Goal: Task Accomplishment & Management: Complete application form

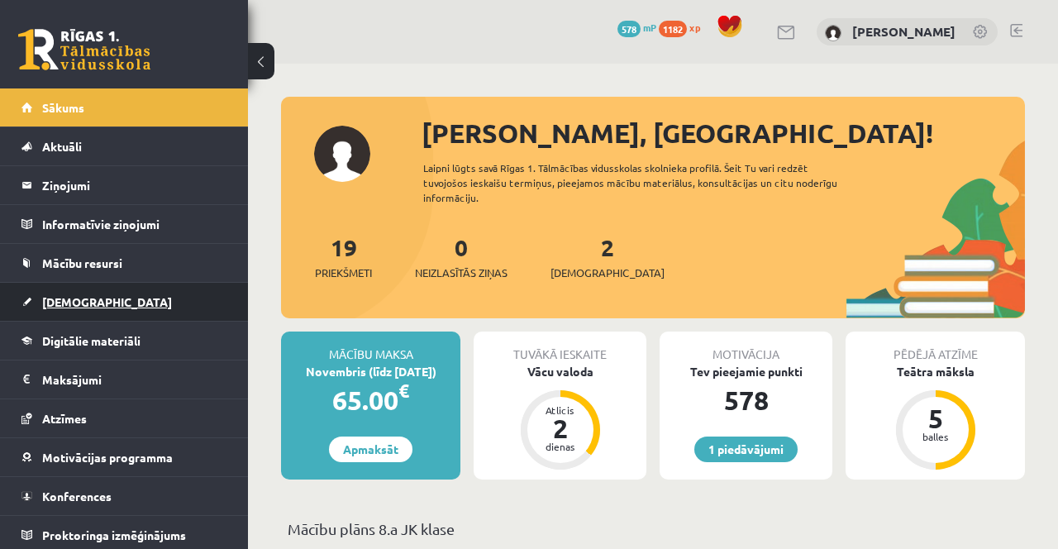
click at [131, 298] on link "[DEMOGRAPHIC_DATA]" at bounding box center [124, 302] width 206 height 38
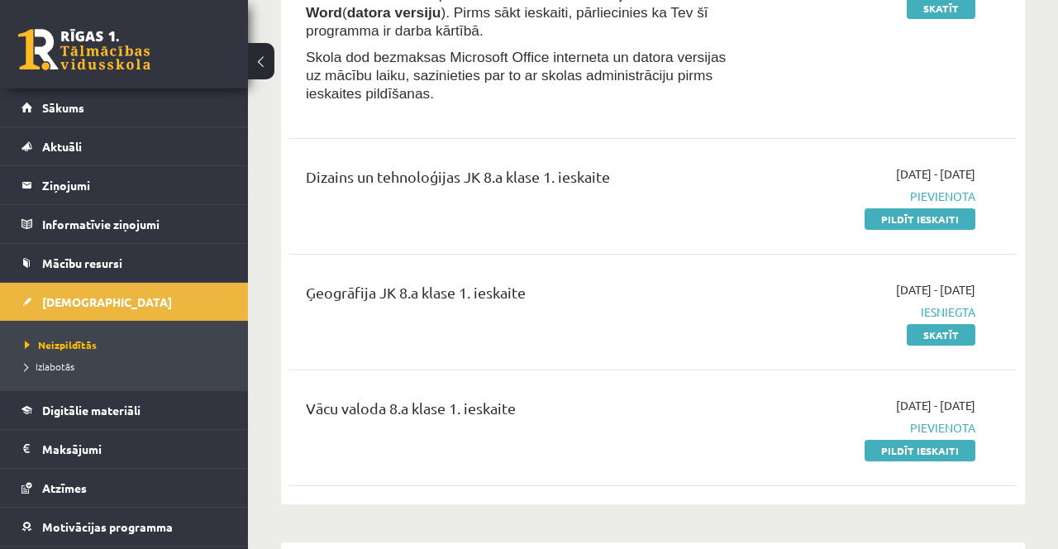
scroll to position [281, 0]
click at [874, 459] on link "Pildīt ieskaiti" at bounding box center [920, 451] width 111 height 21
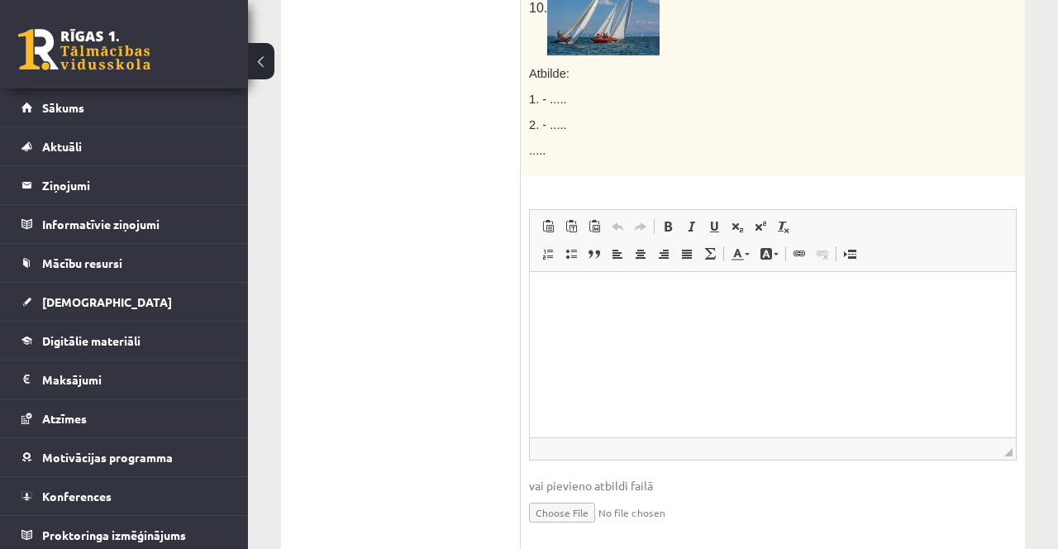
scroll to position [1275, 0]
click at [593, 292] on p "Bagātinātā teksta redaktors, wiswyg-editor-user-answer-47433884332940" at bounding box center [772, 294] width 453 height 17
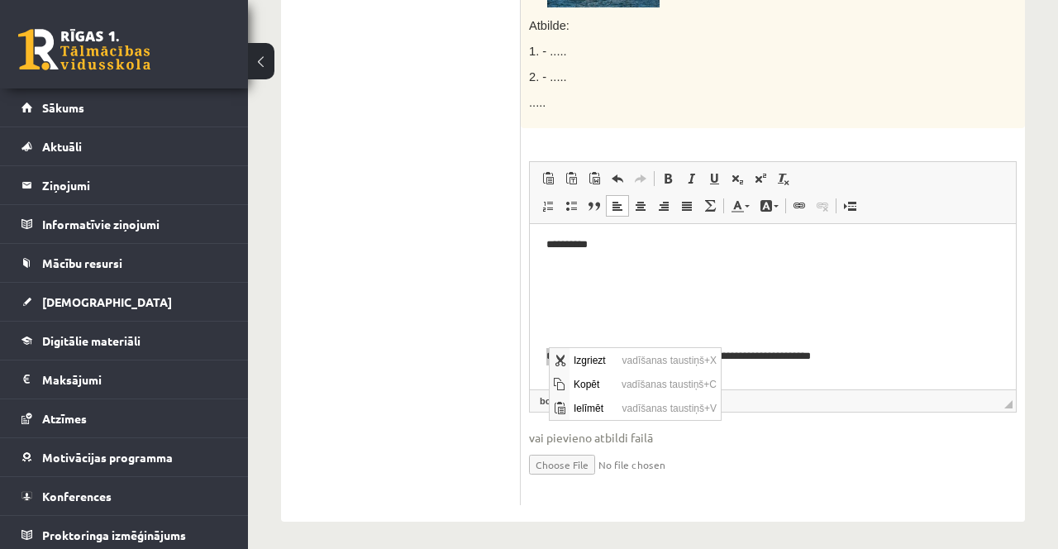
scroll to position [1325, 0]
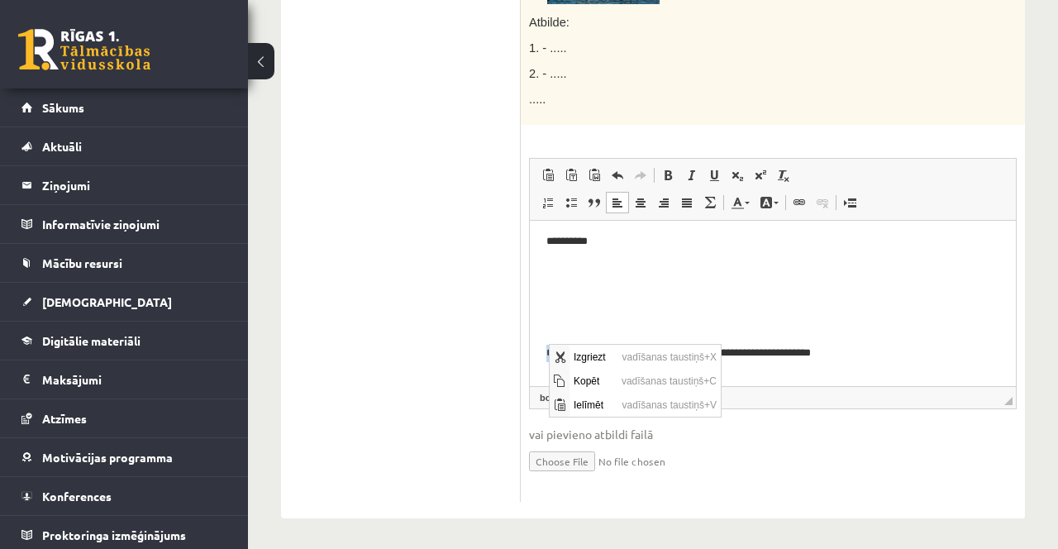
click at [894, 355] on p "**********" at bounding box center [772, 352] width 453 height 17
click at [920, 355] on p "**********" at bounding box center [772, 352] width 453 height 17
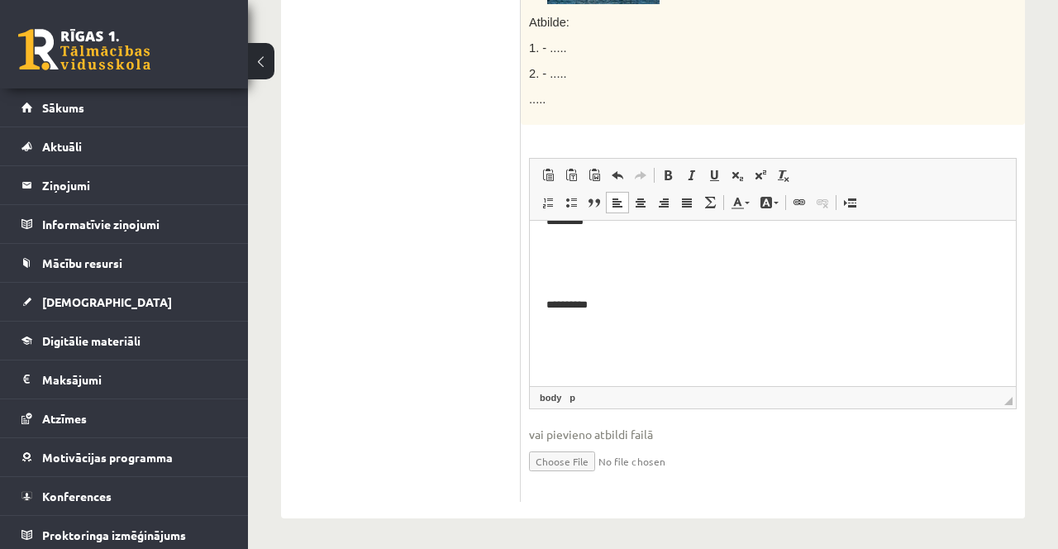
scroll to position [751, 0]
click at [550, 276] on p "Bagātinātā teksta redaktors, wiswyg-editor-user-answer-47433884332940" at bounding box center [772, 276] width 453 height 17
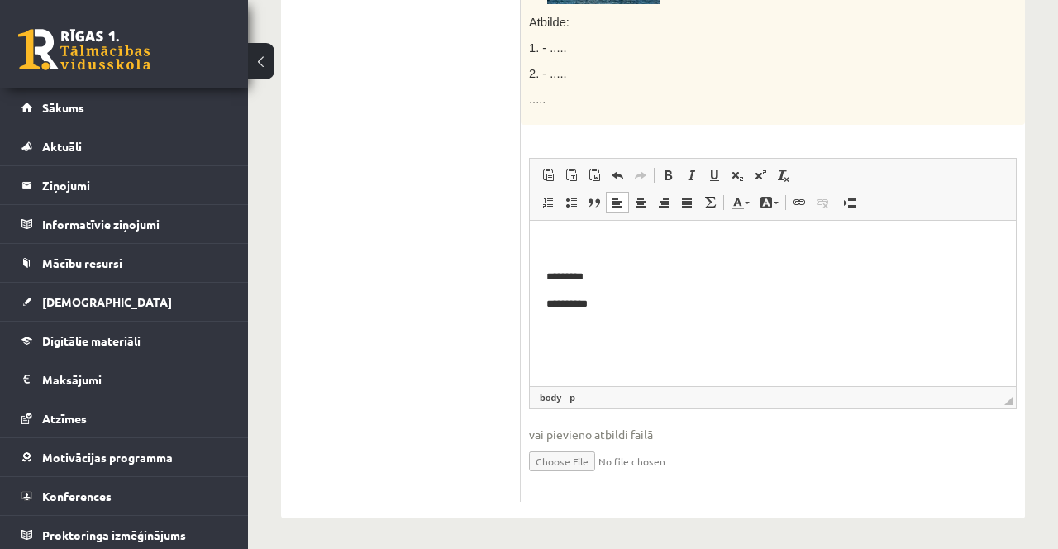
click at [549, 251] on p "Bagātinātā teksta redaktors, wiswyg-editor-user-answer-47433884332940" at bounding box center [772, 248] width 453 height 17
click at [549, 308] on body "**********" at bounding box center [772, 59] width 453 height 770
click at [548, 304] on p "Bagātinātā teksta redaktors, wiswyg-editor-user-answer-47433884332940" at bounding box center [772, 304] width 453 height 17
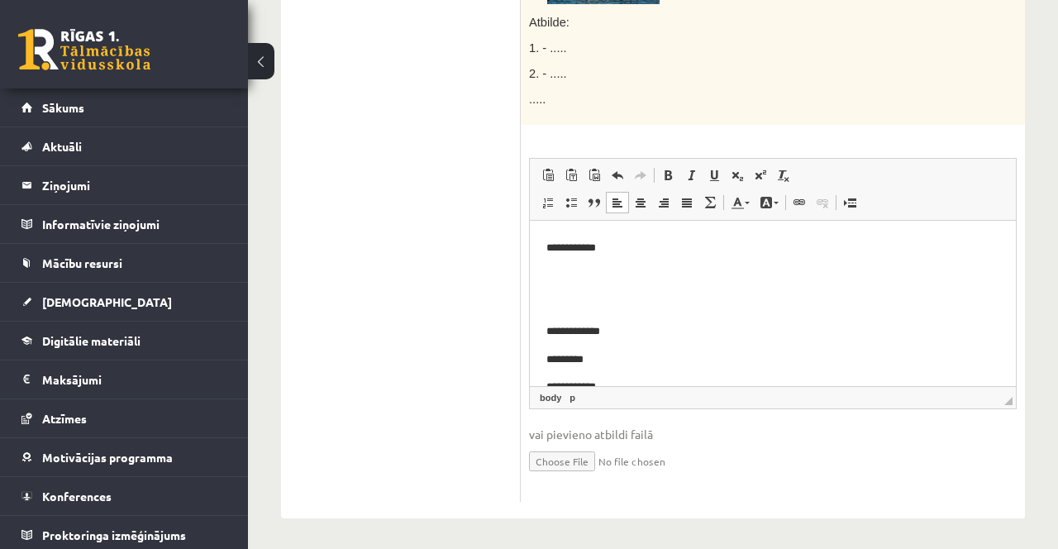
scroll to position [382, 0]
click at [550, 315] on p "Bagātinātā teksta redaktors, wiswyg-editor-user-answer-47433884332940" at bounding box center [772, 309] width 453 height 17
click at [547, 331] on p "Bagātinātā teksta redaktors, wiswyg-editor-user-answer-47433884332940" at bounding box center [772, 326] width 453 height 17
click at [547, 248] on p "Bagātinātā teksta redaktors, wiswyg-editor-user-answer-47433884332940" at bounding box center [772, 243] width 453 height 17
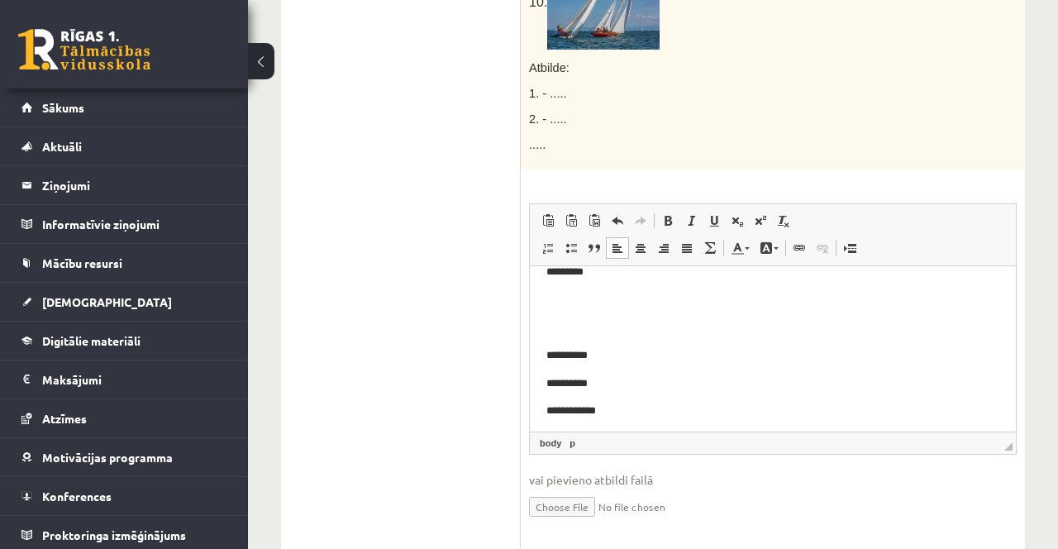
scroll to position [157, 0]
click at [552, 322] on p "Bagātinātā teksta redaktors, wiswyg-editor-user-answer-47433884332940" at bounding box center [772, 328] width 453 height 17
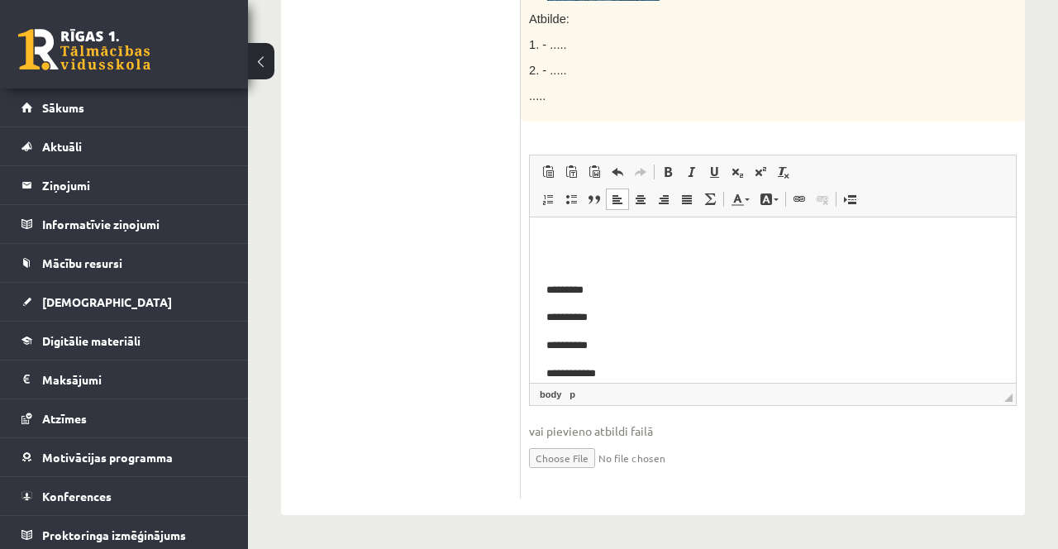
scroll to position [68, 0]
click at [550, 273] on body "**********" at bounding box center [772, 383] width 453 height 436
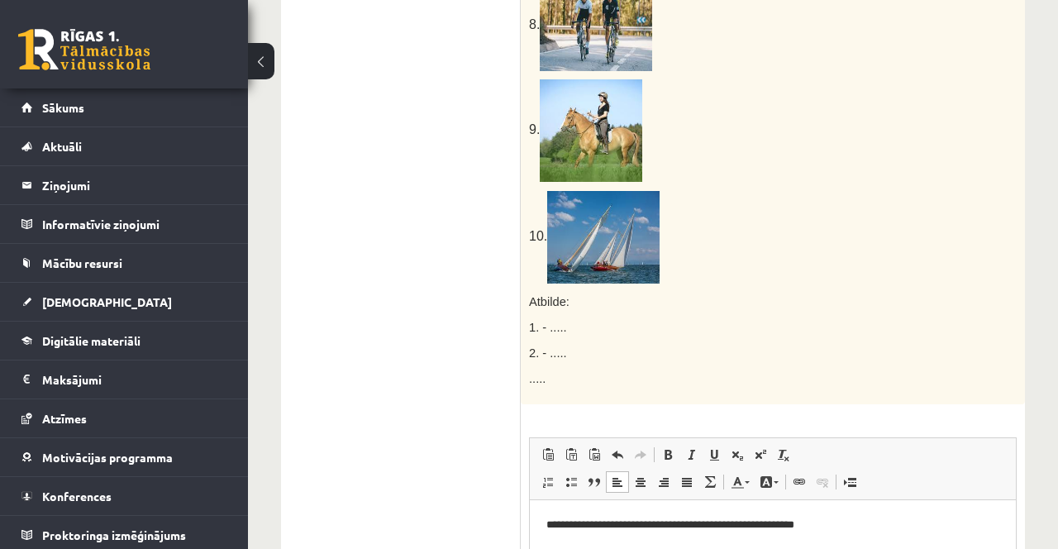
scroll to position [1328, 0]
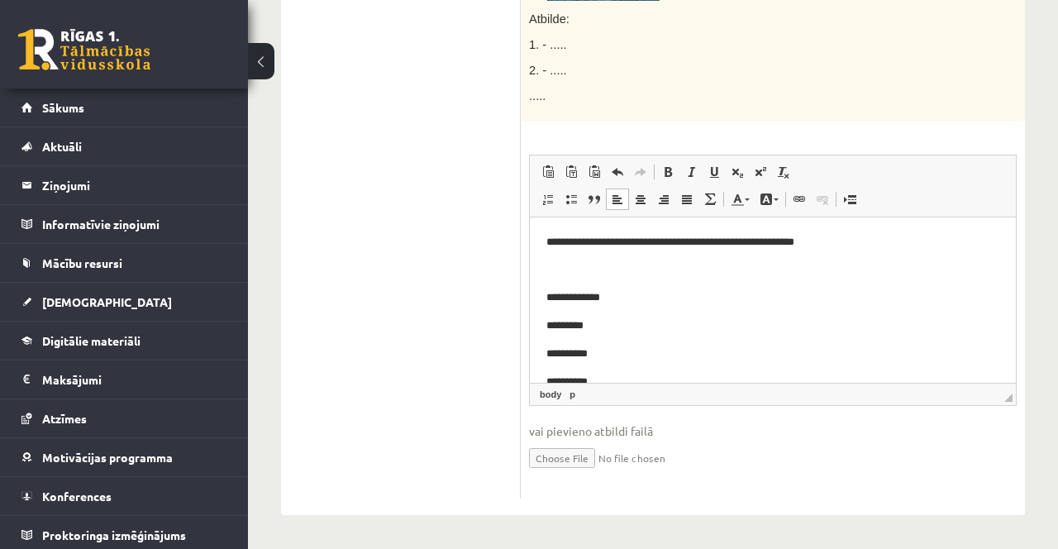
click at [593, 327] on p "*********" at bounding box center [772, 325] width 453 height 17
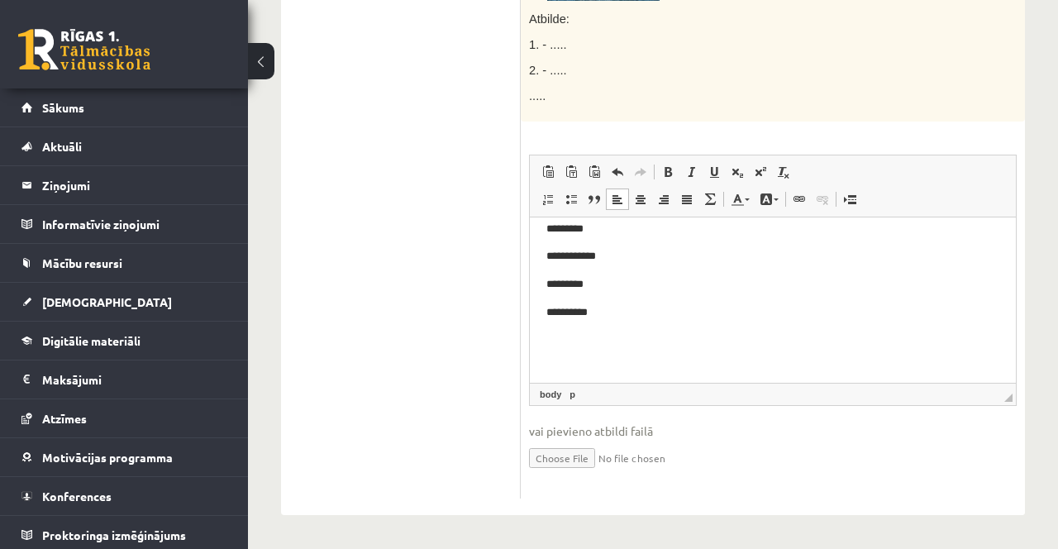
scroll to position [248, 0]
click at [614, 296] on p "**********" at bounding box center [772, 301] width 453 height 17
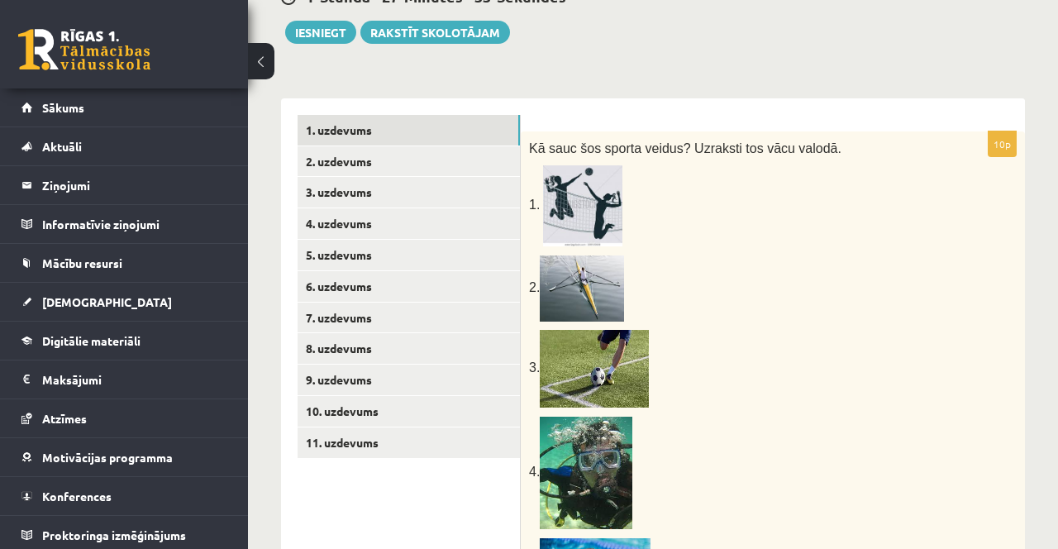
scroll to position [183, 0]
click at [428, 163] on link "2. uzdevums" at bounding box center [409, 160] width 222 height 31
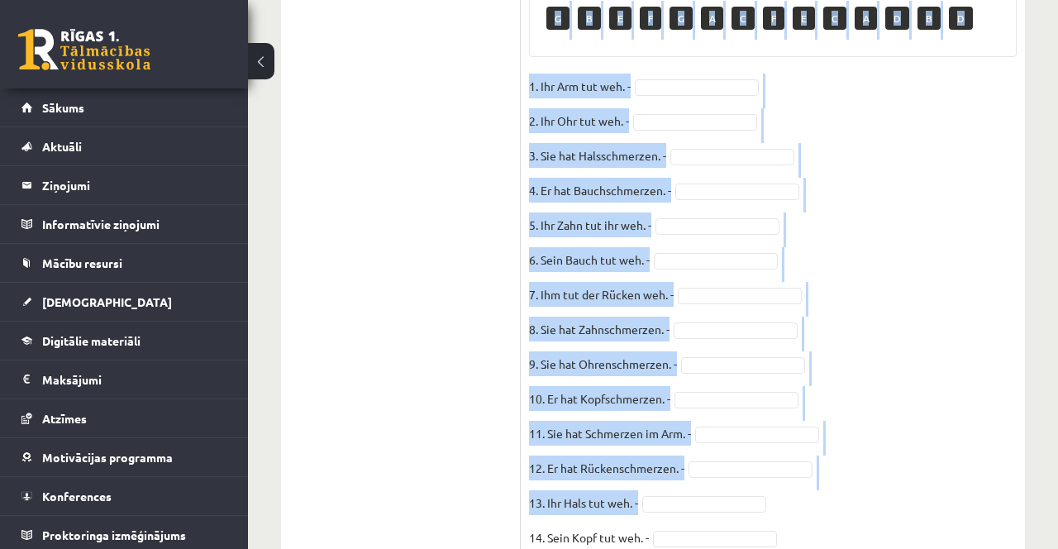
scroll to position [1221, 0]
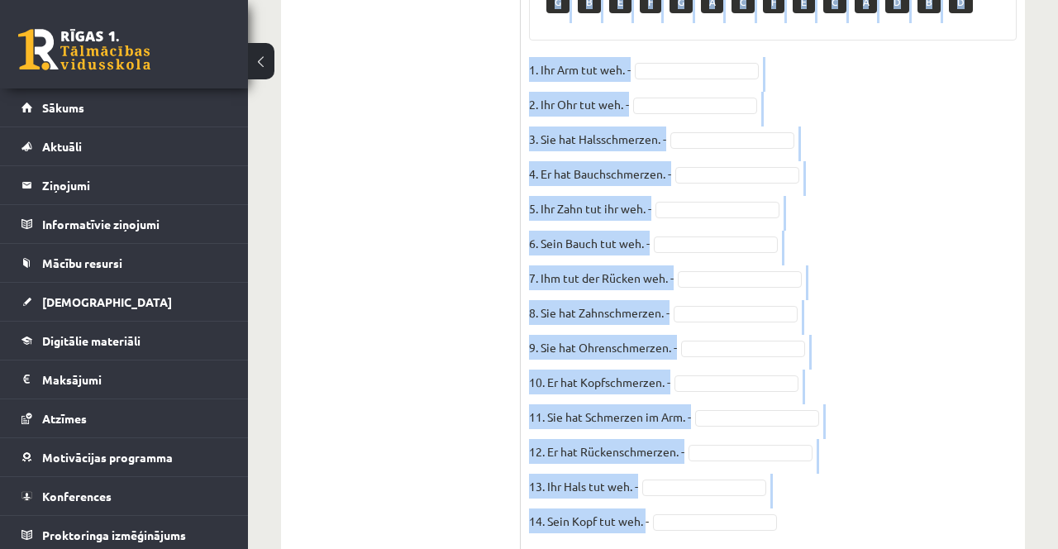
copy div "Kas viņiem kait? Ieraksti pretī tekstam atbilstošā attēla burtu. A. B. C. D. E.…"
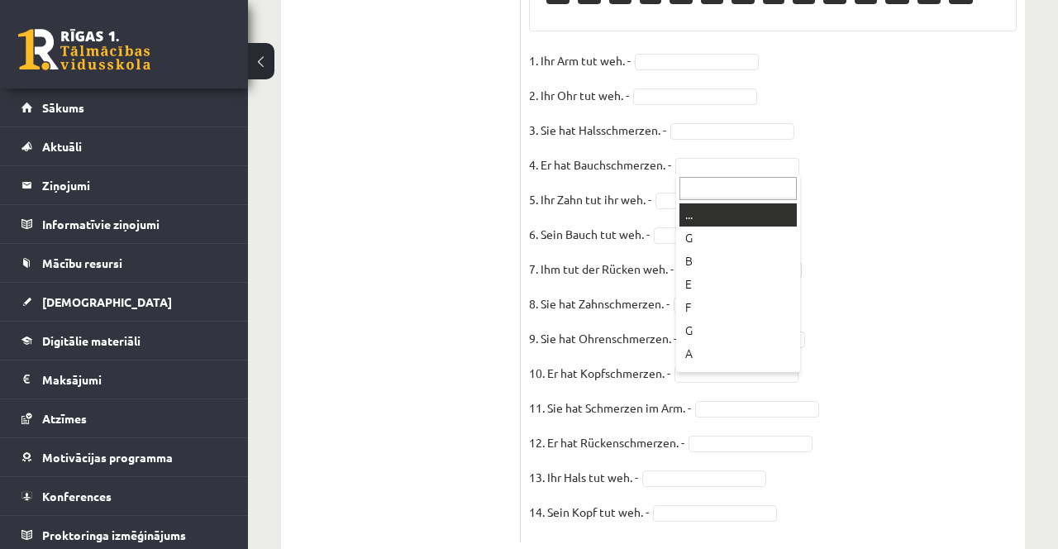
scroll to position [1250, 0]
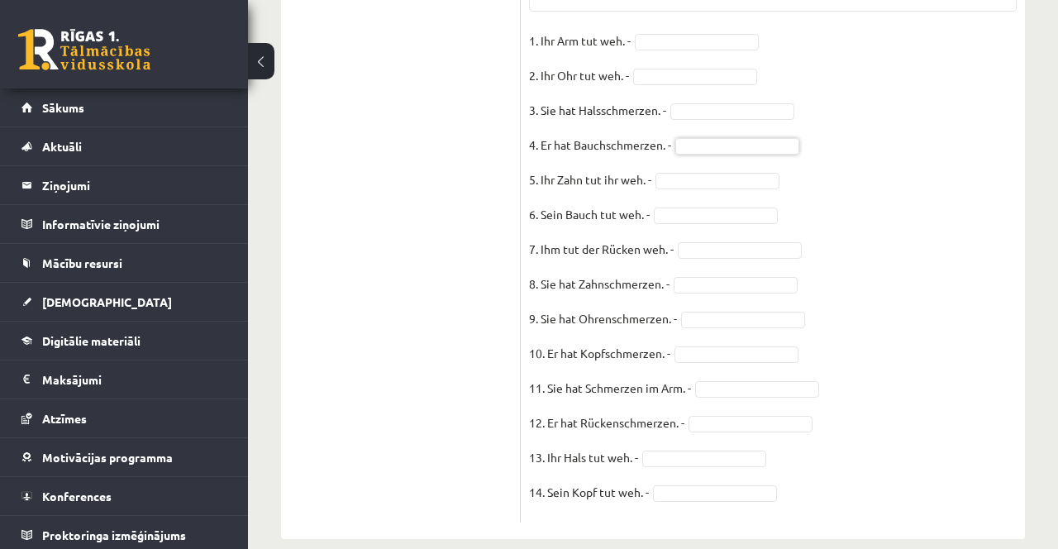
click at [932, 231] on fieldset "1. Ihr Arm tut weh. - 2. Ihr Ohr tut weh. - 3. Sie hat Halsschmerzen. - 4. Er h…" at bounding box center [773, 271] width 488 height 486
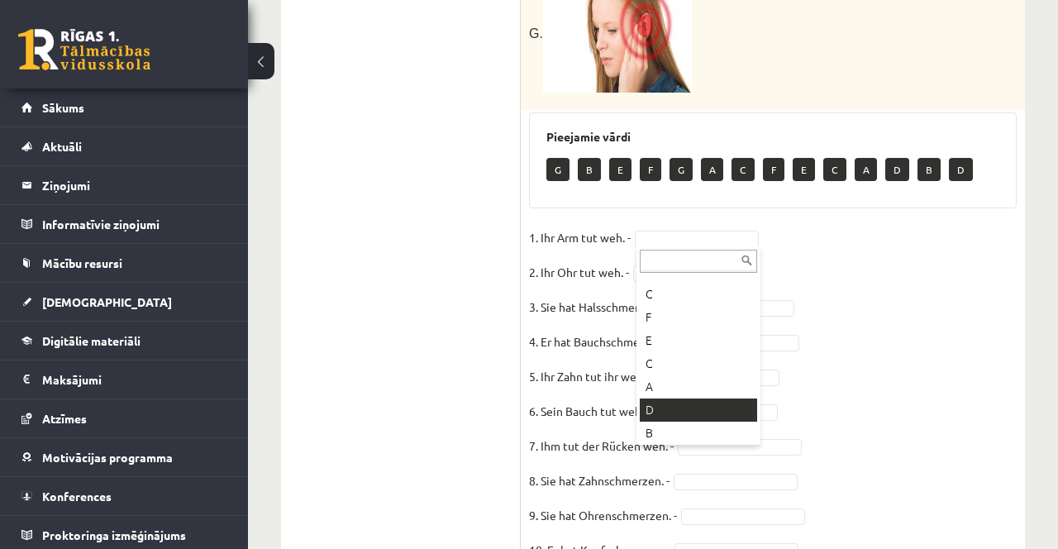
scroll to position [159, 0]
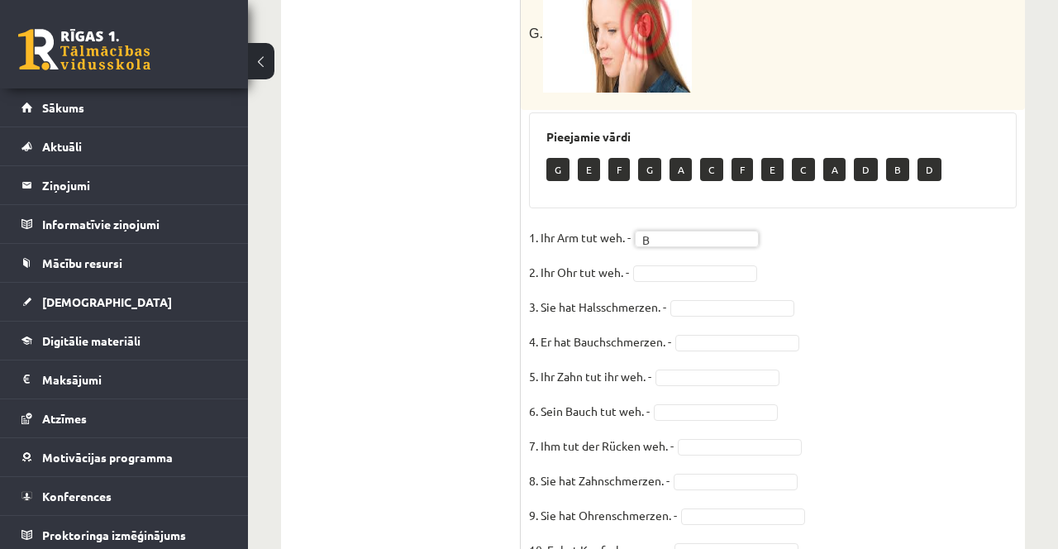
click at [903, 270] on fieldset "1. Ihr Arm tut weh. - B * 2. Ihr Ohr tut weh. - 3. Sie hat Halsschmerzen. - 4. …" at bounding box center [773, 468] width 488 height 486
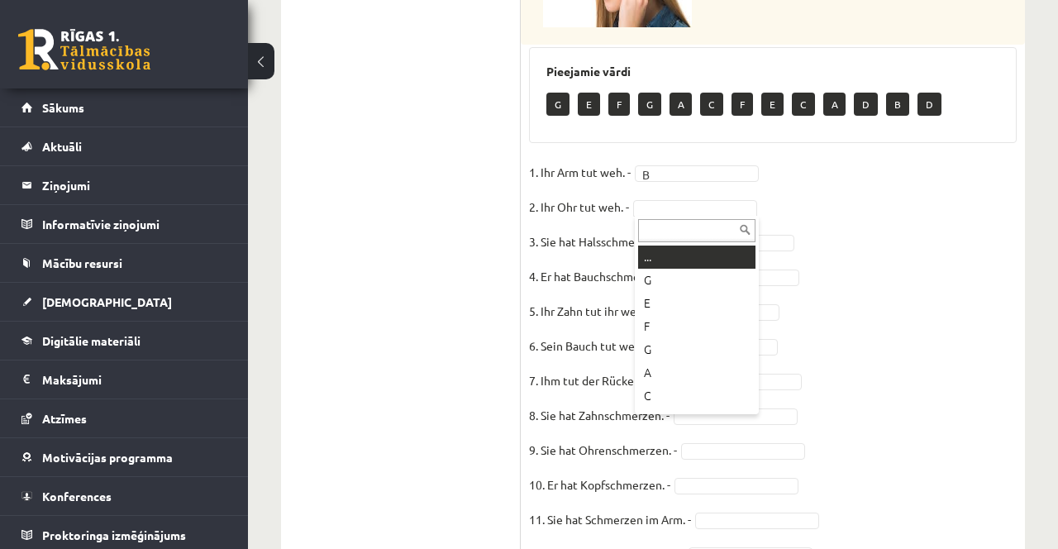
scroll to position [1139, 0]
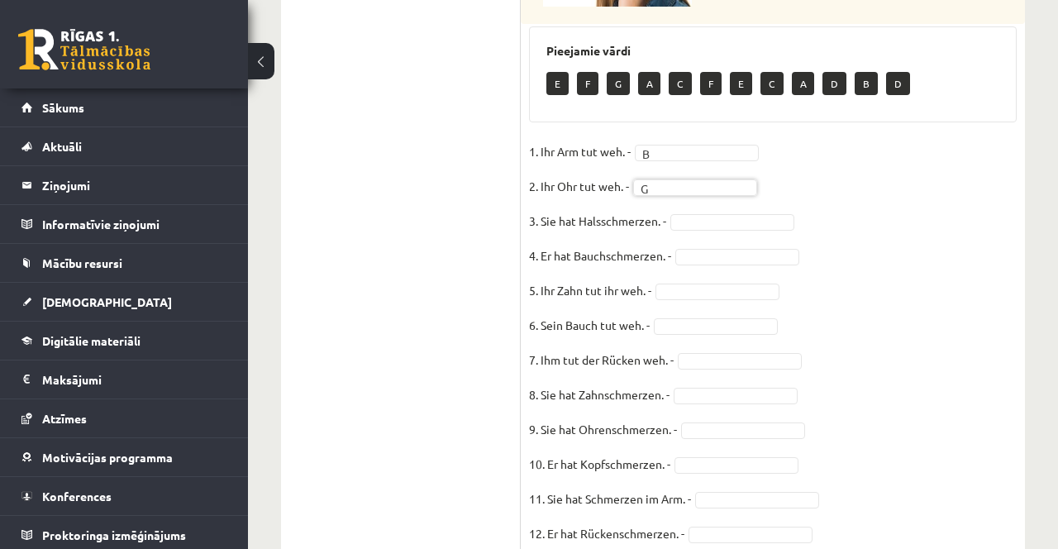
click at [870, 227] on fieldset "1. Ihr Arm tut weh. - B * 2. Ihr Ohr tut weh. - G * 3. Sie hat Halsschmerzen. -…" at bounding box center [773, 382] width 488 height 486
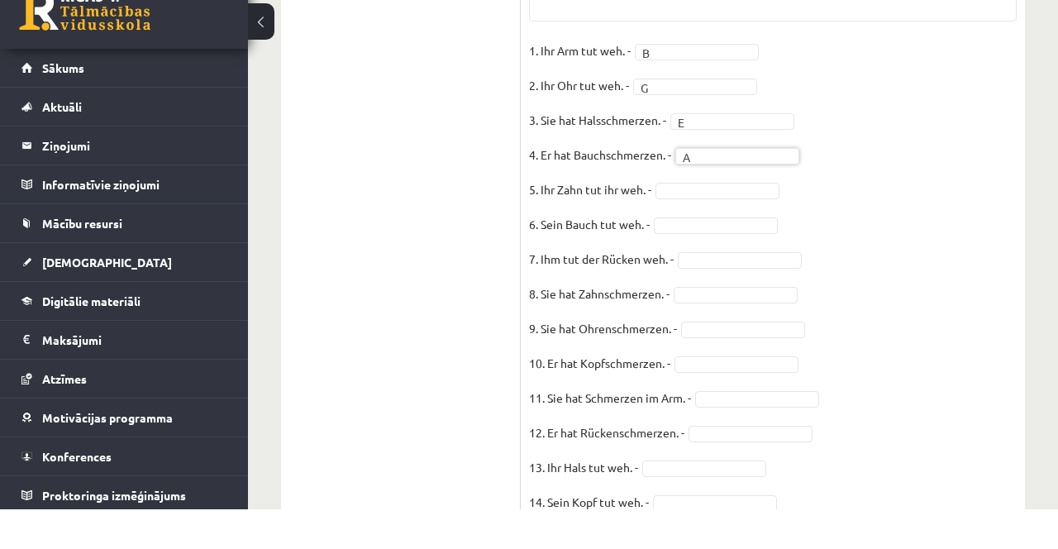
scroll to position [1203, 0]
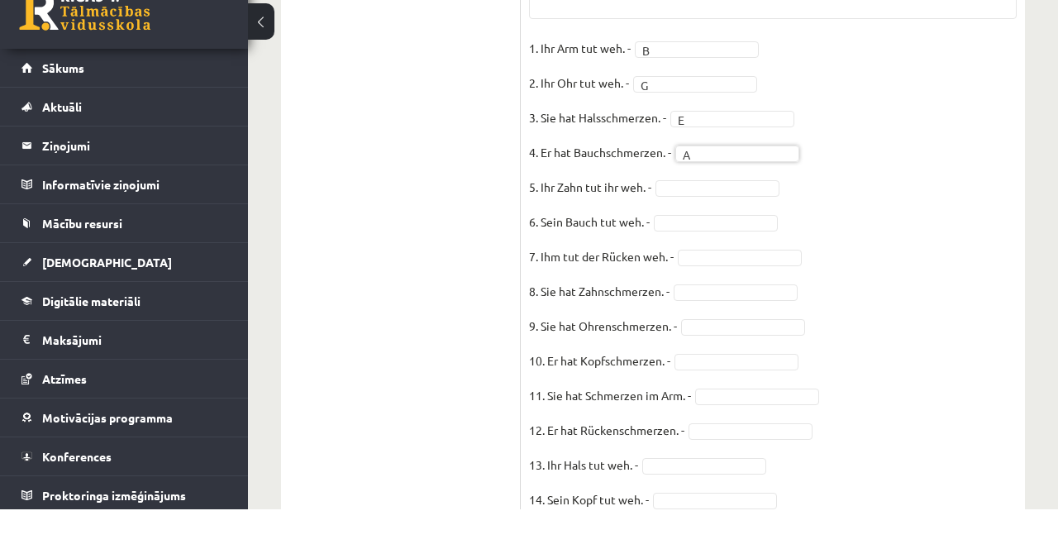
click at [984, 304] on fieldset "1. Ihr Arm tut weh. - B * 2. Ihr Ohr tut weh. - G * 3. Sie hat Halsschmerzen. -…" at bounding box center [773, 318] width 488 height 486
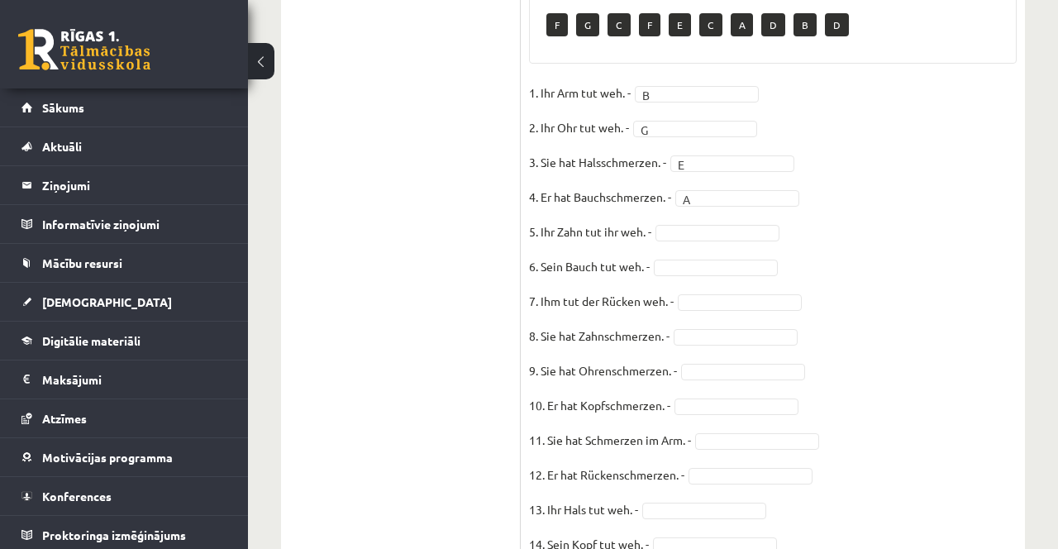
scroll to position [1199, 0]
click at [900, 307] on fieldset "1. Ihr Arm tut weh. - B * 2. Ihr Ohr tut weh. - G * 3. Sie hat Halsschmerzen. -…" at bounding box center [773, 322] width 488 height 486
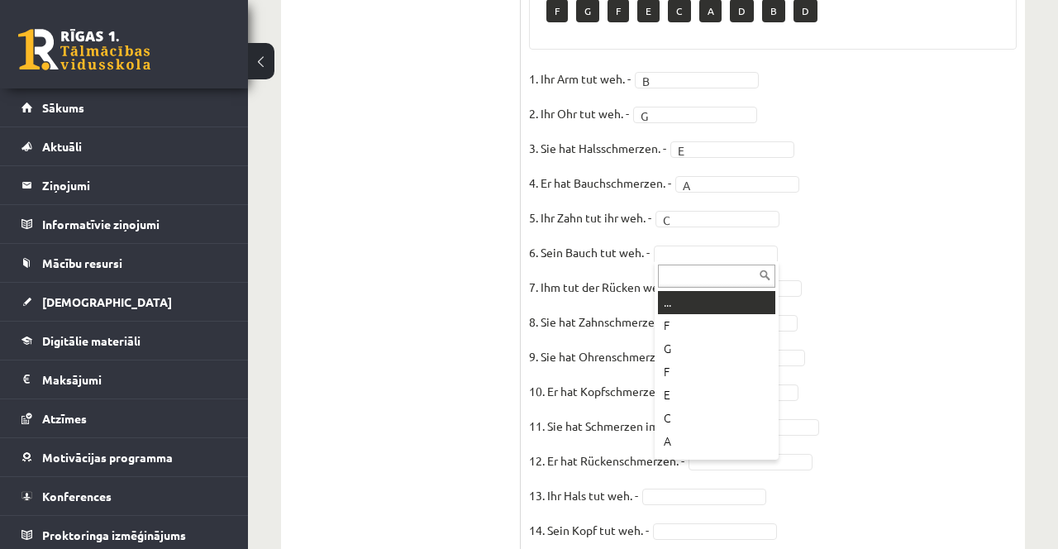
scroll to position [1241, 0]
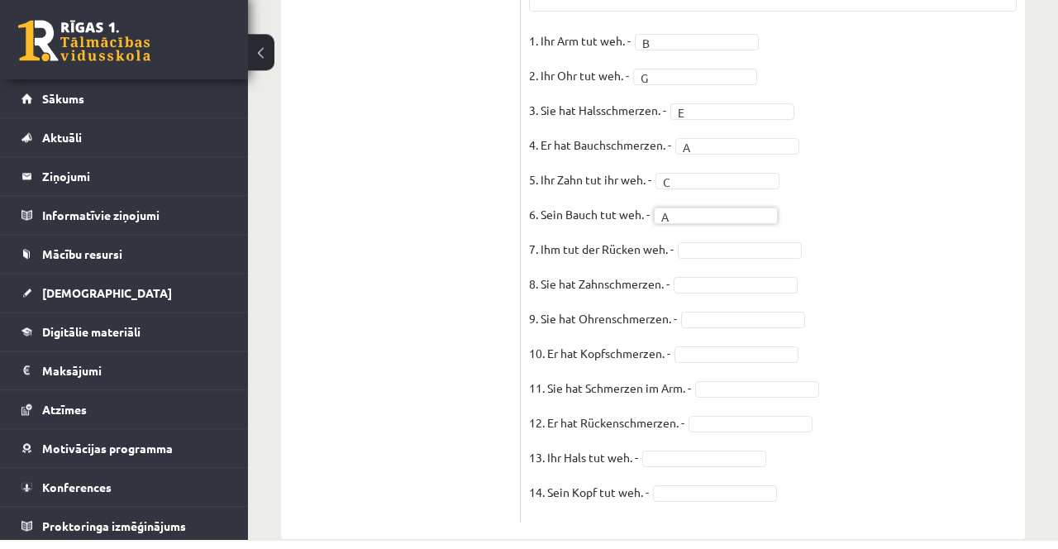
click at [934, 337] on fieldset "1. Ihr Arm tut weh. - B * 2. Ihr Ohr tut weh. - G * 3. Sie hat Halsschmerzen. -…" at bounding box center [773, 280] width 488 height 486
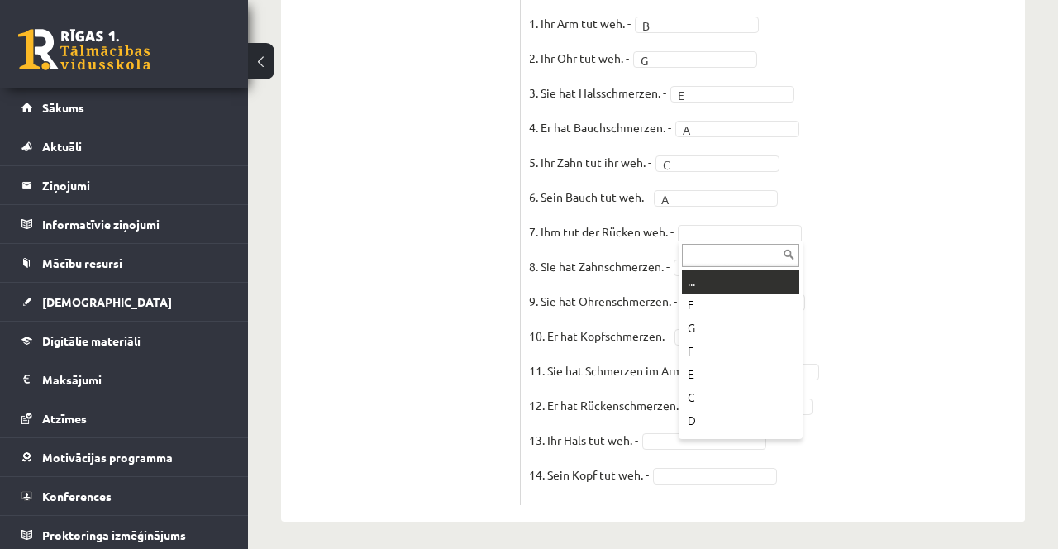
scroll to position [1270, 0]
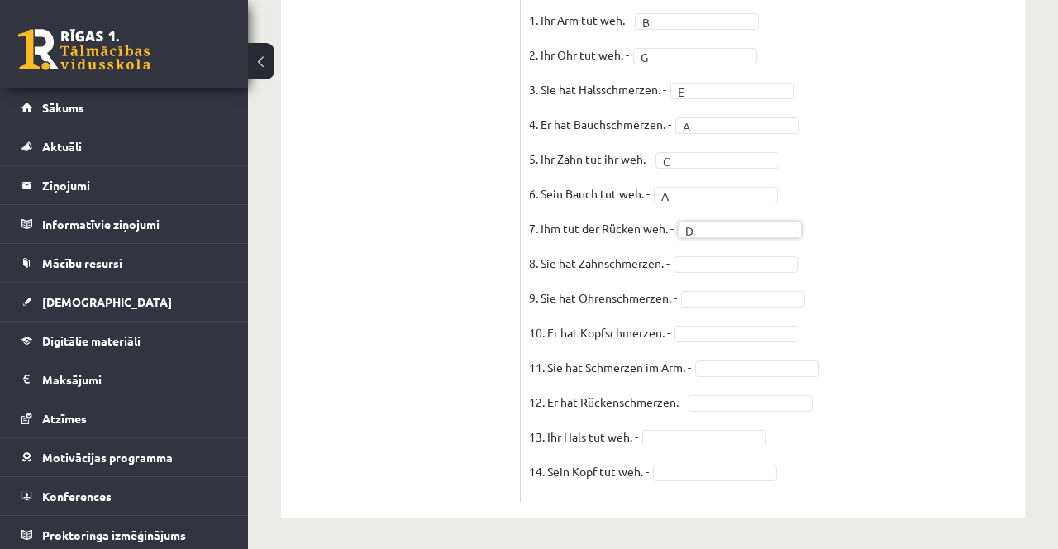
click at [910, 258] on fieldset "1. Ihr Arm tut weh. - B * 2. Ihr Ohr tut weh. - G * 3. Sie hat Halsschmerzen. -…" at bounding box center [773, 250] width 488 height 486
click at [939, 360] on fieldset "1. Ihr Arm tut weh. - B * 2. Ihr Ohr tut weh. - G * 3. Sie hat Halsschmerzen. -…" at bounding box center [773, 250] width 488 height 486
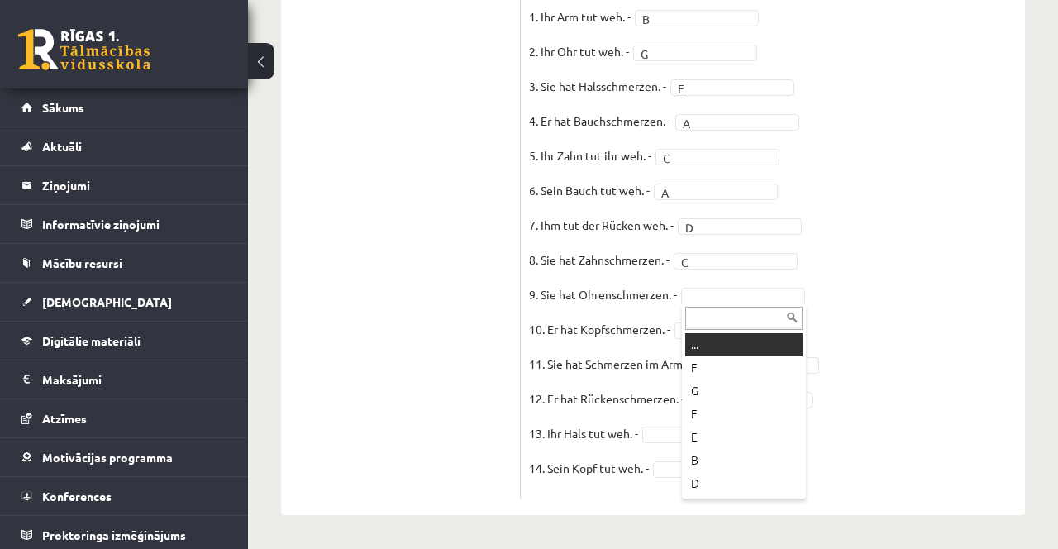
type input "*"
click at [946, 253] on fieldset "1. Ihr Arm tut weh. - B * 2. Ihr Ohr tut weh. - G * 3. Sie hat Halsschmerzen. -…" at bounding box center [773, 247] width 488 height 486
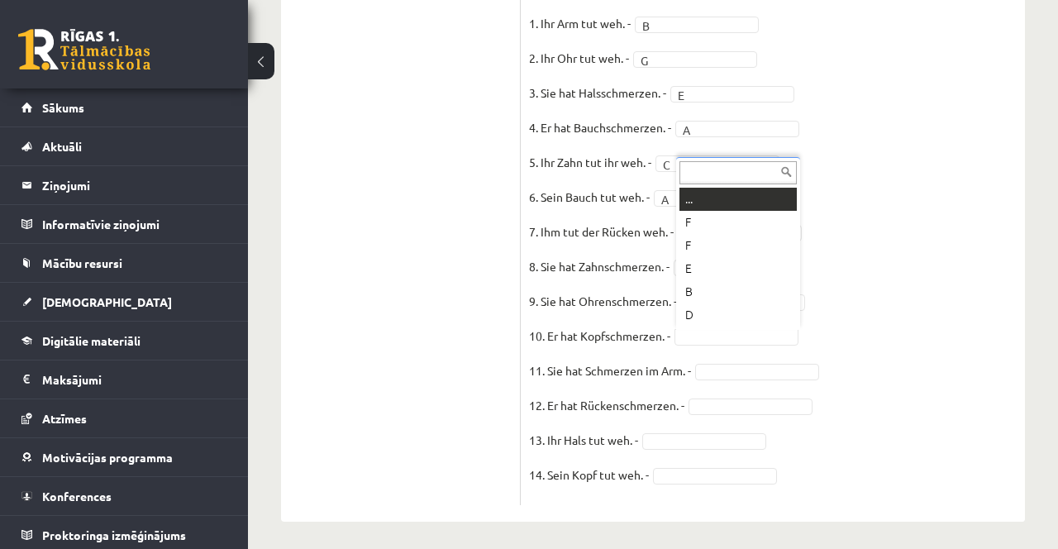
scroll to position [1270, 0]
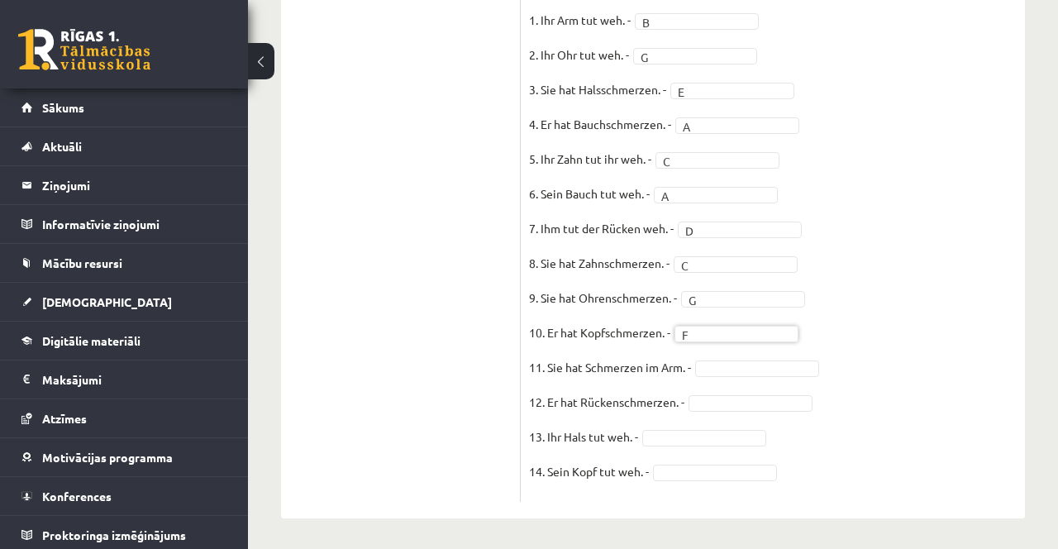
click at [919, 159] on fieldset "1. Ihr Arm tut weh. - B * 2. Ihr Ohr tut weh. - G * 3. Sie hat Halsschmerzen. -…" at bounding box center [773, 250] width 488 height 486
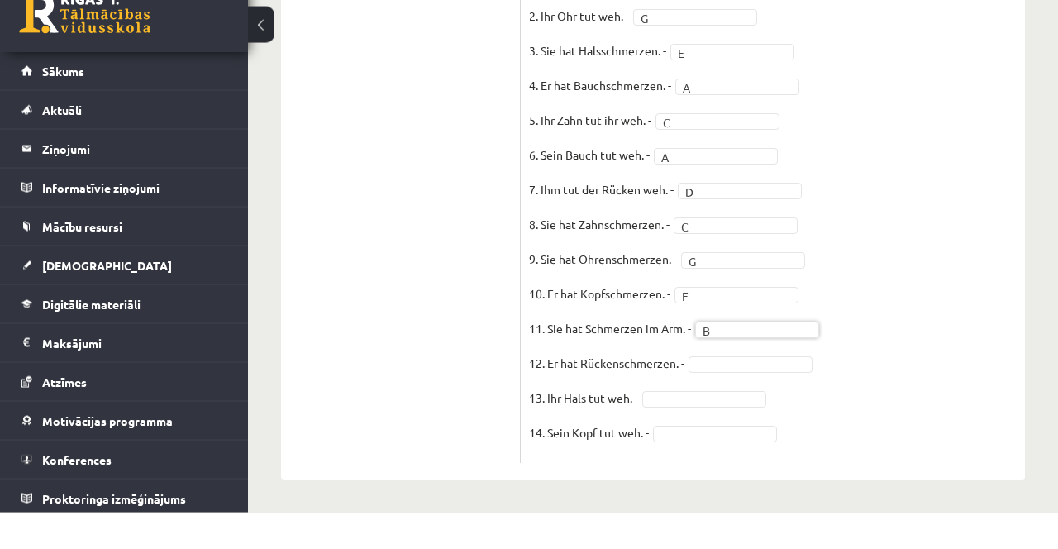
scroll to position [1274, 0]
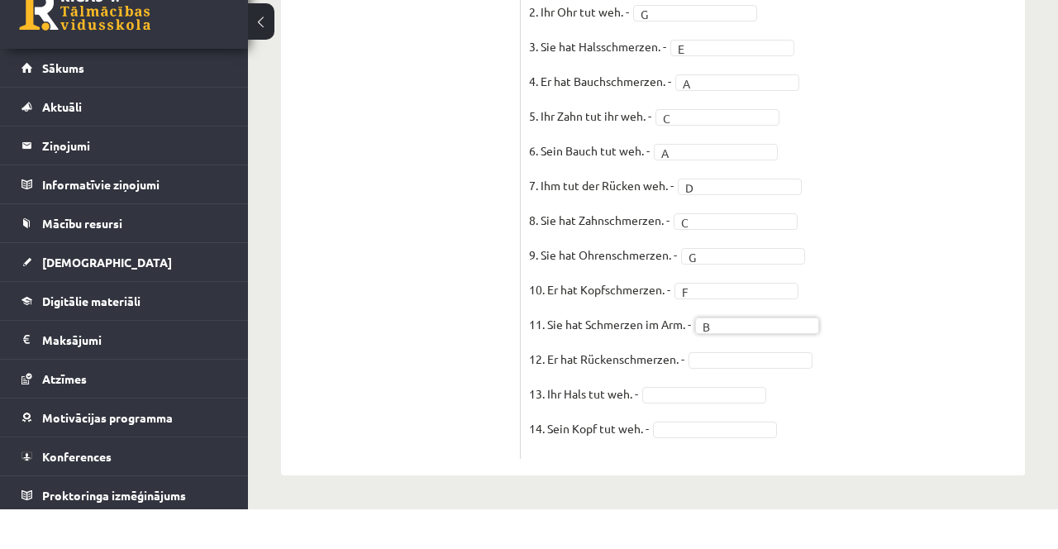
click at [920, 271] on fieldset "1. Ihr Arm tut weh. - B * 2. Ihr Ohr tut weh. - G * 3. Sie hat Halsschmerzen. -…" at bounding box center [773, 247] width 488 height 486
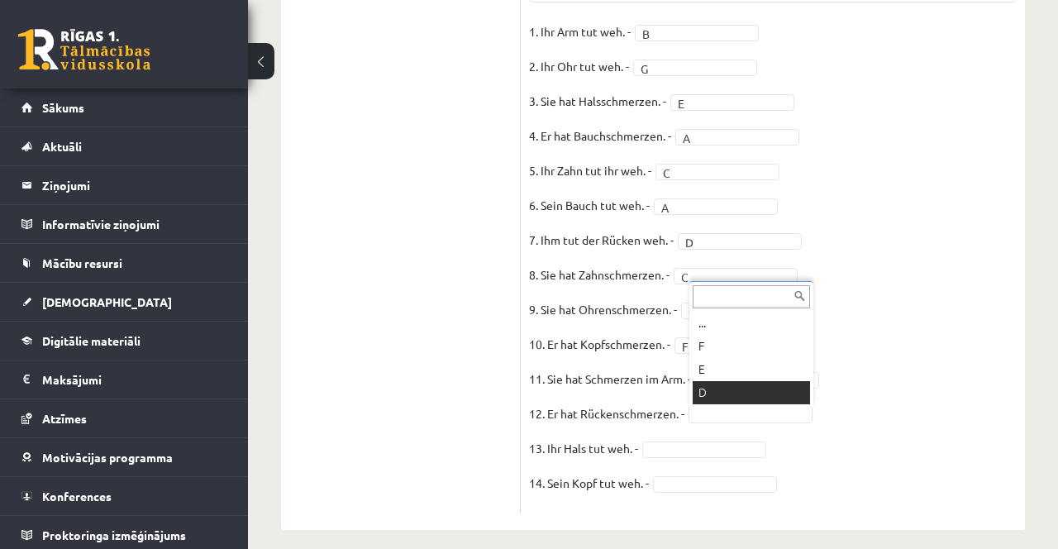
scroll to position [1270, 0]
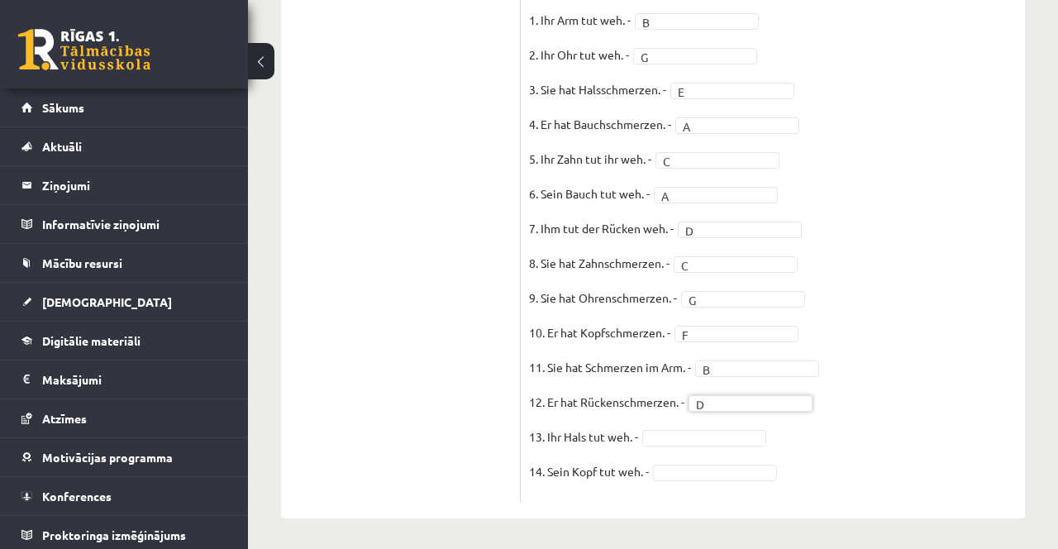
click at [914, 341] on fieldset "1. Ihr Arm tut weh. - B * 2. Ihr Ohr tut weh. - G * 3. Sie hat Halsschmerzen. -…" at bounding box center [773, 250] width 488 height 486
click at [903, 457] on fieldset "1. Ihr Arm tut weh. - B * 2. Ihr Ohr tut weh. - G * 3. Sie hat Halsschmerzen. -…" at bounding box center [773, 250] width 488 height 486
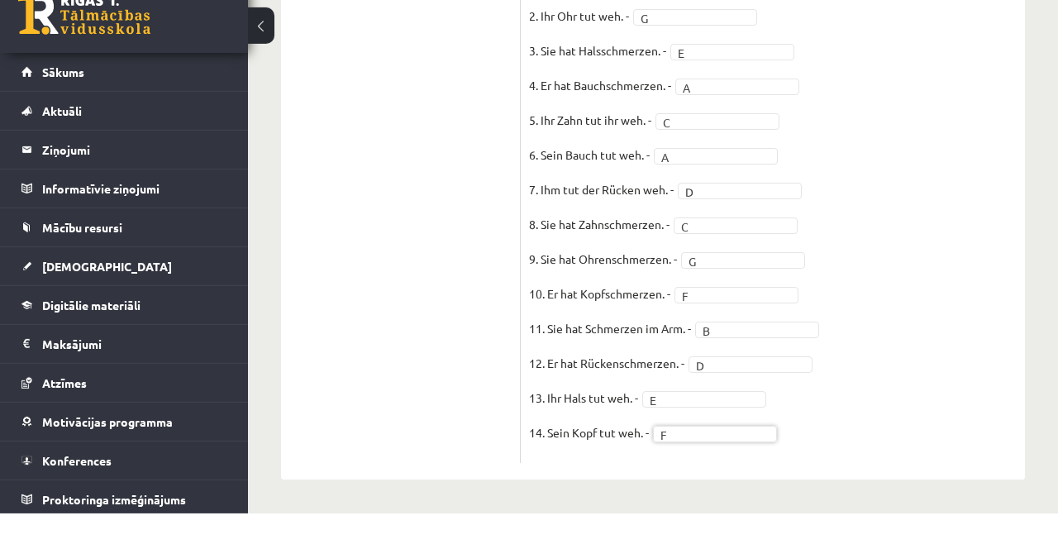
click at [908, 431] on fieldset "1. Ihr Arm tut weh. - B * 2. Ihr Ohr tut weh. - G * 3. Sie hat Halsschmerzen. -…" at bounding box center [773, 247] width 488 height 486
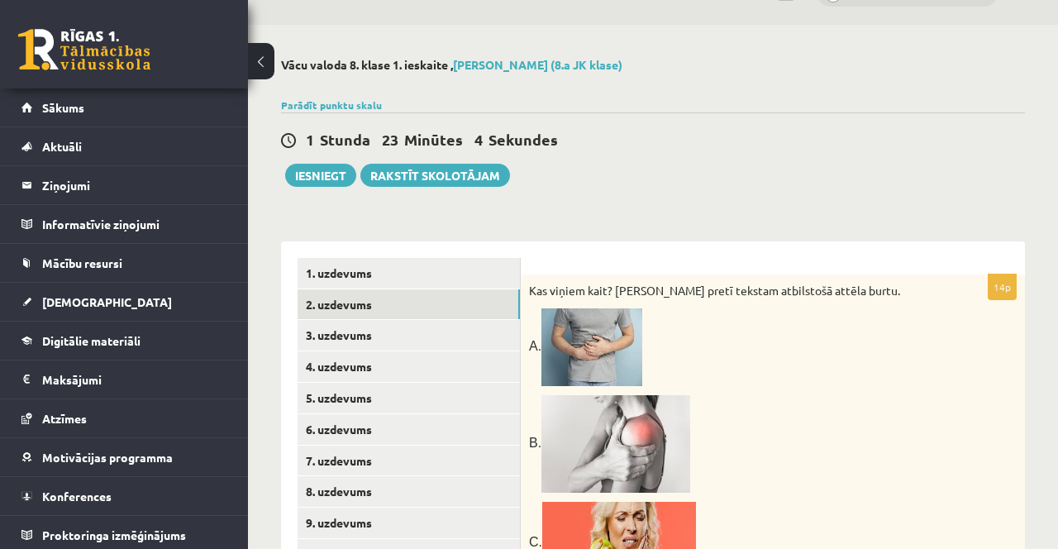
scroll to position [40, 0]
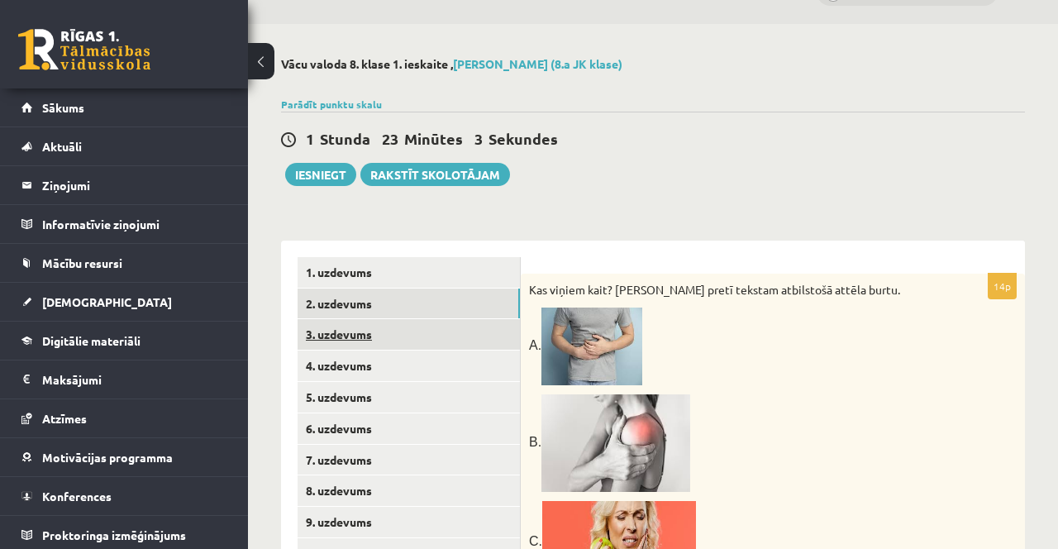
click at [403, 331] on link "3. uzdevums" at bounding box center [409, 334] width 222 height 31
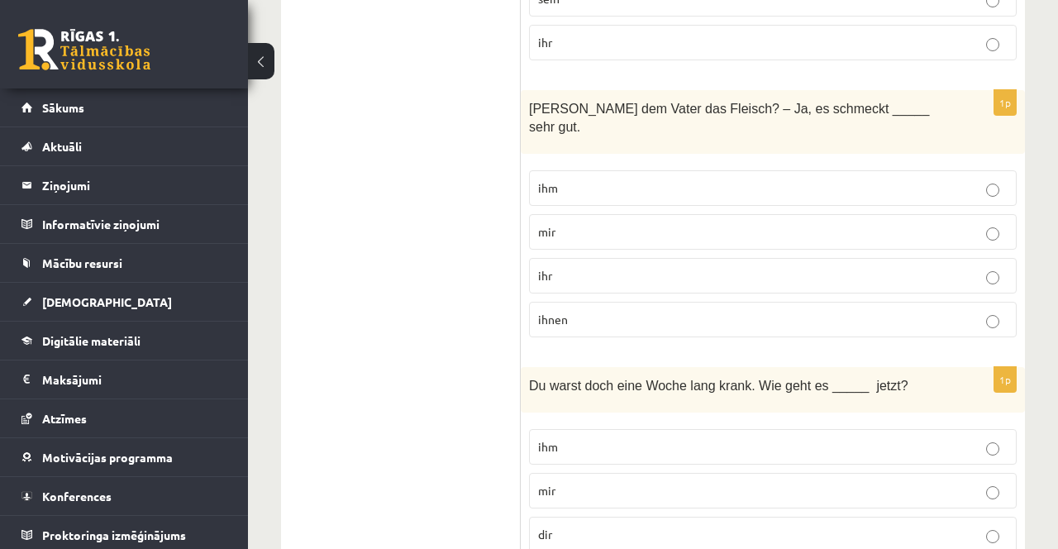
scroll to position [2872, 0]
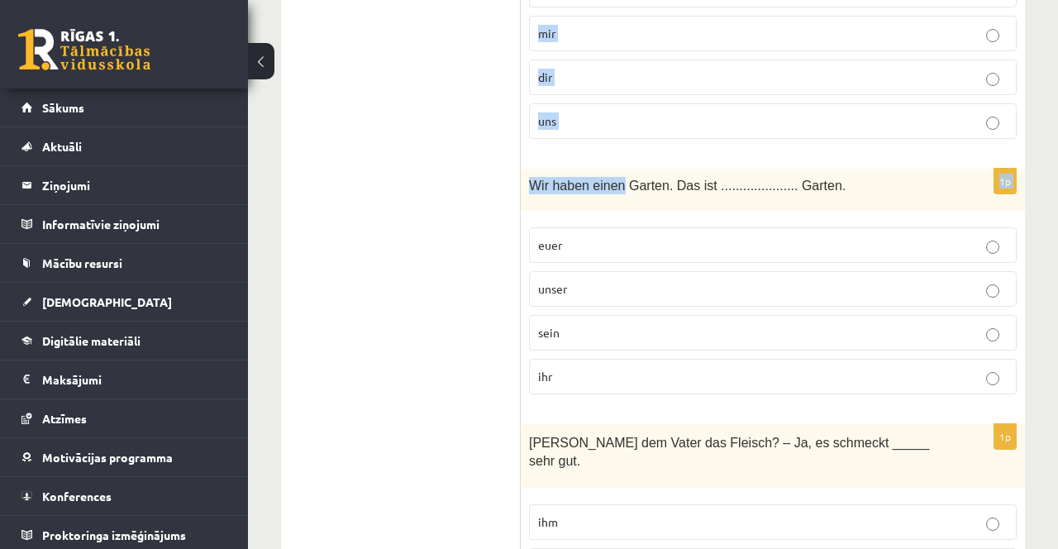
scroll to position [2273, 0]
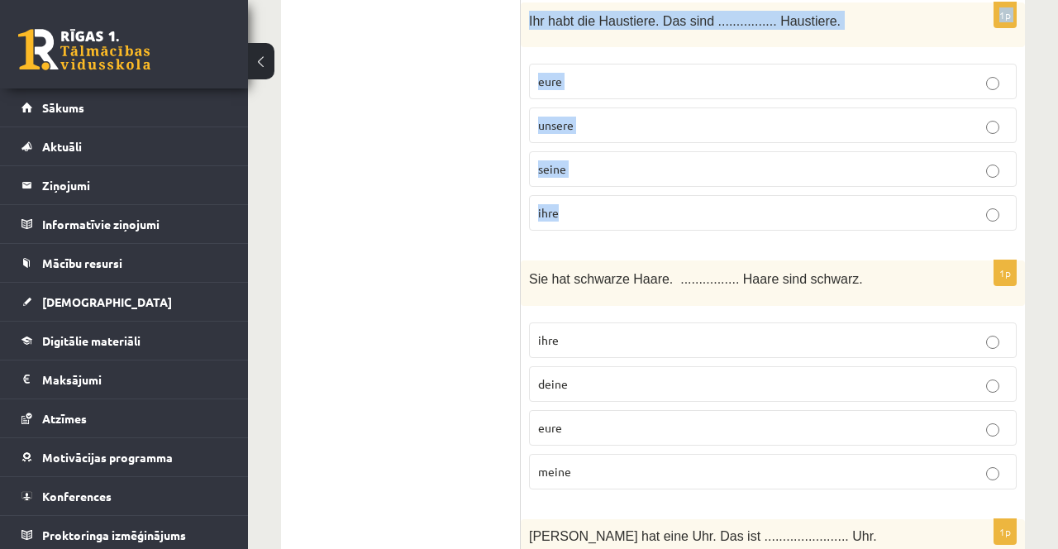
scroll to position [872, 0]
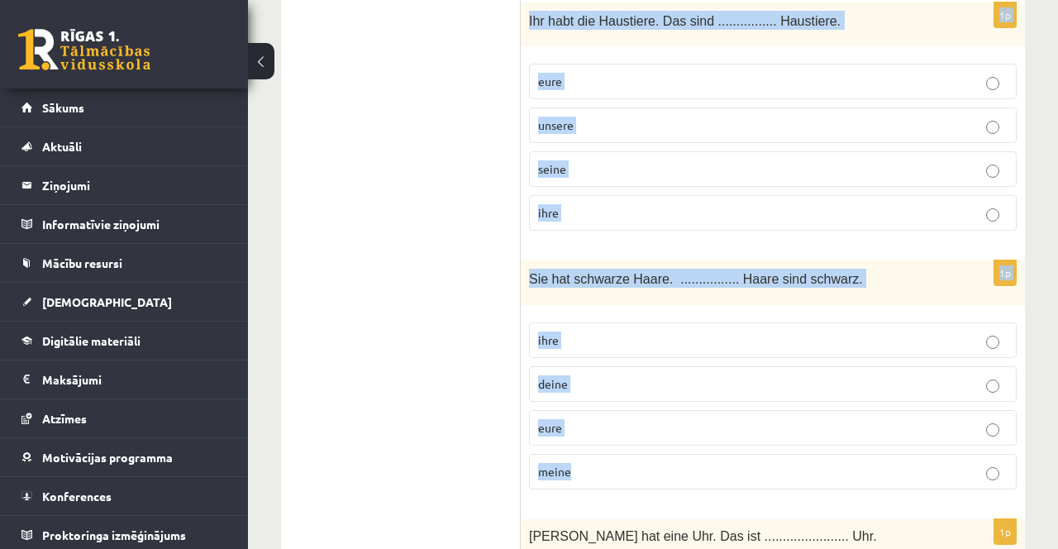
copy form "Kaufst du deiner Tochter eine Puppe? – Ich habe sie _____ schon gekauft. euch m…"
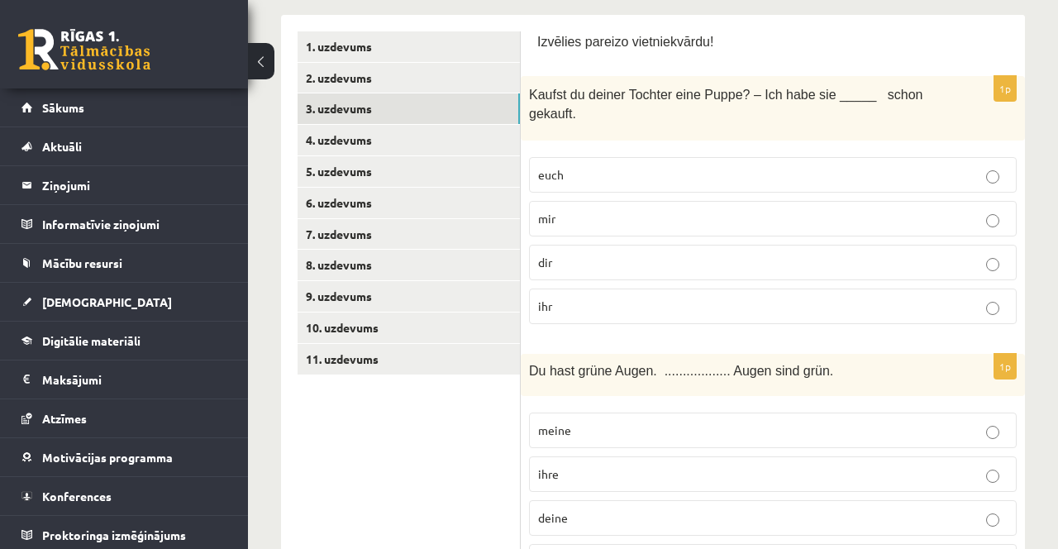
scroll to position [265, 0]
click at [590, 312] on p "ihr" at bounding box center [773, 306] width 470 height 17
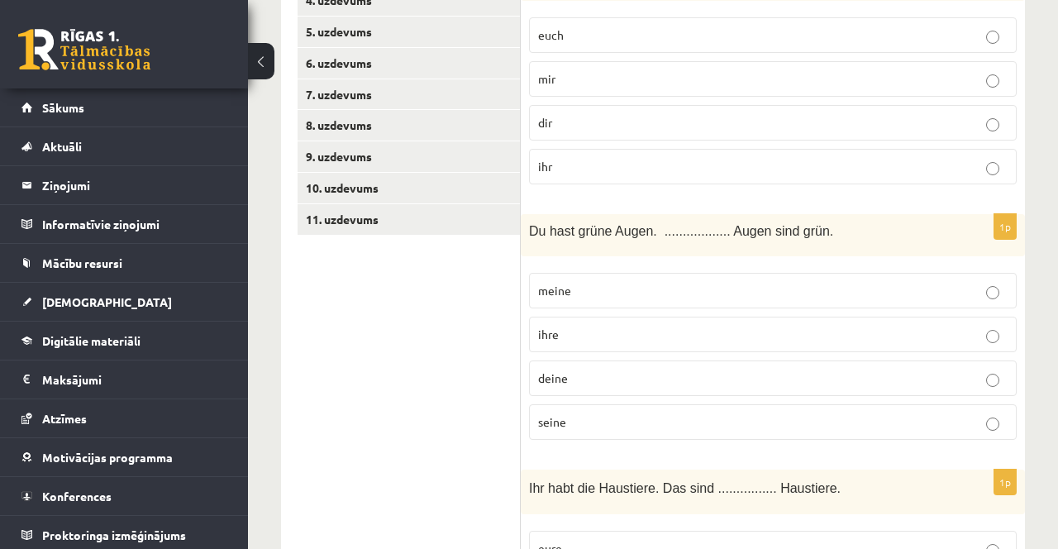
scroll to position [405, 0]
click at [651, 370] on p "deine" at bounding box center [773, 377] width 470 height 17
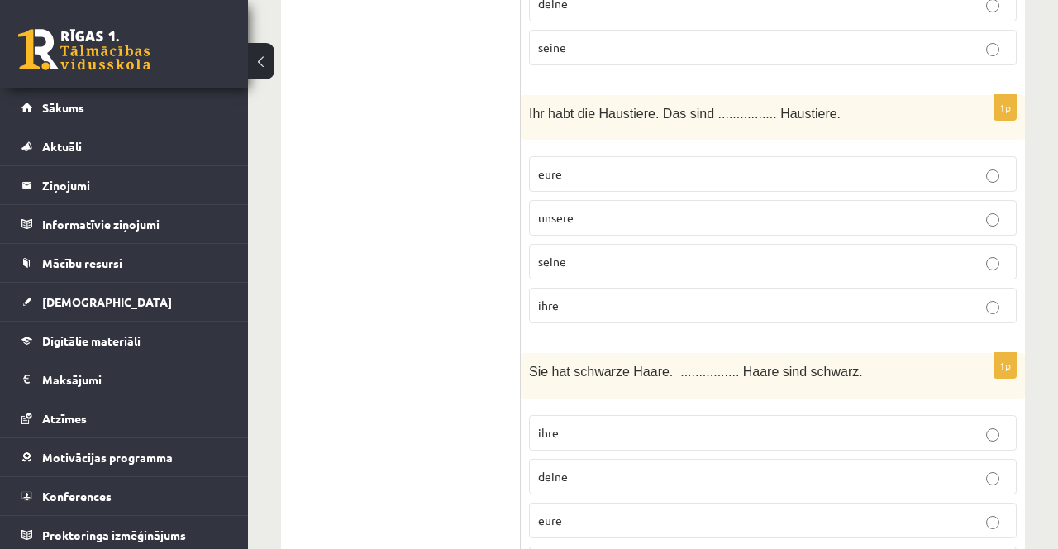
scroll to position [783, 0]
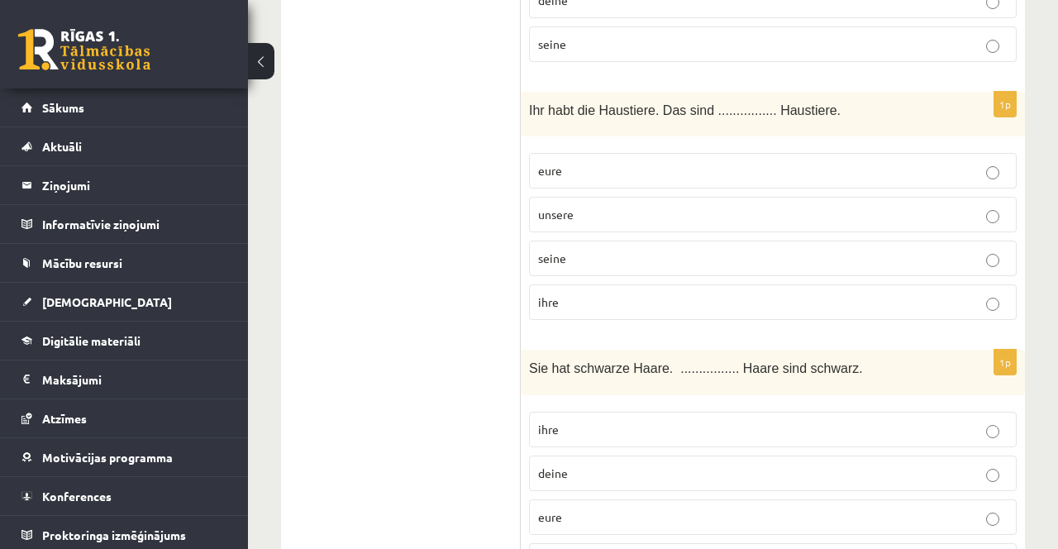
click at [748, 168] on p "eure" at bounding box center [773, 170] width 470 height 17
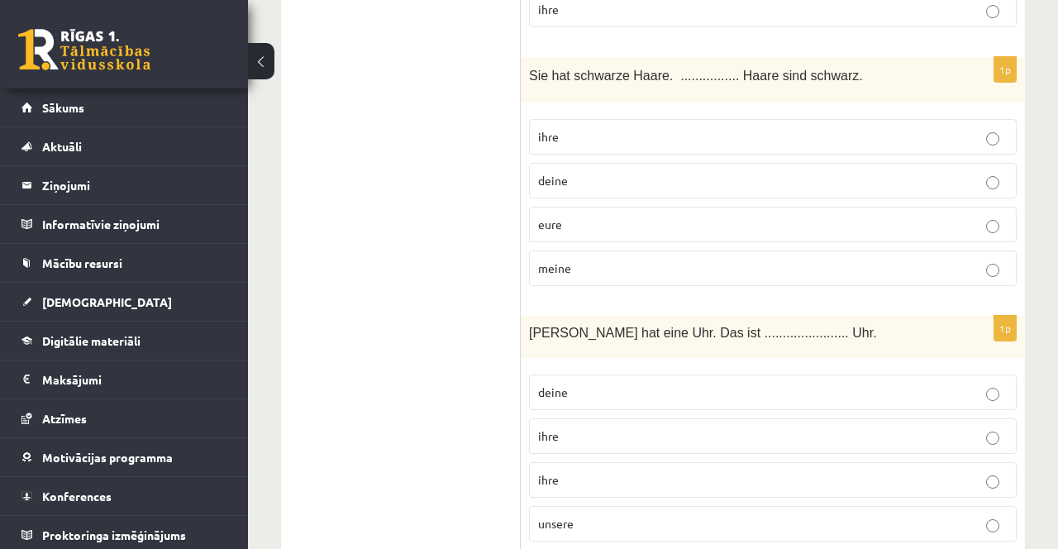
scroll to position [1076, 0]
click at [706, 137] on p "ihre" at bounding box center [773, 135] width 470 height 17
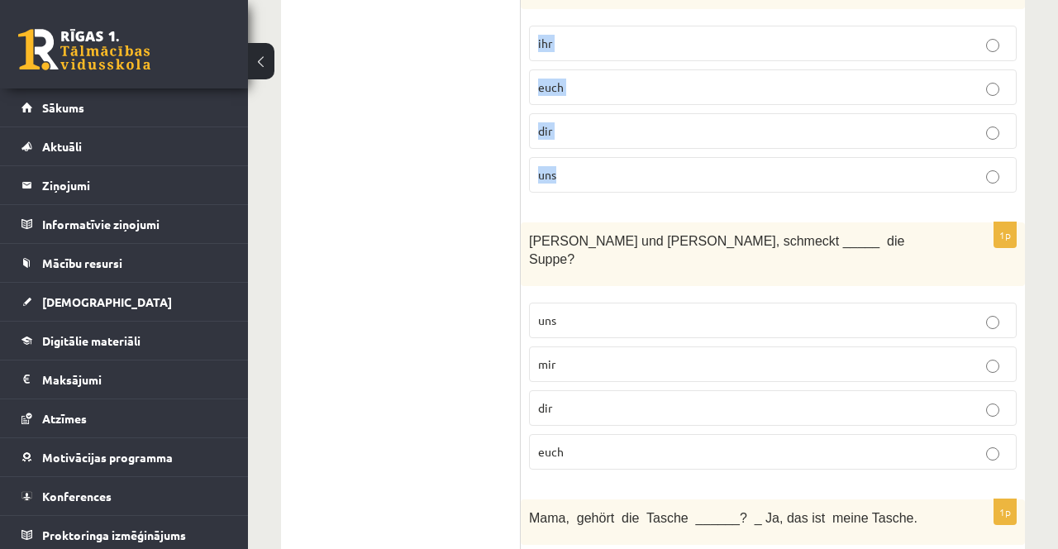
scroll to position [1695, 0]
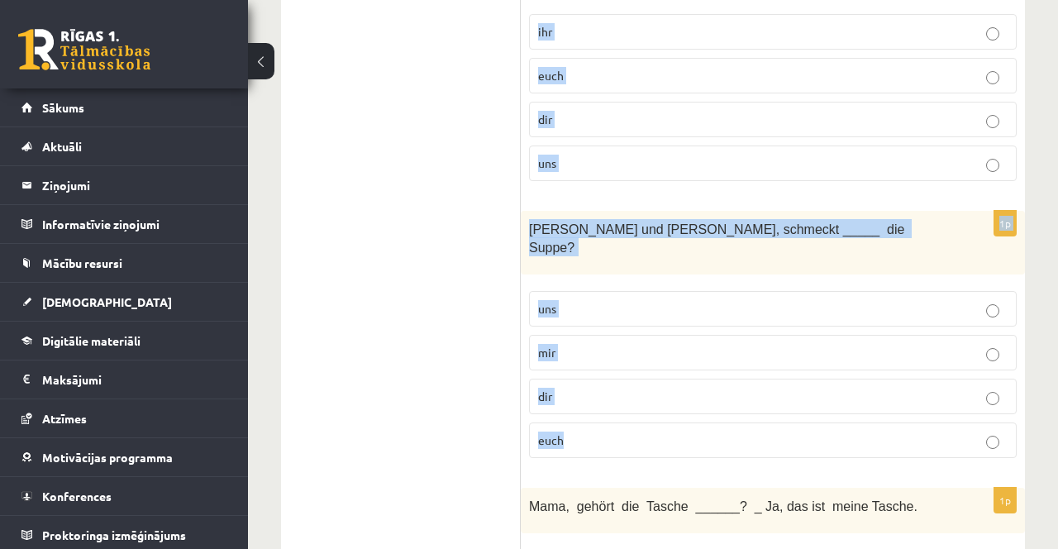
copy form "Sara hat eine Uhr. Das ist ....................... Uhr. deine ihre ihre unsere …"
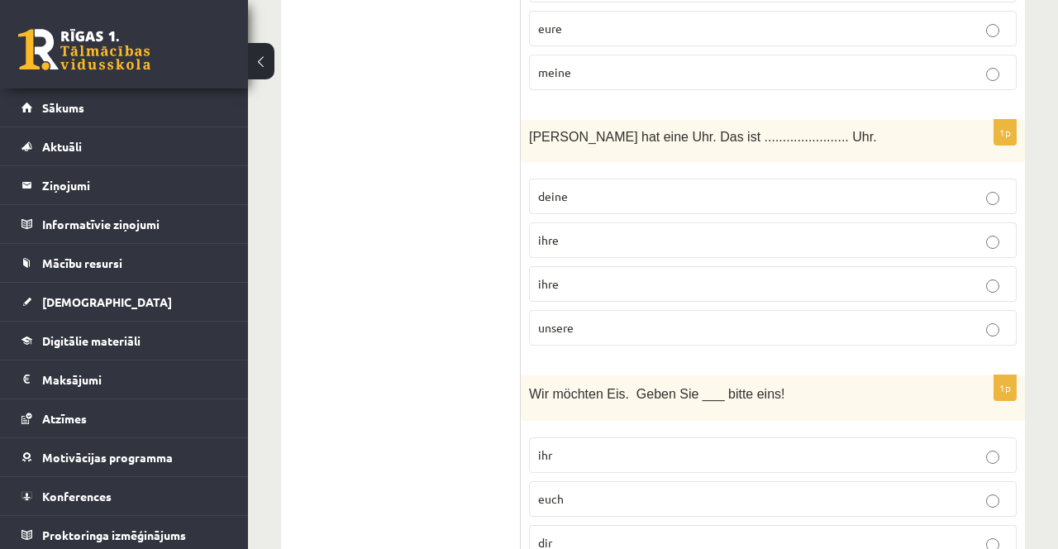
scroll to position [1273, 0]
click at [572, 241] on p "ihre" at bounding box center [773, 238] width 470 height 17
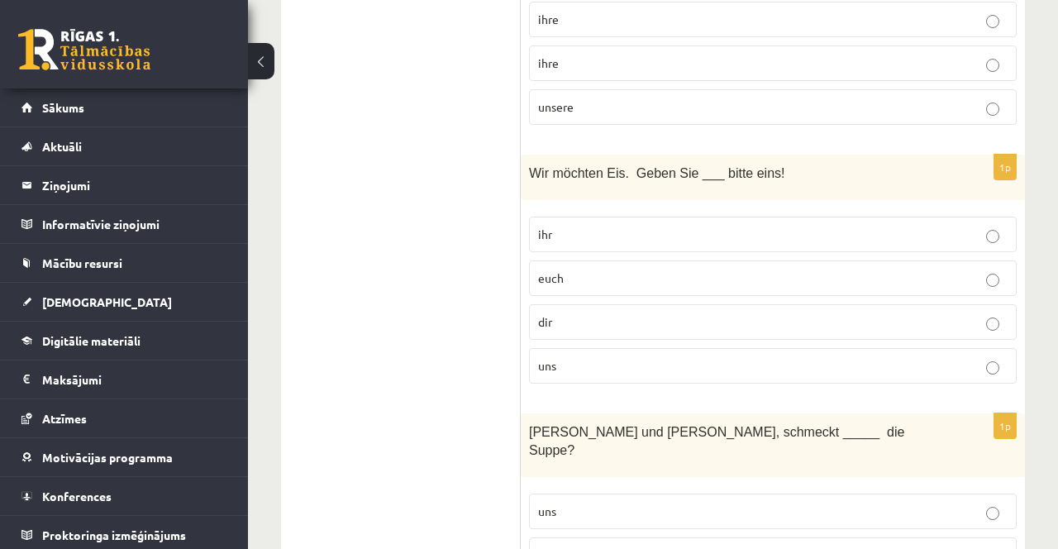
scroll to position [1510, 0]
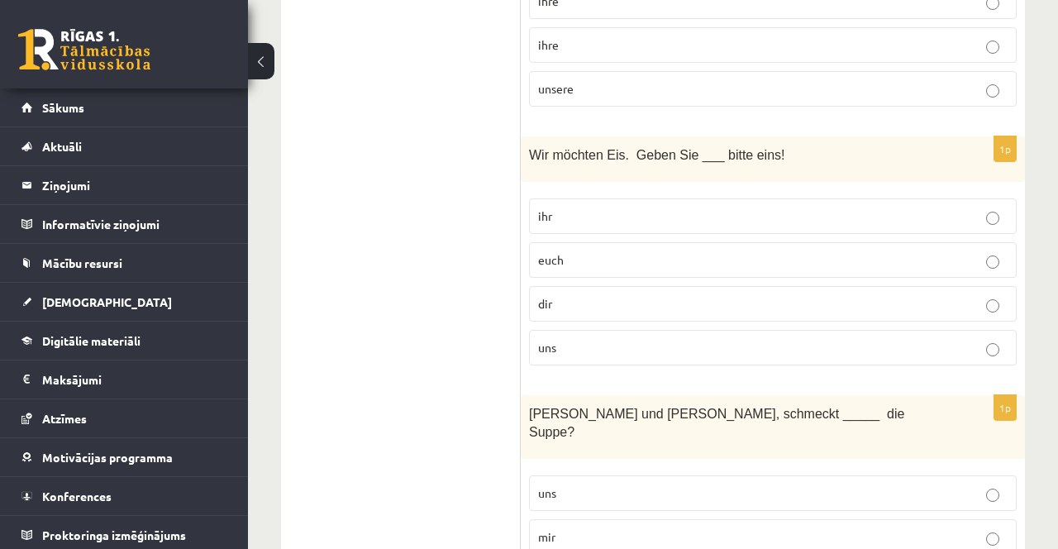
click at [594, 351] on label "uns" at bounding box center [773, 348] width 488 height 36
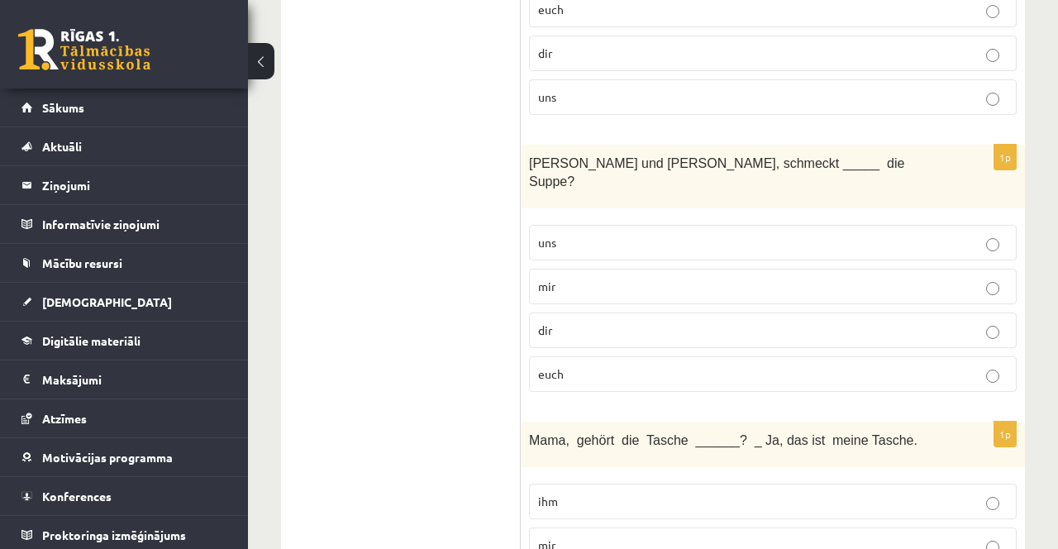
scroll to position [1761, 0]
click at [608, 360] on label "euch" at bounding box center [773, 373] width 488 height 36
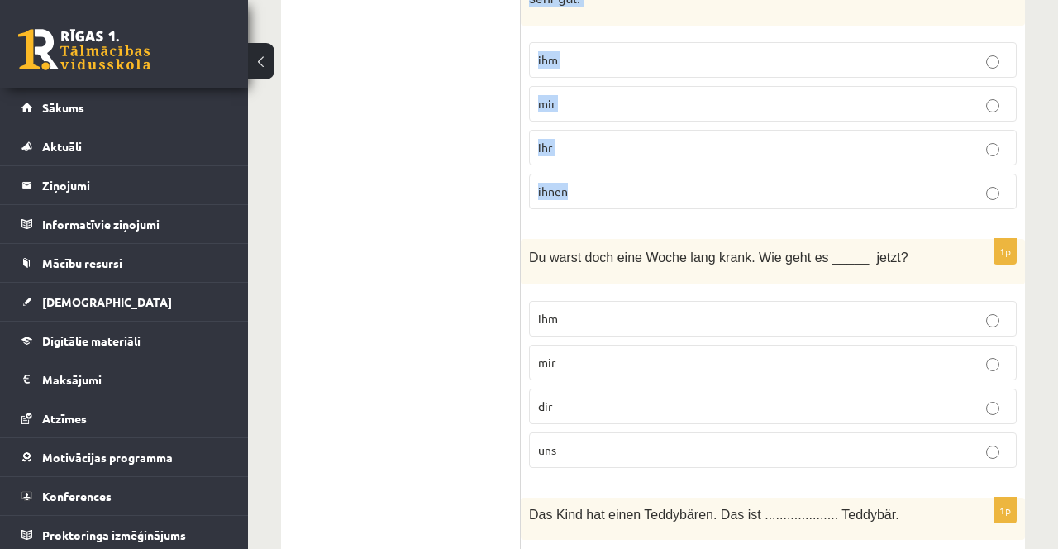
scroll to position [2737, 0]
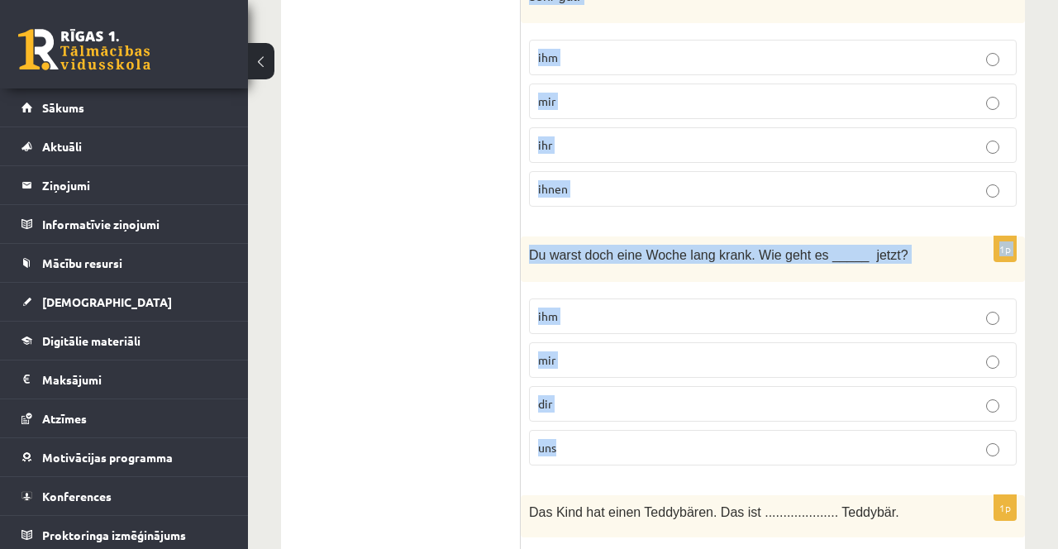
copy form "Mama, gehört die Tasche ______? _ Ja, das ist meine Tasche. ihm mir dir uns 1p …"
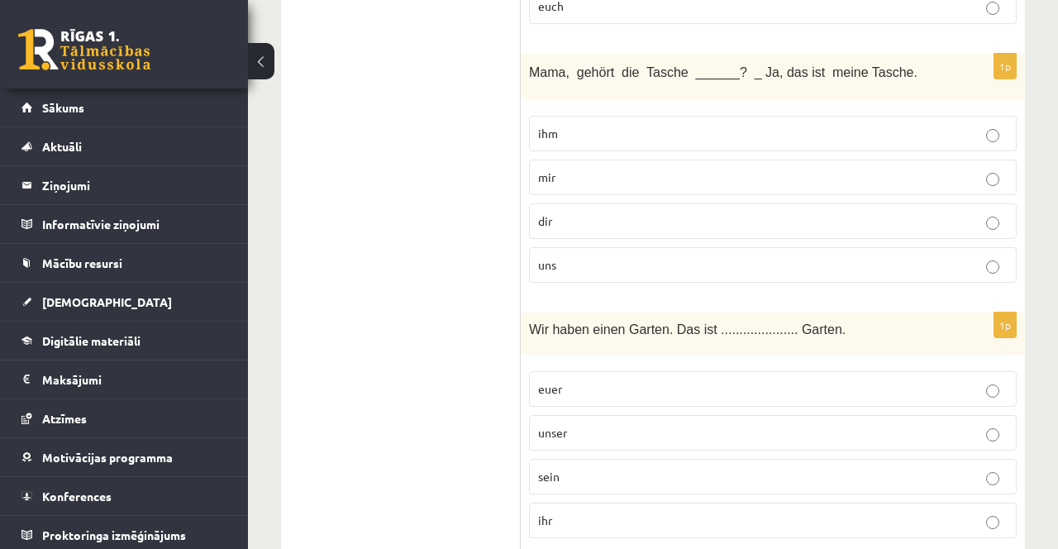
scroll to position [2130, 0]
click at [655, 211] on p "dir" at bounding box center [773, 219] width 470 height 17
click at [612, 422] on p "unser" at bounding box center [773, 430] width 470 height 17
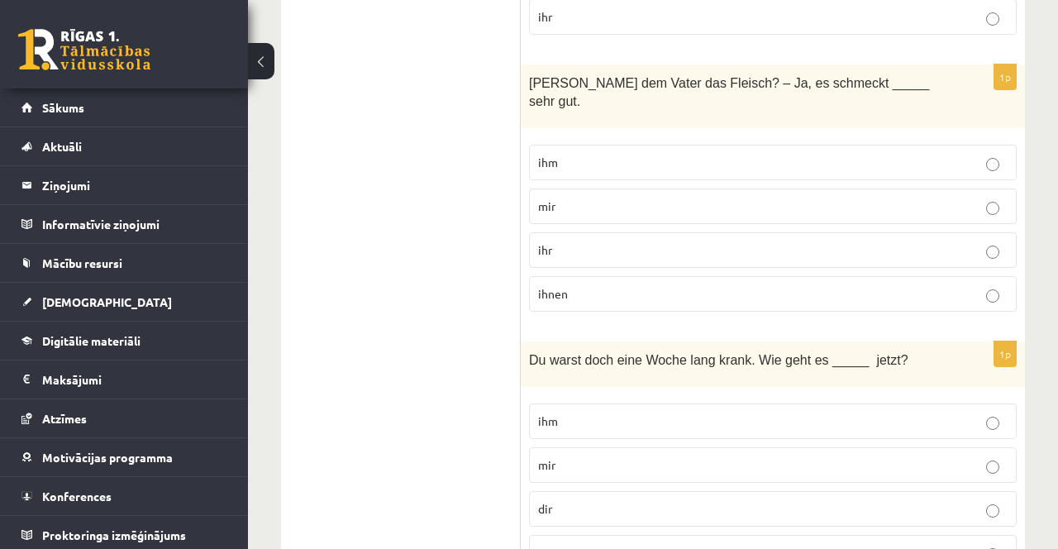
scroll to position [2635, 0]
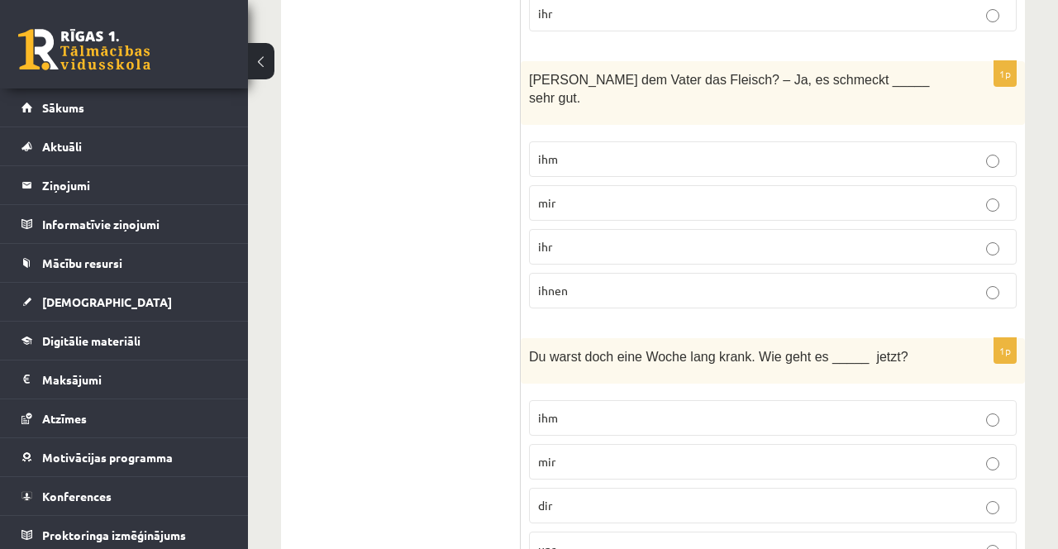
click at [623, 150] on p "ihm" at bounding box center [773, 158] width 470 height 17
click at [685, 497] on p "dir" at bounding box center [773, 505] width 470 height 17
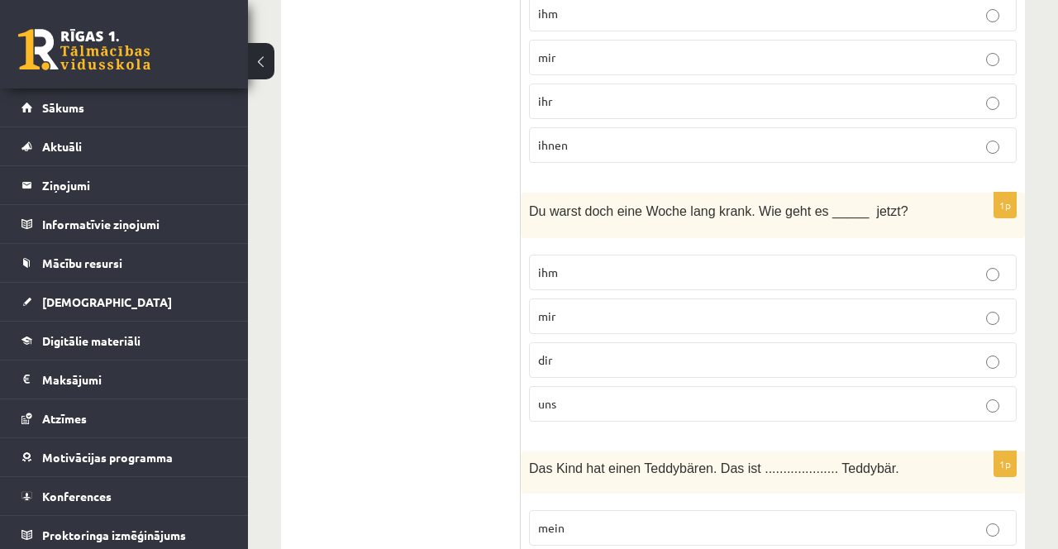
scroll to position [2872, 0]
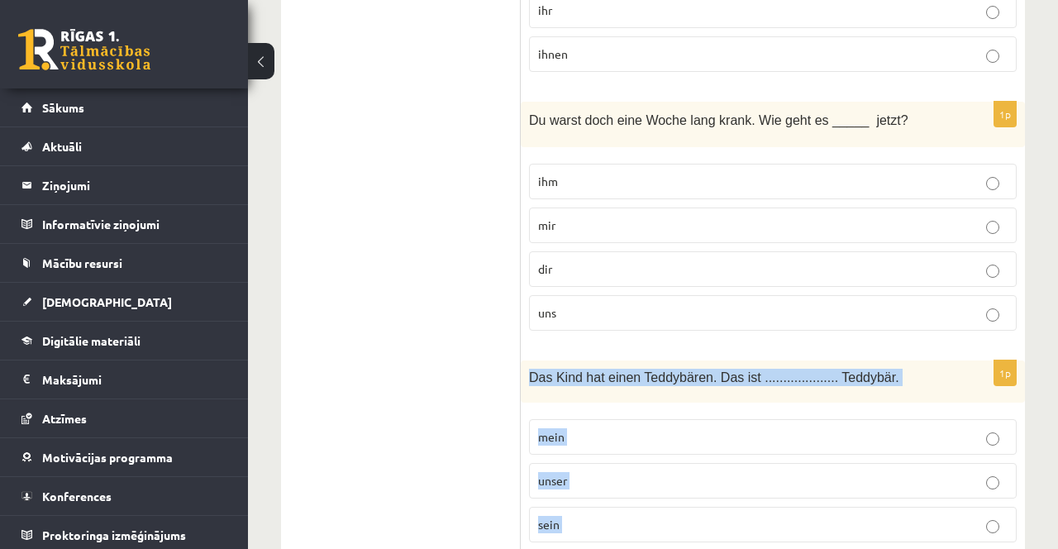
copy div "Das Kind hat einen Teddybären. Das ist .................... Teddybär. mein unse…"
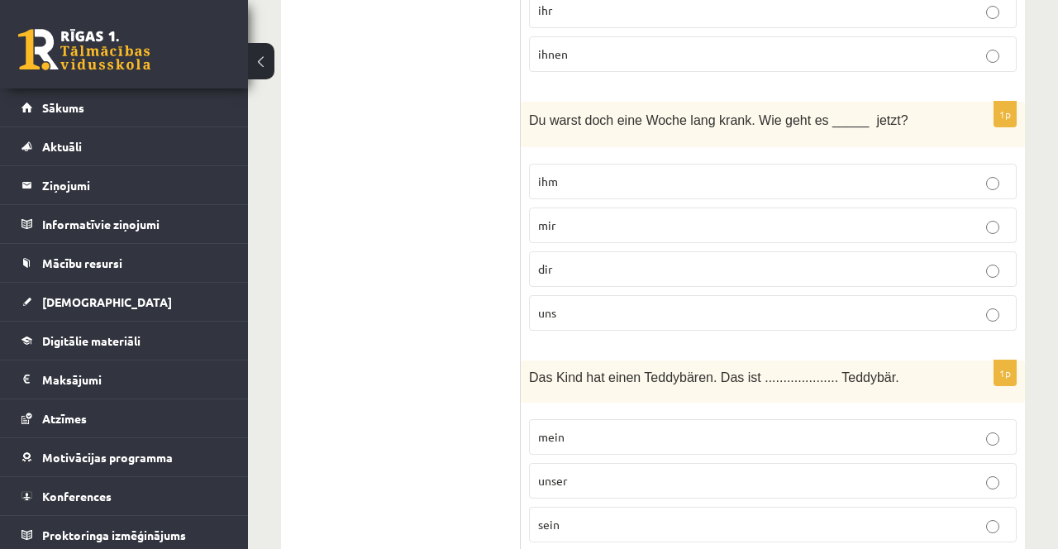
click at [570, 516] on p "sein" at bounding box center [773, 524] width 470 height 17
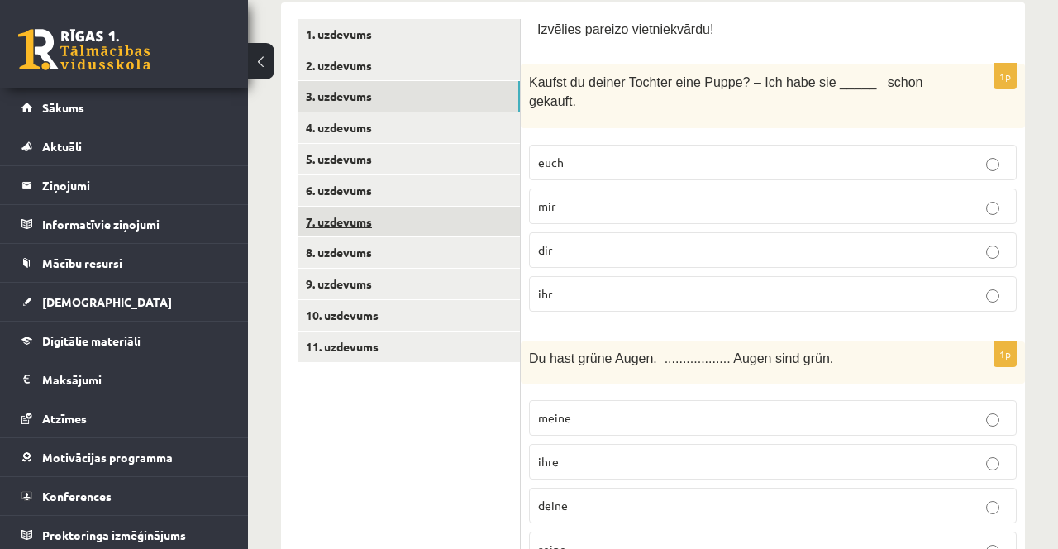
scroll to position [0, 0]
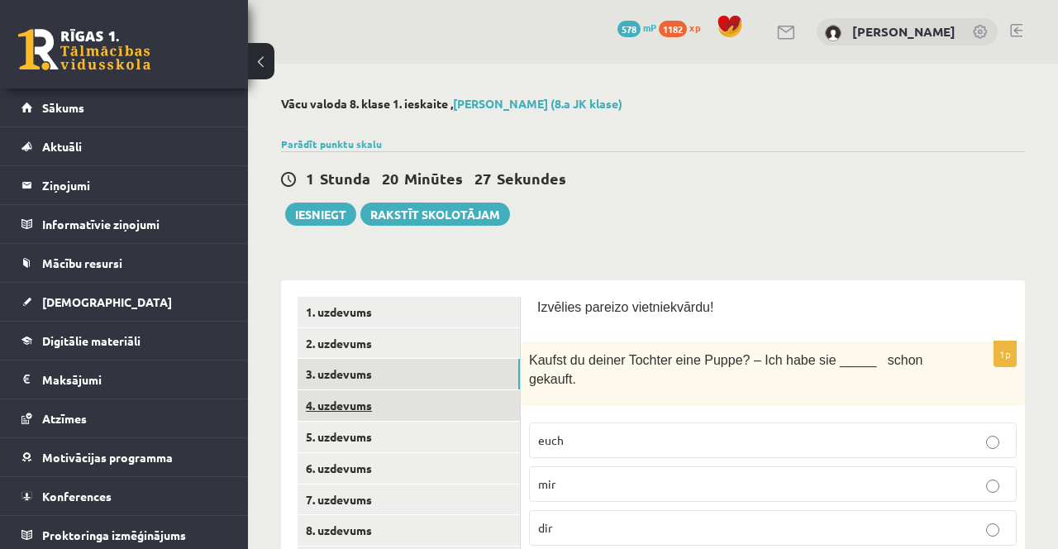
click at [434, 401] on link "4. uzdevums" at bounding box center [409, 405] width 222 height 31
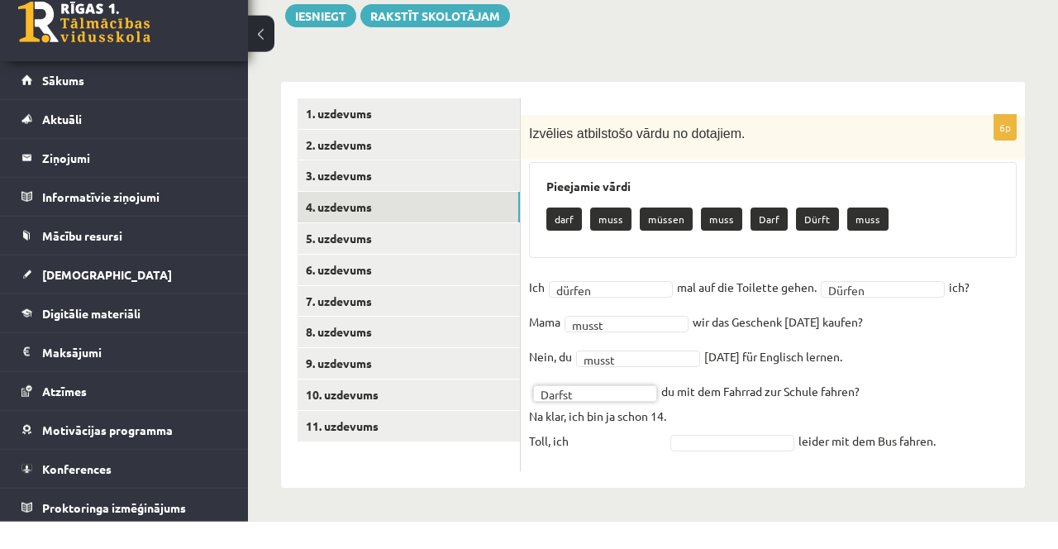
scroll to position [171, 0]
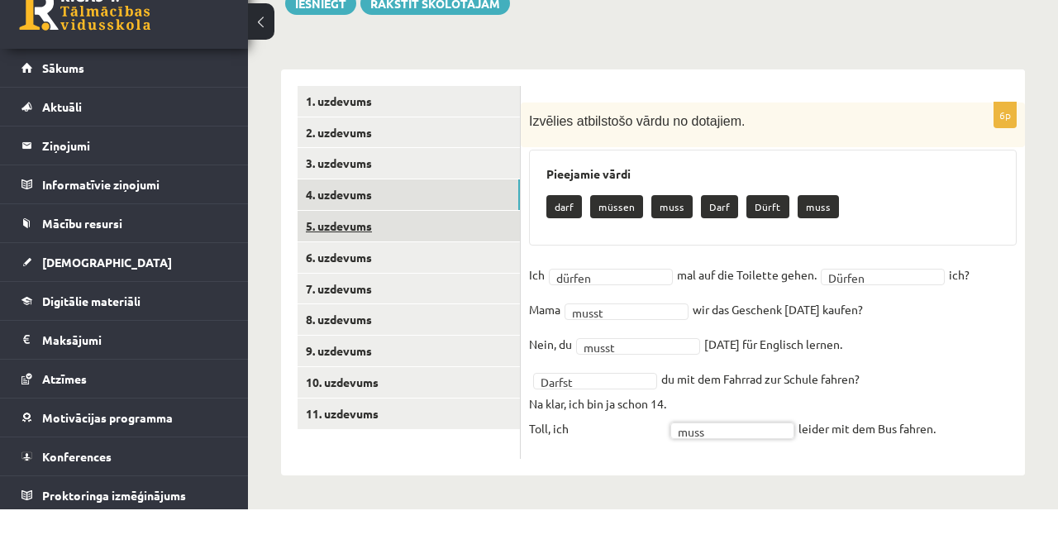
click at [404, 278] on link "5. uzdevums" at bounding box center [409, 265] width 222 height 31
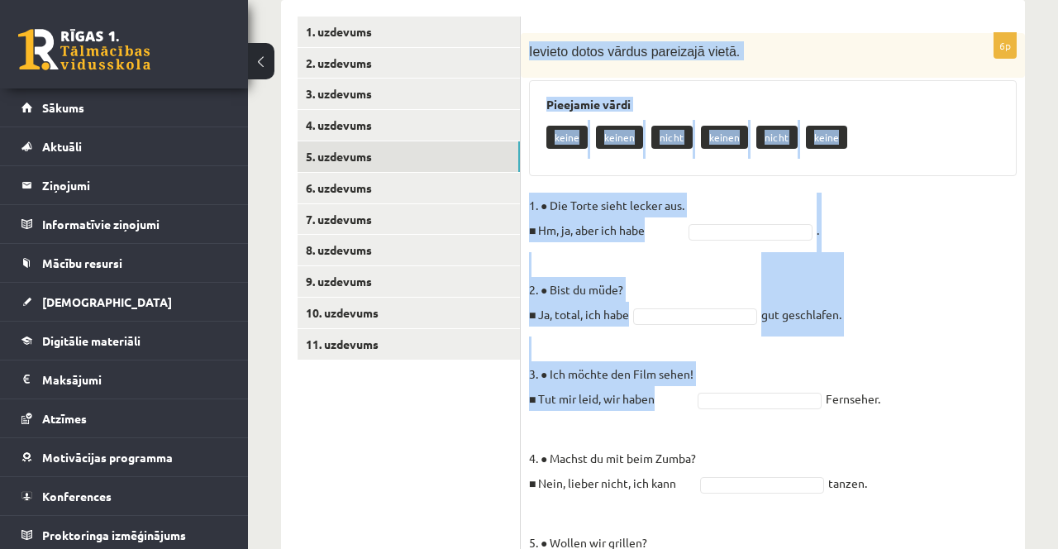
scroll to position [411, 0]
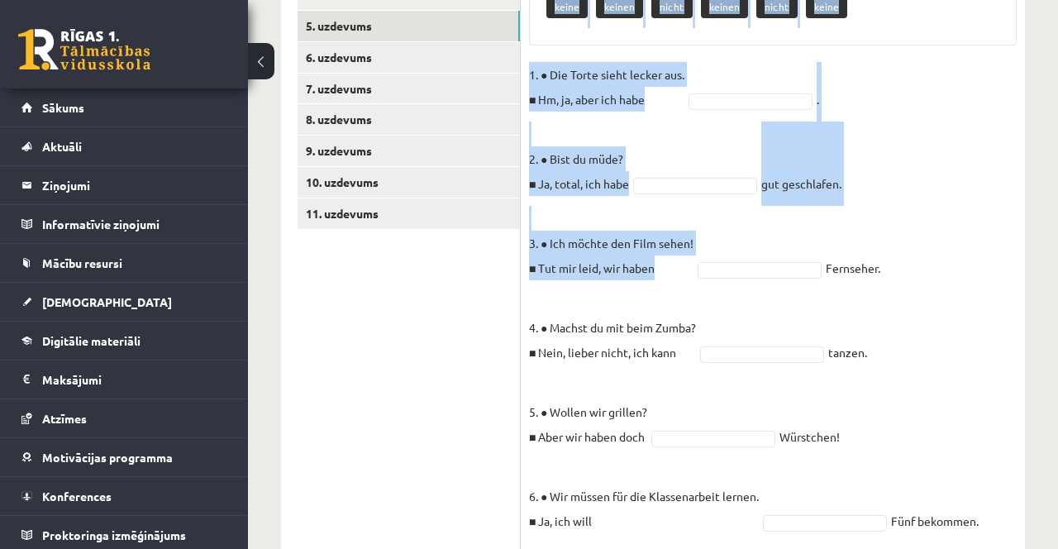
copy div "Ievieto dotos vārdus pareizajā vietā. Pieejamie vārdi keine keinen nicht keinen…"
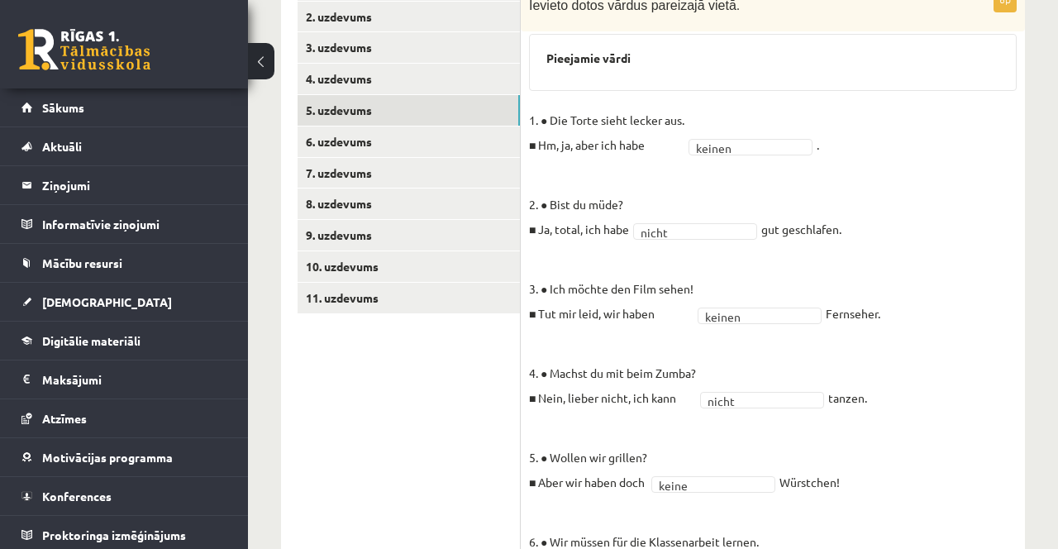
scroll to position [327, 0]
click at [417, 141] on link "6. uzdevums" at bounding box center [409, 141] width 222 height 31
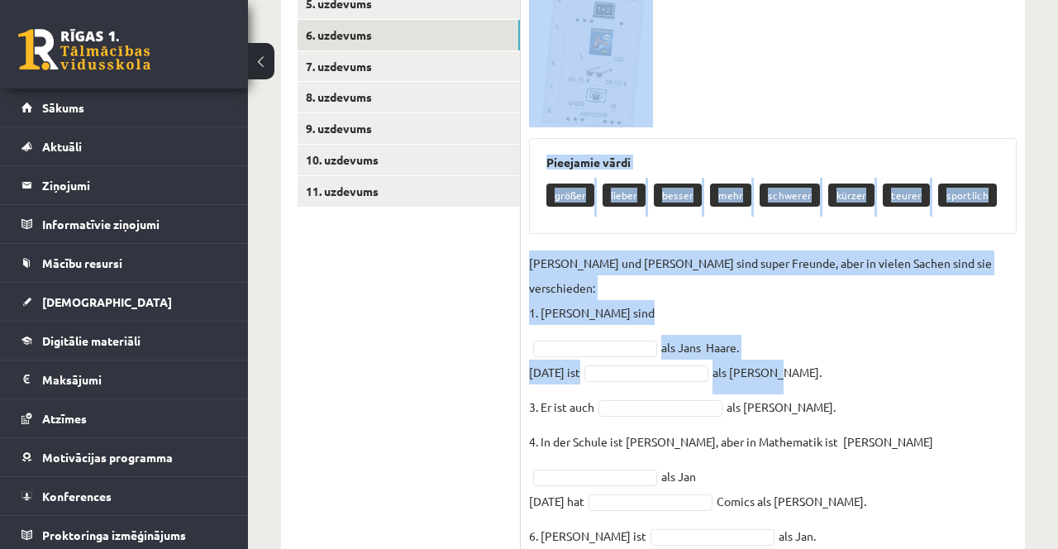
scroll to position [493, 0]
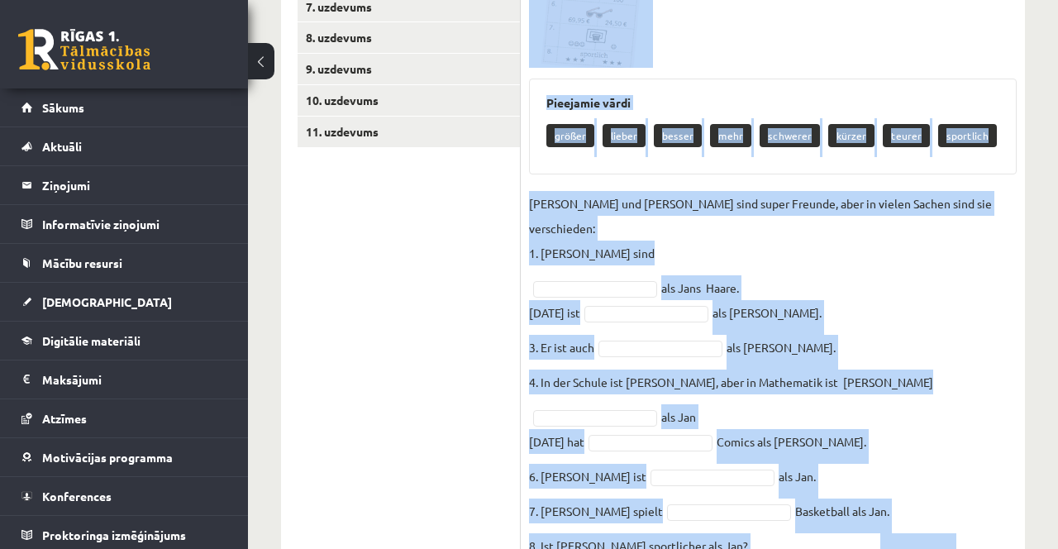
copy div "Apskati attēlu un ievieto dotos vārdus pareizajā vietā. Pieejamie vārdi größer …"
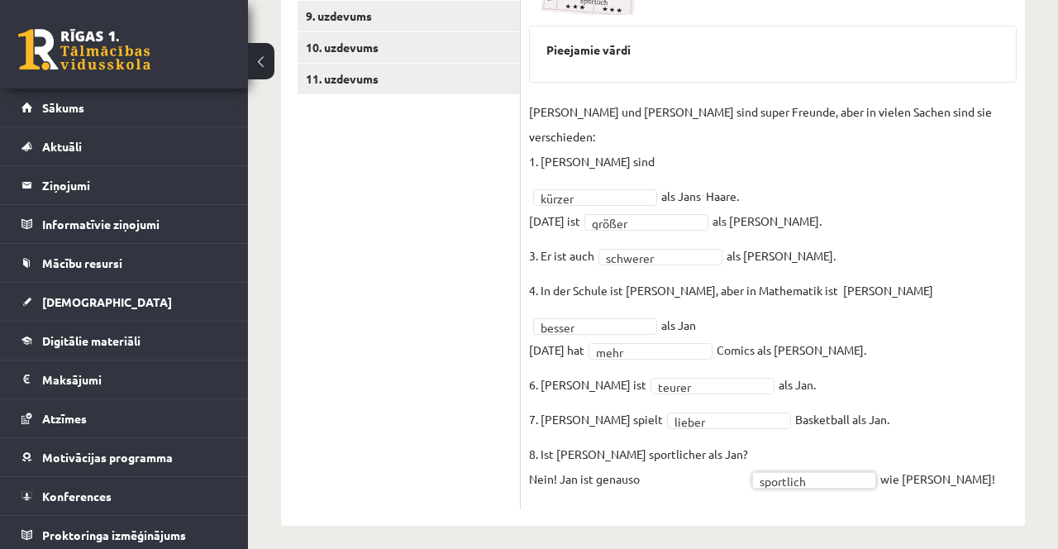
scroll to position [506, 0]
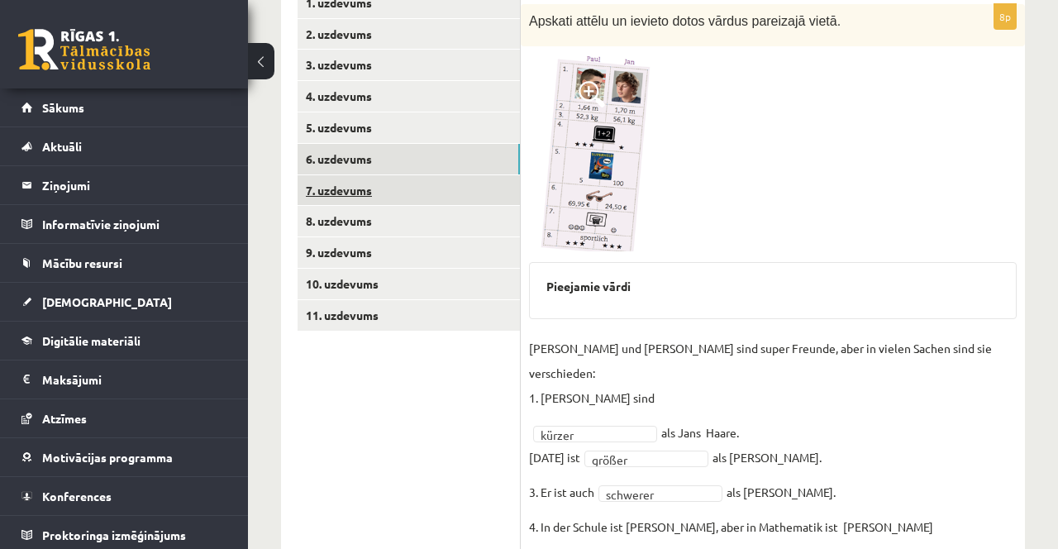
click at [417, 188] on link "7. uzdevums" at bounding box center [409, 190] width 222 height 31
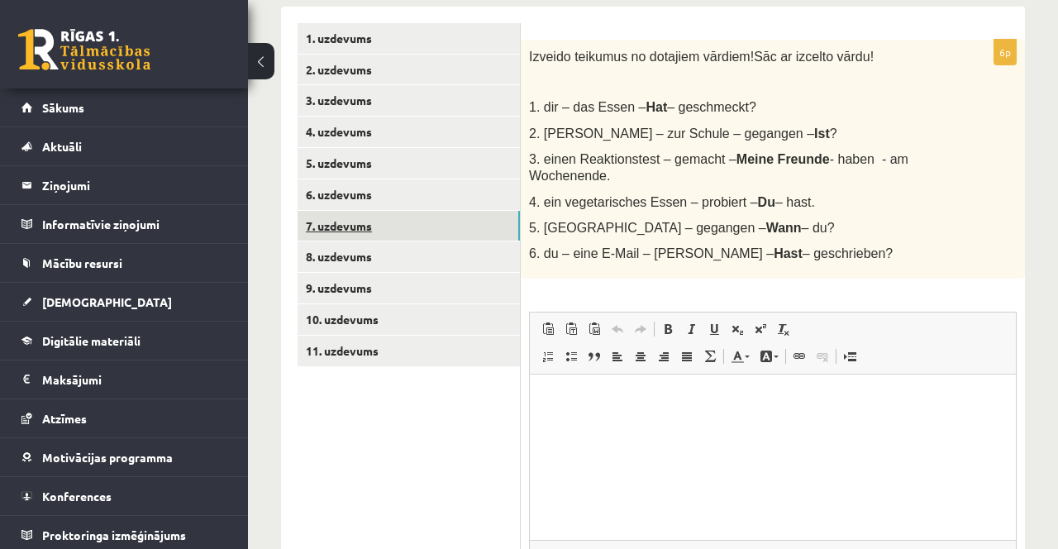
scroll to position [272, 0]
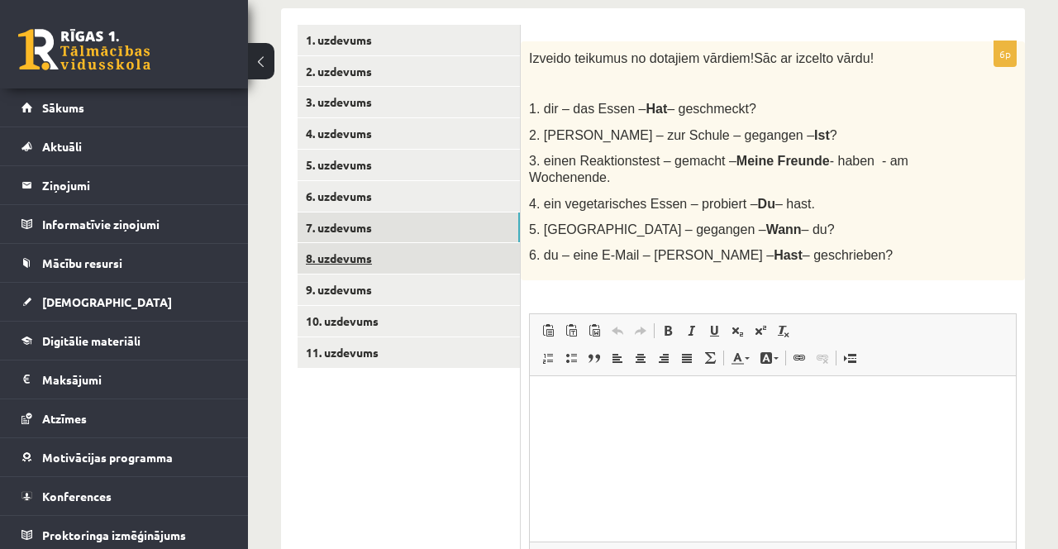
click at [429, 260] on link "8. uzdevums" at bounding box center [409, 258] width 222 height 31
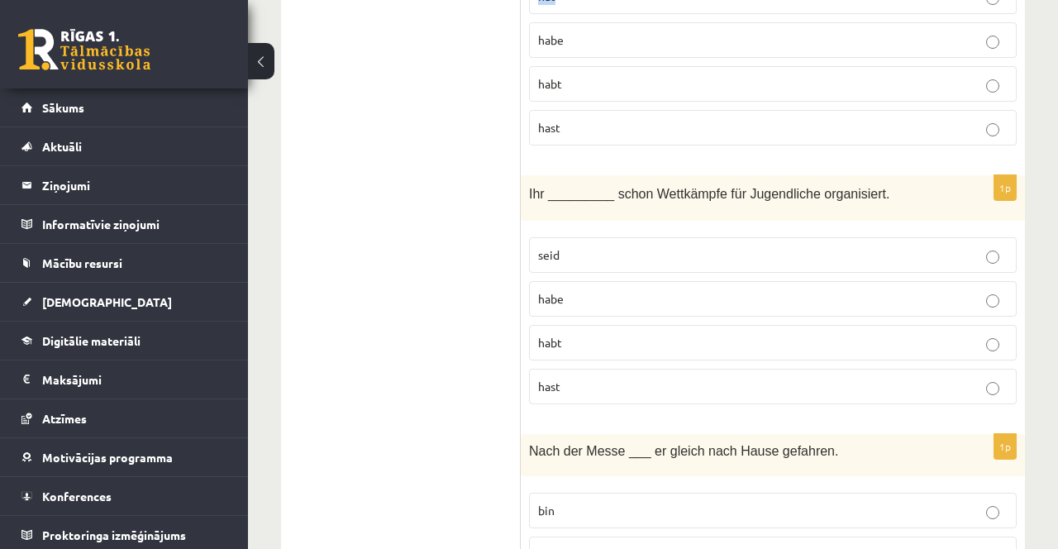
scroll to position [1417, 0]
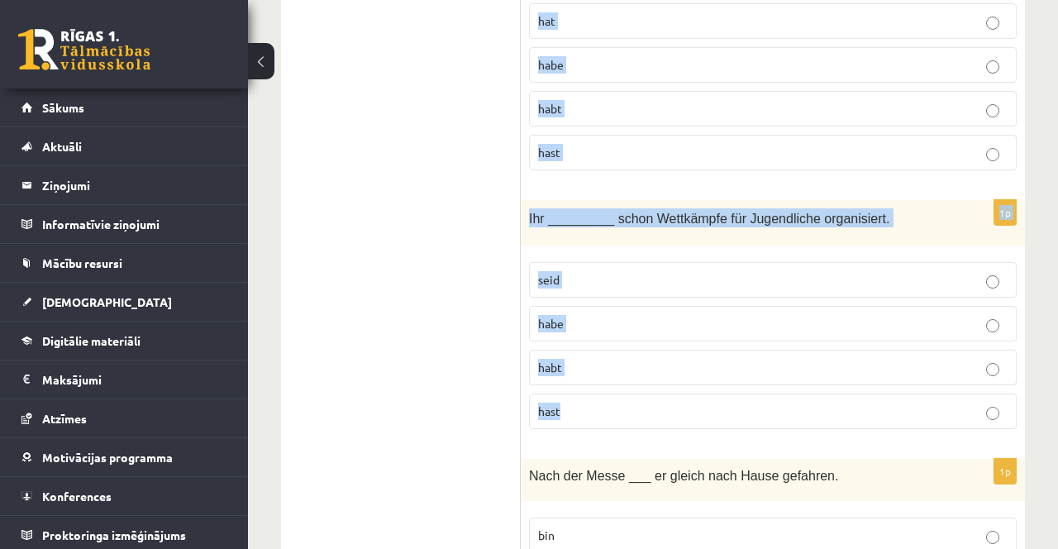
copy form "Ein bisschen später ___ er ein Infoblatt über Rückengymnastik gelesen. hat habe…"
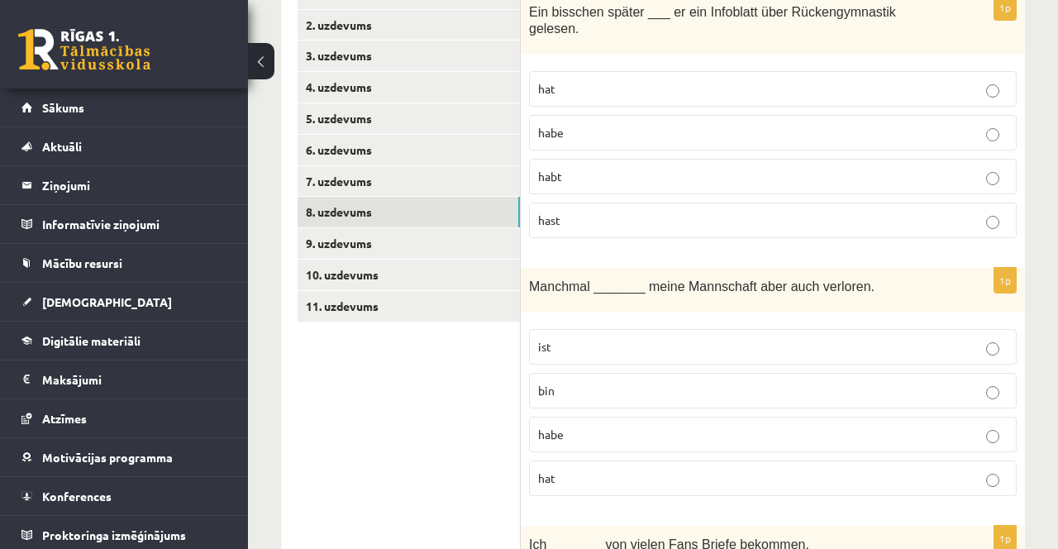
scroll to position [317, 0]
click at [597, 81] on p "hat" at bounding box center [773, 89] width 470 height 17
click at [561, 476] on p "hat" at bounding box center [773, 478] width 470 height 17
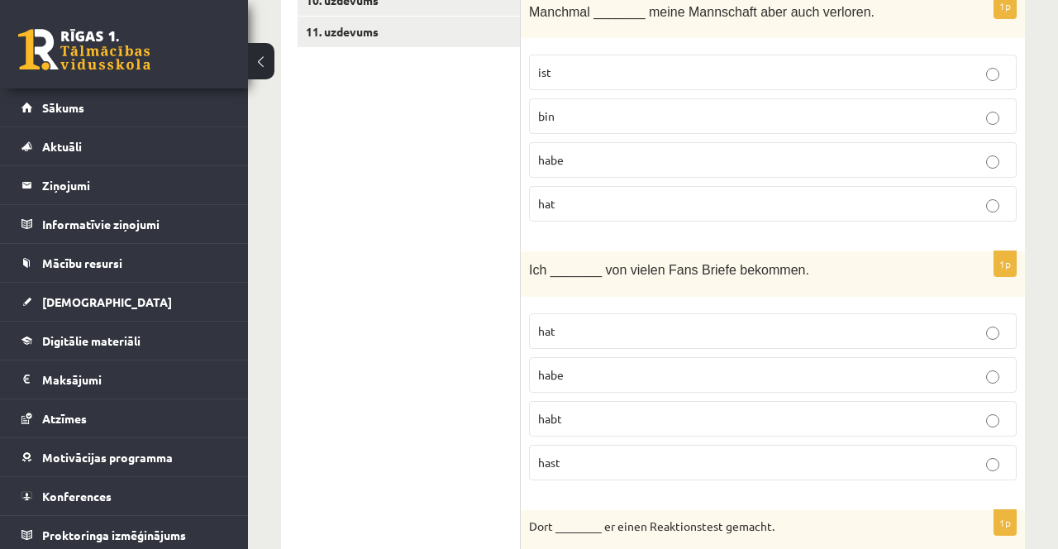
scroll to position [594, 0]
click at [610, 365] on p "habe" at bounding box center [773, 373] width 470 height 17
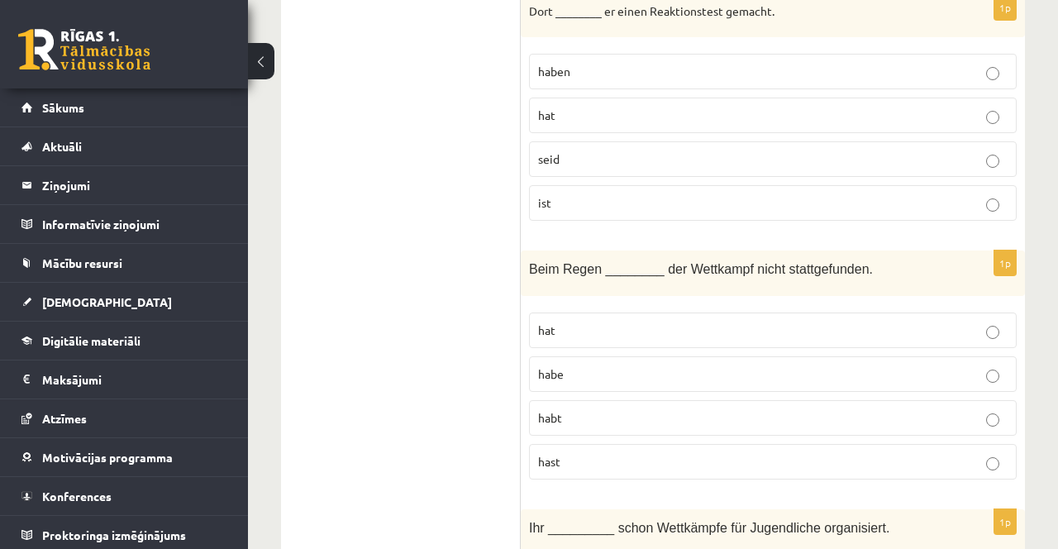
scroll to position [1108, 0]
click at [598, 113] on p "hat" at bounding box center [773, 115] width 470 height 17
click at [584, 327] on p "hat" at bounding box center [773, 330] width 470 height 17
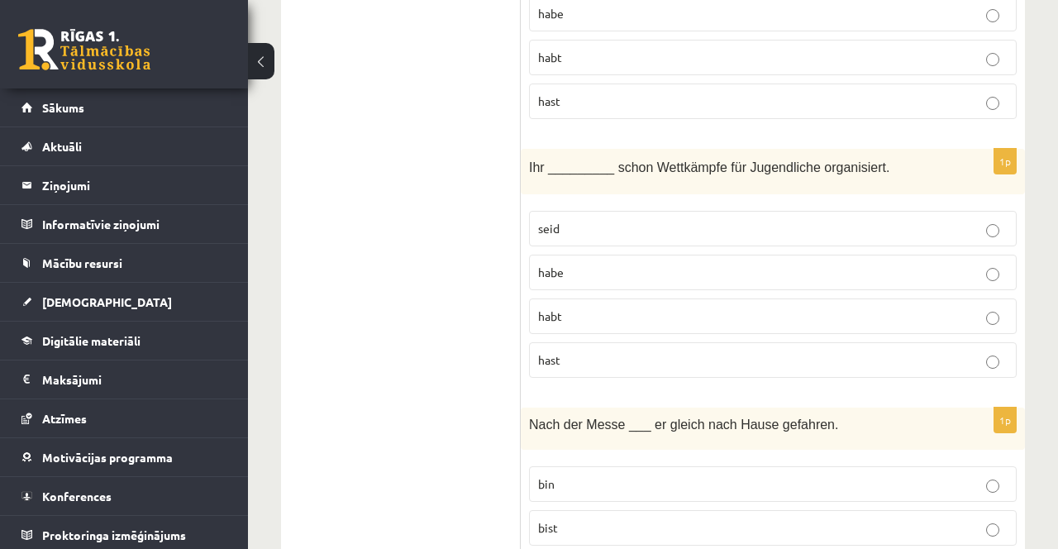
scroll to position [1475, 0]
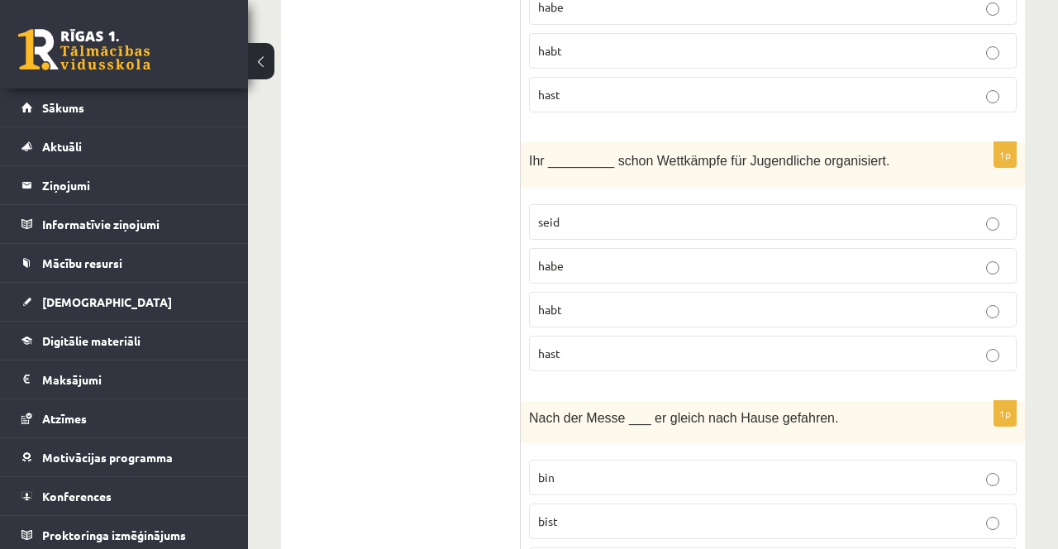
click at [582, 301] on p "habt" at bounding box center [773, 309] width 470 height 17
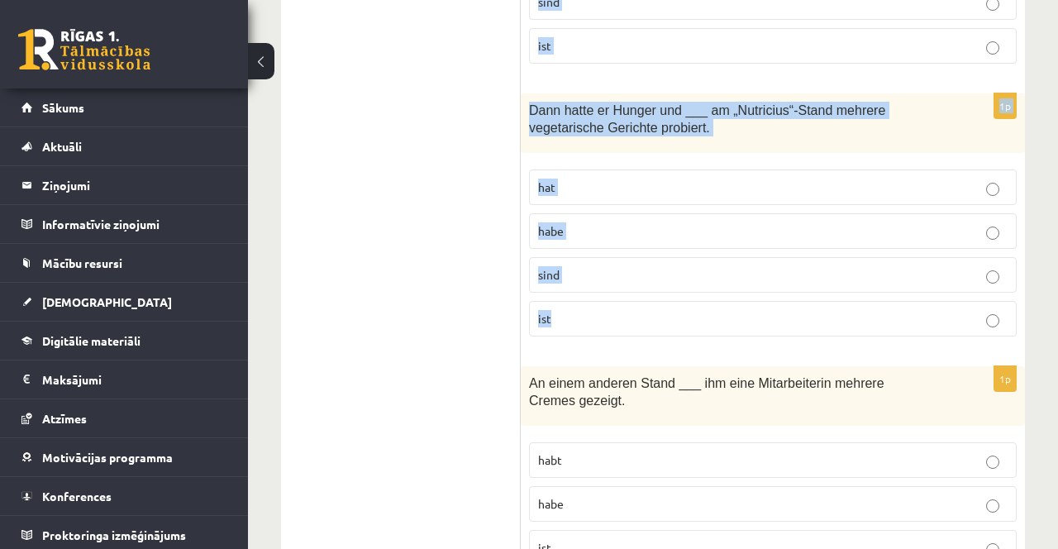
scroll to position [2358, 0]
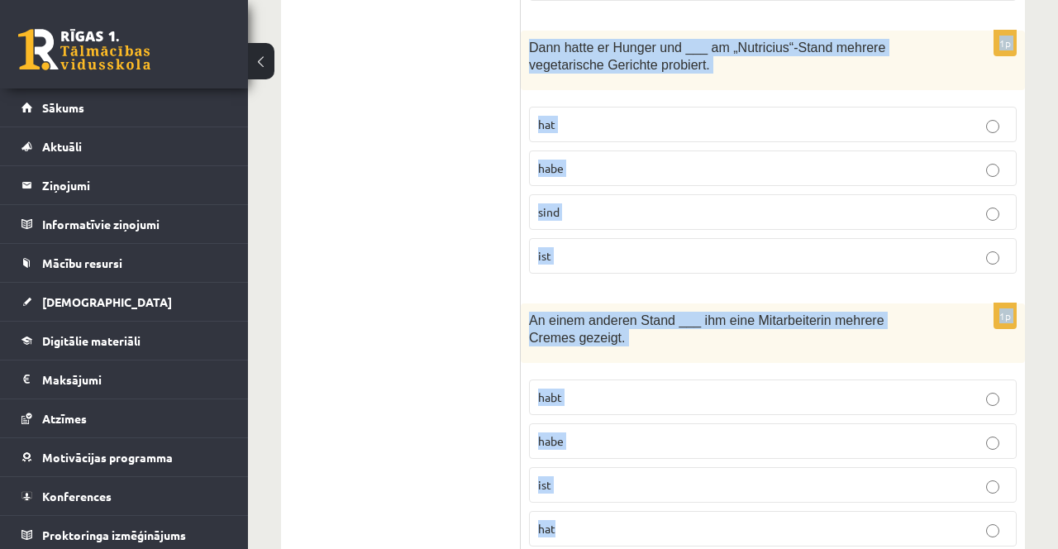
copy form "Nach der Messe ___ er gleich nach Hause gefahren. bin bist seid ist 1p Zuerst _…"
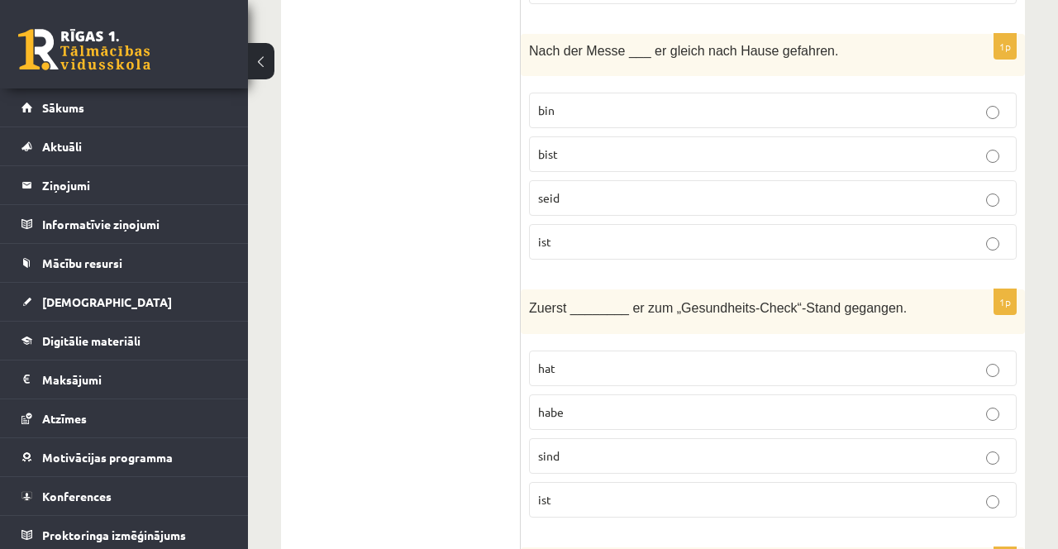
scroll to position [1844, 0]
click at [570, 237] on p "ist" at bounding box center [773, 239] width 470 height 17
click at [594, 494] on p "ist" at bounding box center [773, 497] width 470 height 17
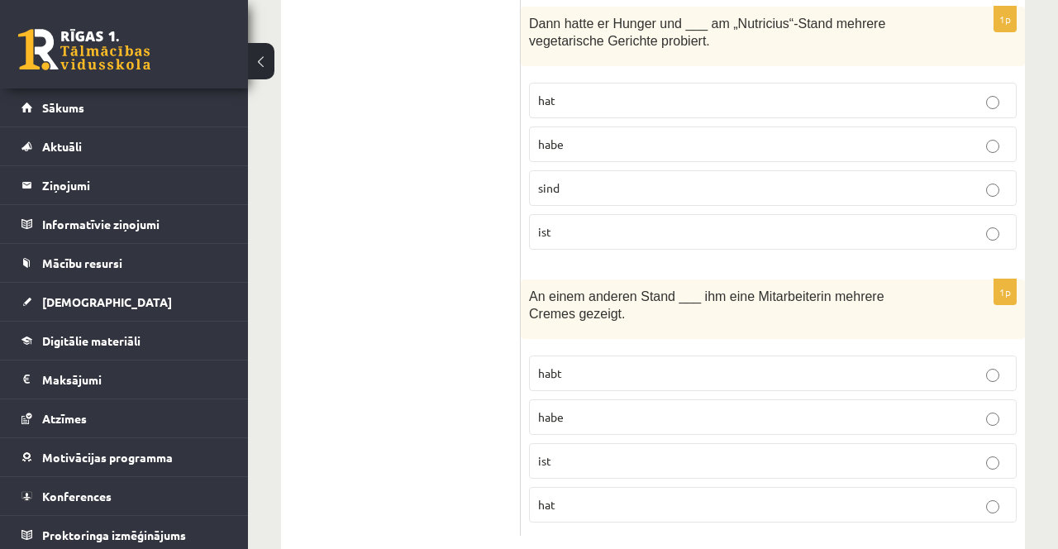
scroll to position [2398, 0]
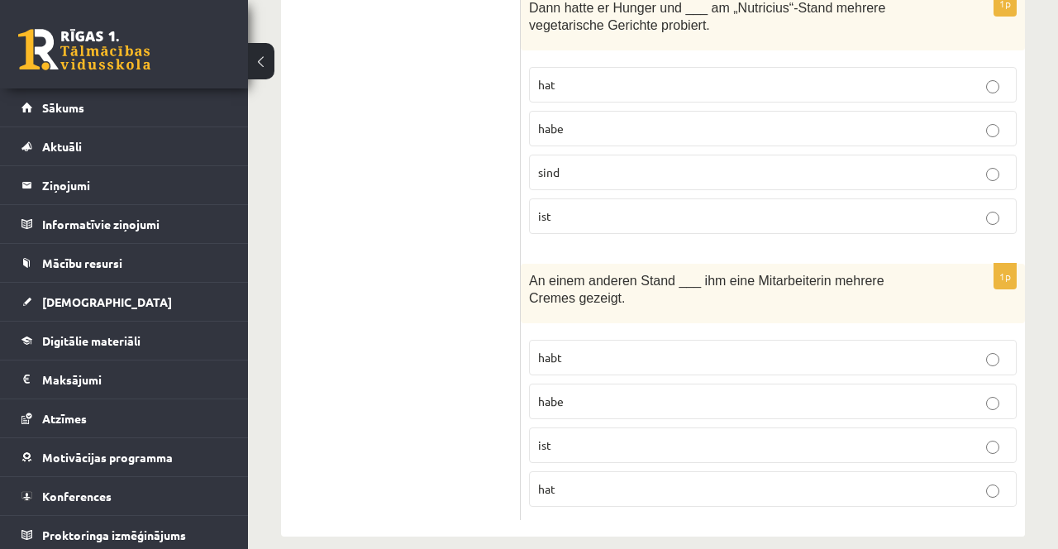
click at [627, 76] on p "hat" at bounding box center [773, 84] width 470 height 17
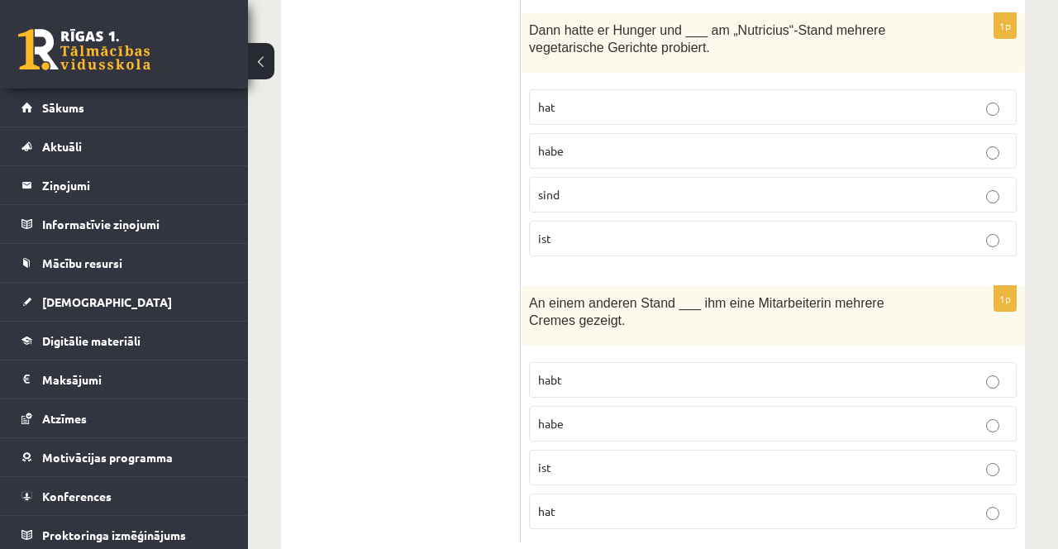
scroll to position [2358, 0]
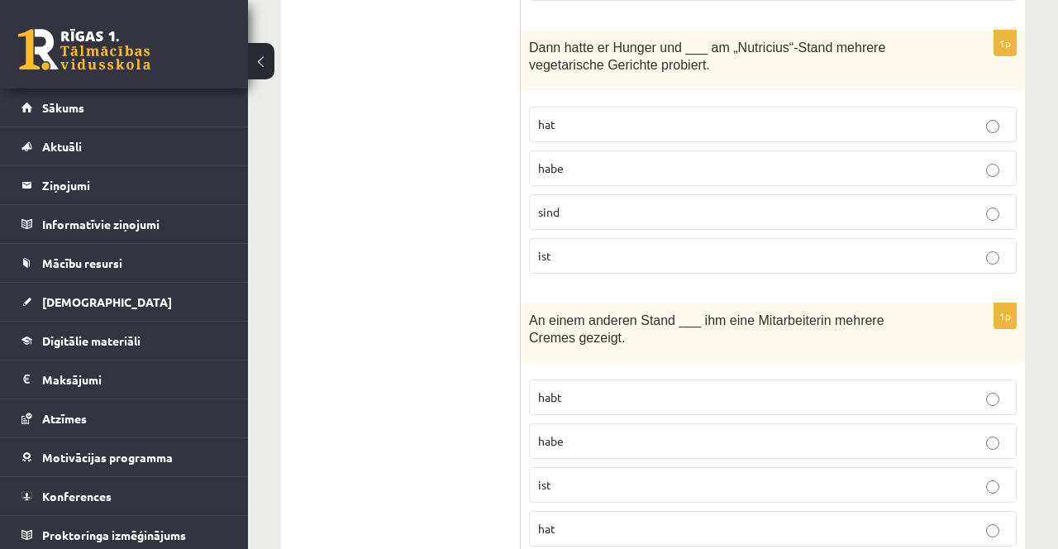
click at [571, 520] on p "hat" at bounding box center [773, 528] width 470 height 17
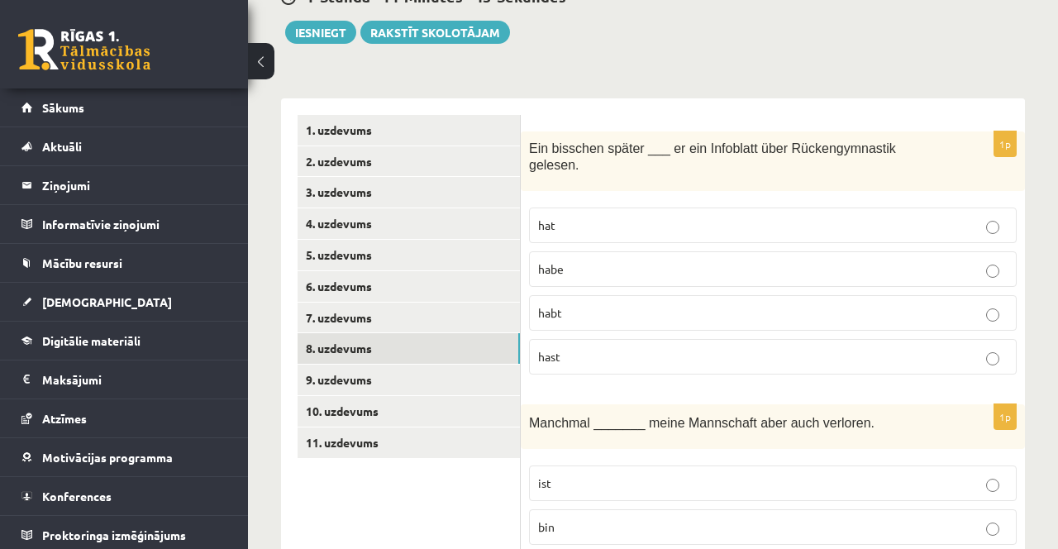
scroll to position [197, 0]
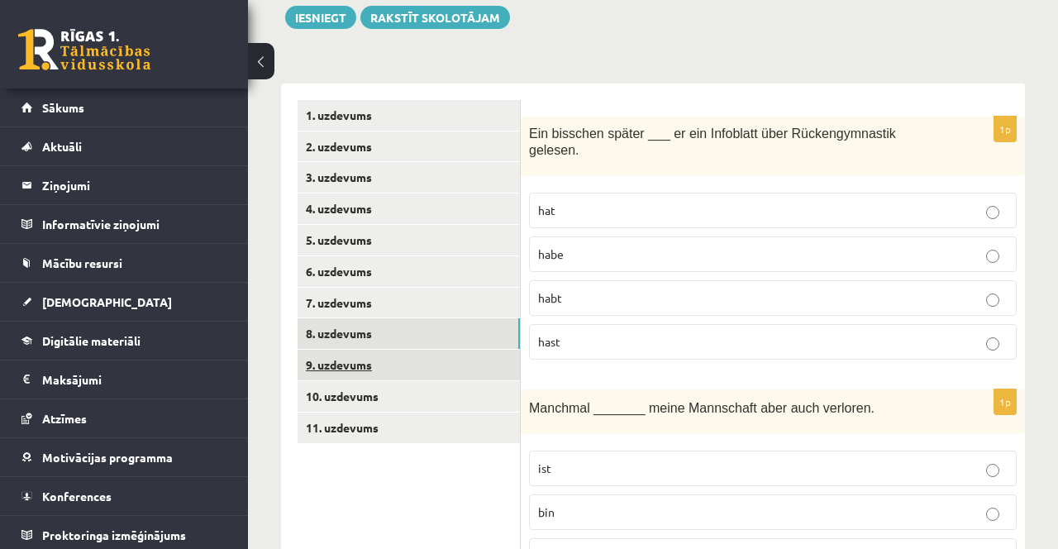
click at [404, 365] on link "9. uzdevums" at bounding box center [409, 365] width 222 height 31
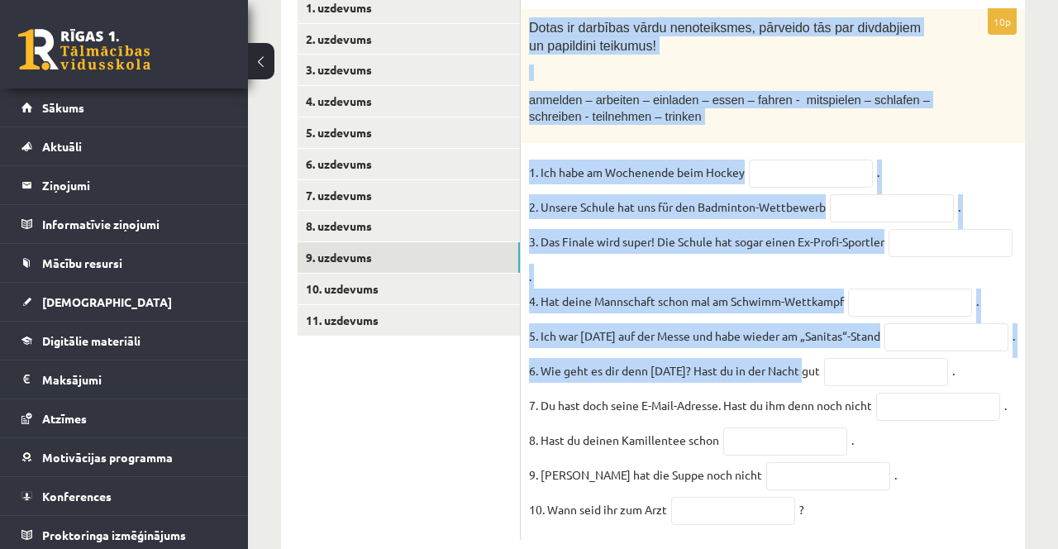
scroll to position [336, 0]
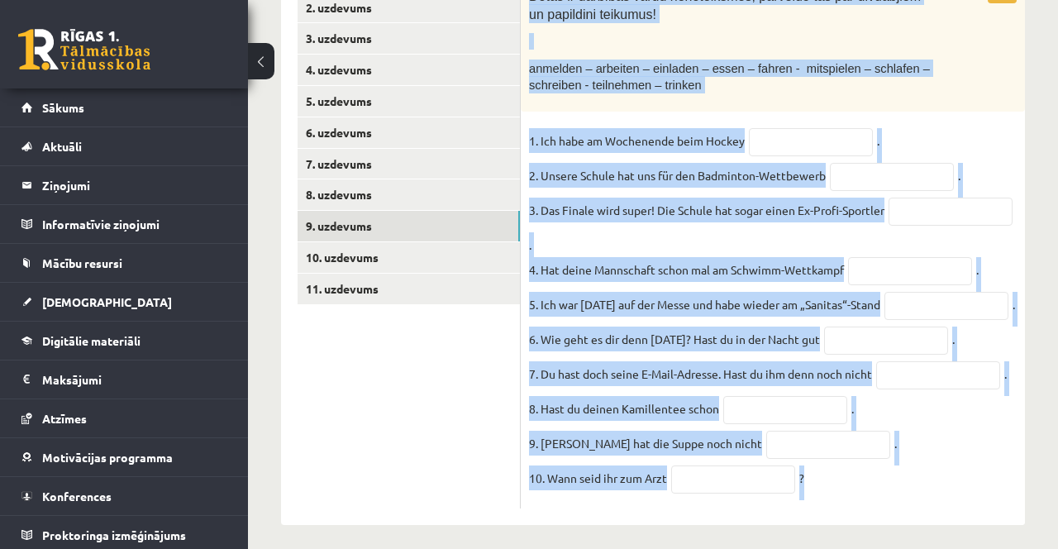
copy div "Dotas ir darbības vārdu nenoteiksmes, pārveido tās par divdabjiem un papildini …"
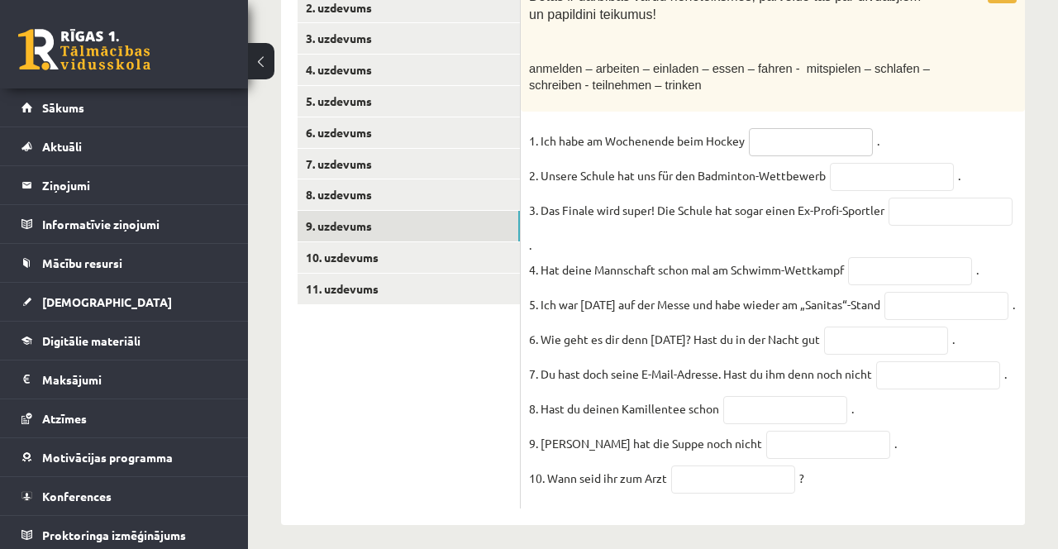
click at [807, 141] on input "text" at bounding box center [811, 142] width 124 height 28
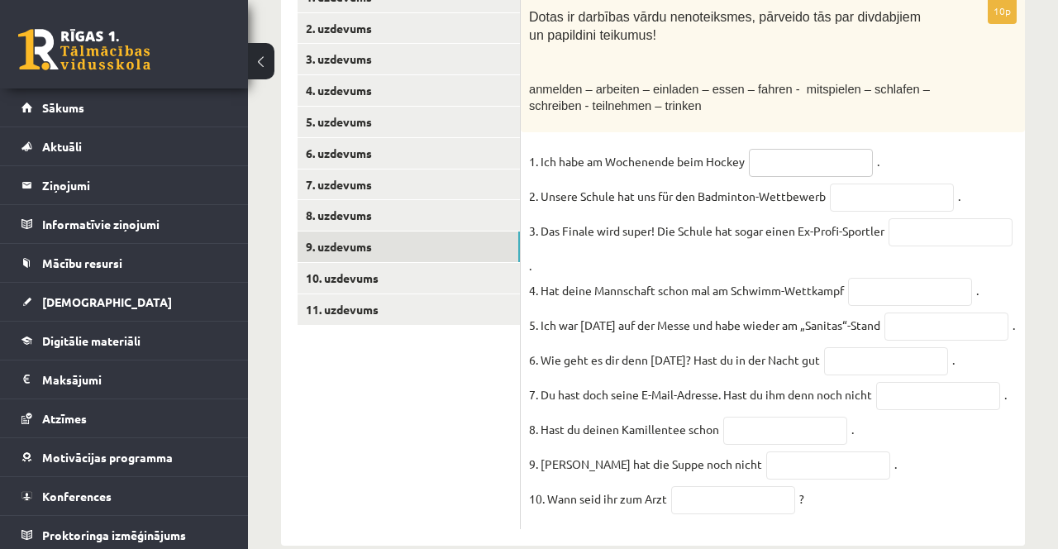
scroll to position [311, 0]
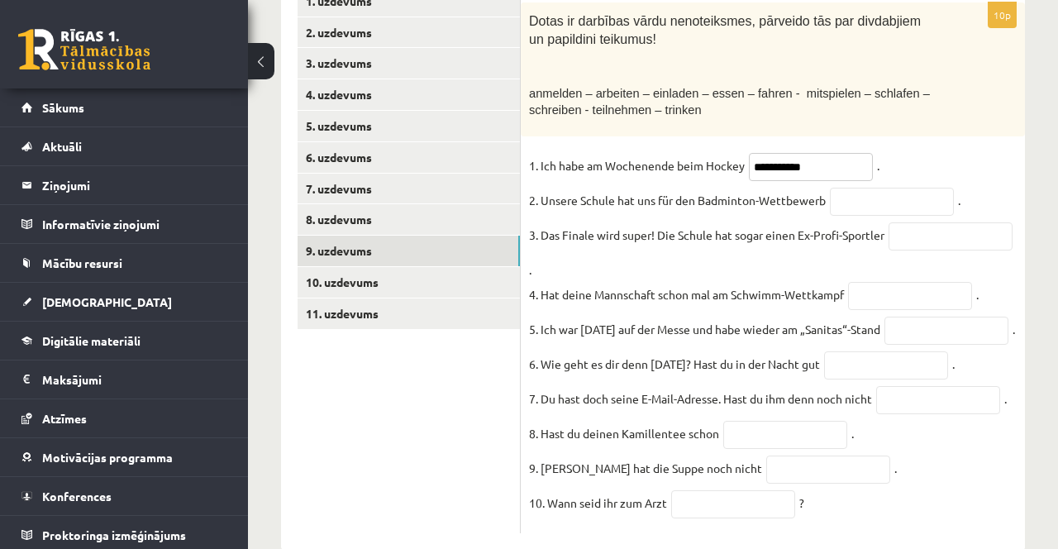
type input "**********"
click at [876, 210] on input "text" at bounding box center [892, 202] width 124 height 28
type input "**********"
click at [889, 250] on input "text" at bounding box center [951, 236] width 124 height 28
type input "**********"
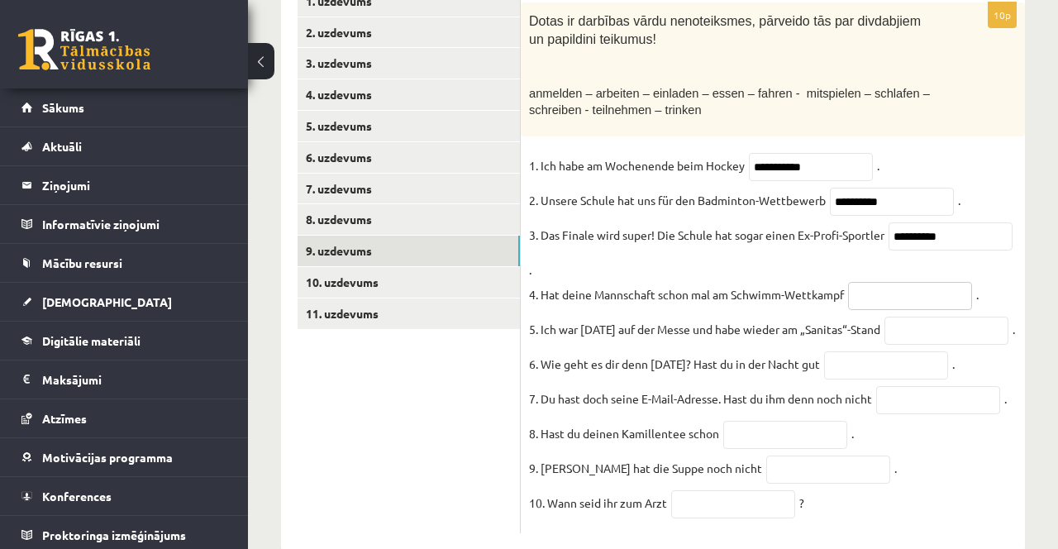
click at [865, 309] on input "text" at bounding box center [910, 296] width 124 height 28
type input "**********"
click at [884, 345] on input "text" at bounding box center [946, 331] width 124 height 28
type input "**********"
click at [832, 379] on input "text" at bounding box center [886, 365] width 124 height 28
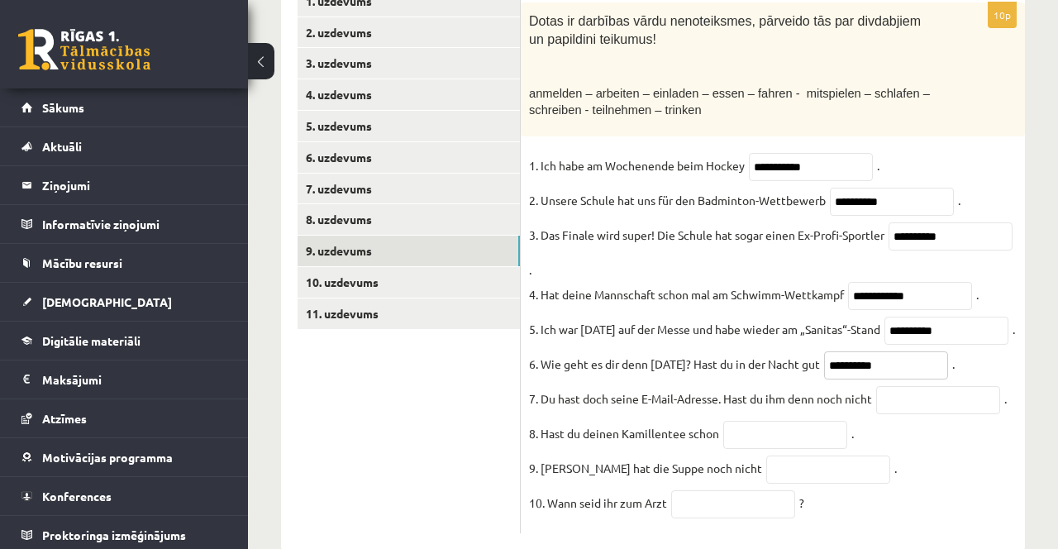
type input "**********"
click at [903, 414] on input "text" at bounding box center [938, 400] width 124 height 28
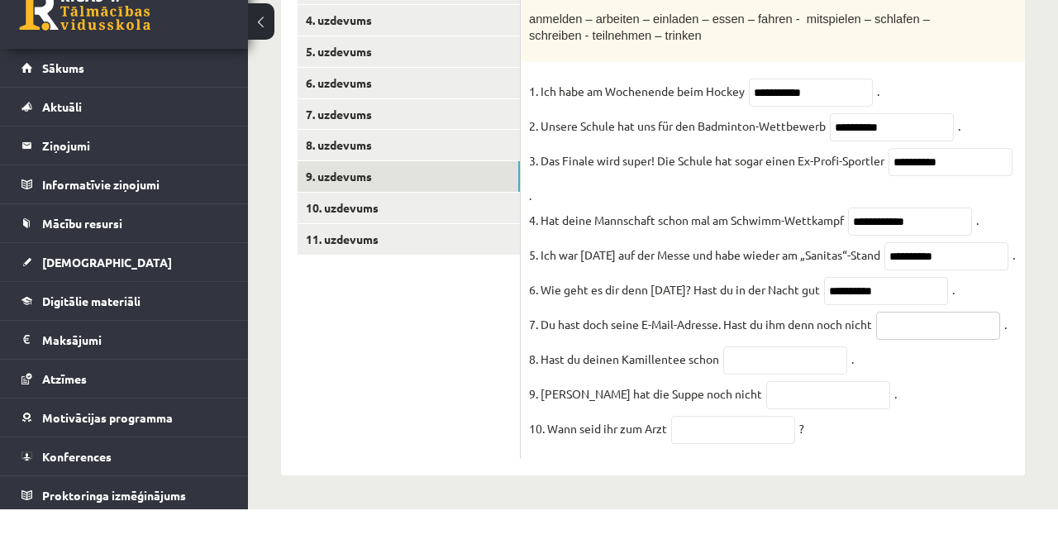
scroll to position [388, 0]
type input "**********"
click at [775, 399] on input "text" at bounding box center [785, 400] width 124 height 28
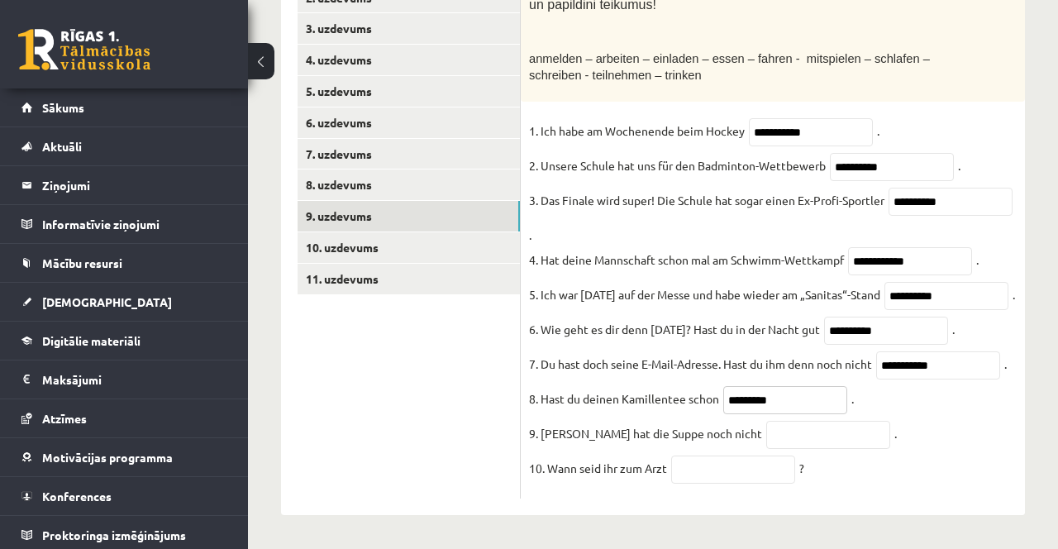
type input "*********"
click at [766, 428] on input "text" at bounding box center [828, 435] width 124 height 28
type input "********"
click at [700, 477] on input "text" at bounding box center [733, 469] width 124 height 28
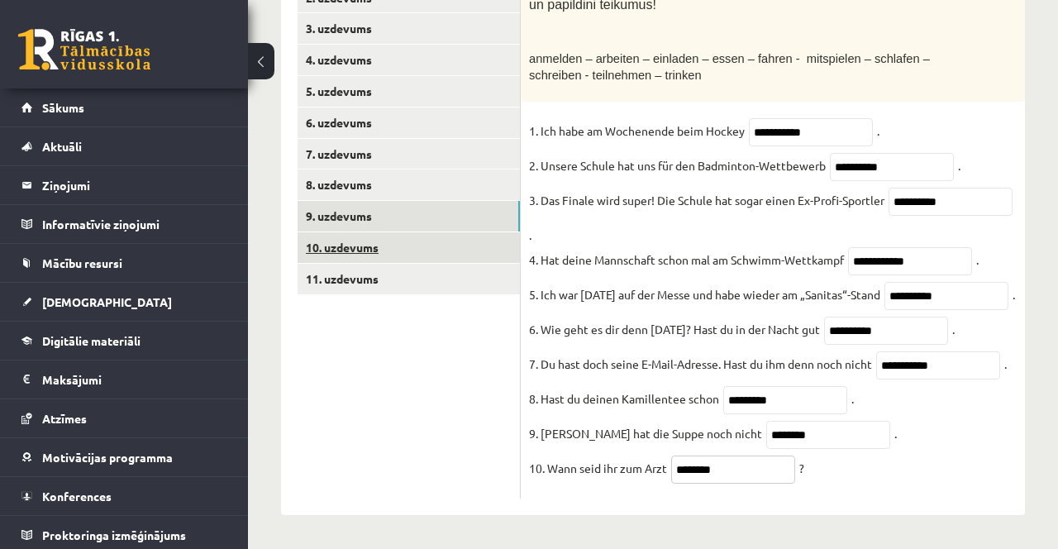
type input "********"
click at [412, 232] on link "10. uzdevums" at bounding box center [409, 247] width 222 height 31
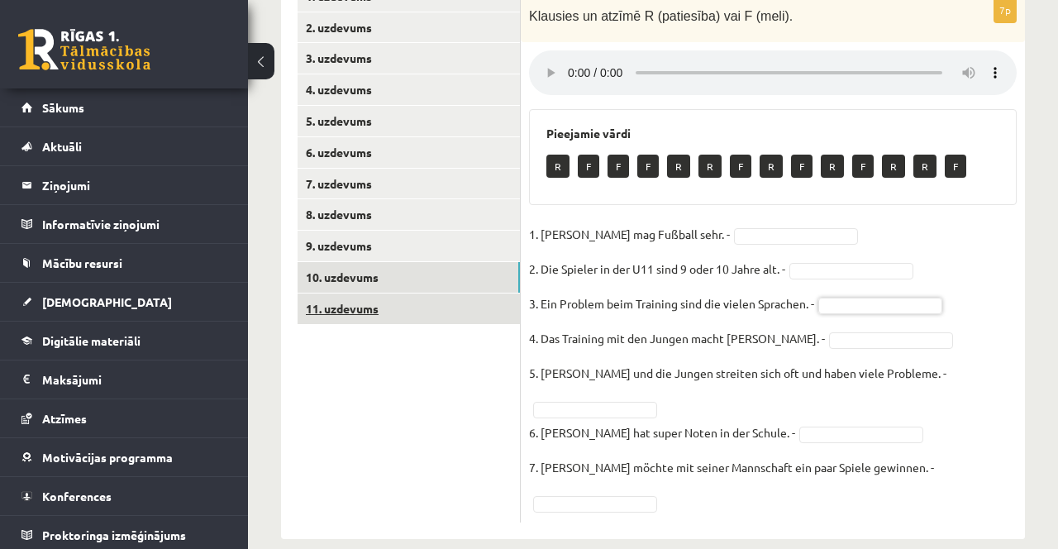
click at [412, 302] on link "11. uzdevums" at bounding box center [409, 308] width 222 height 31
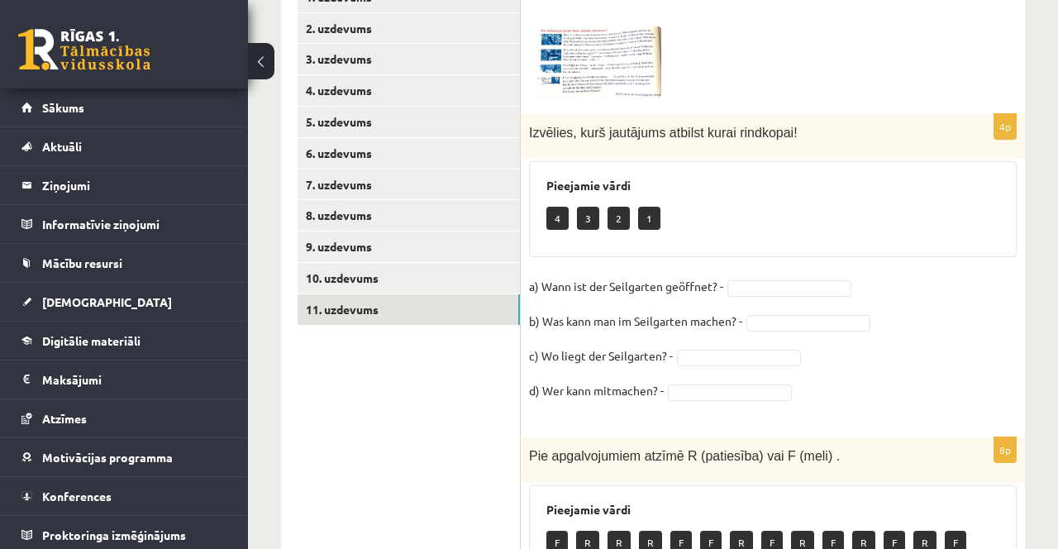
scroll to position [304, 0]
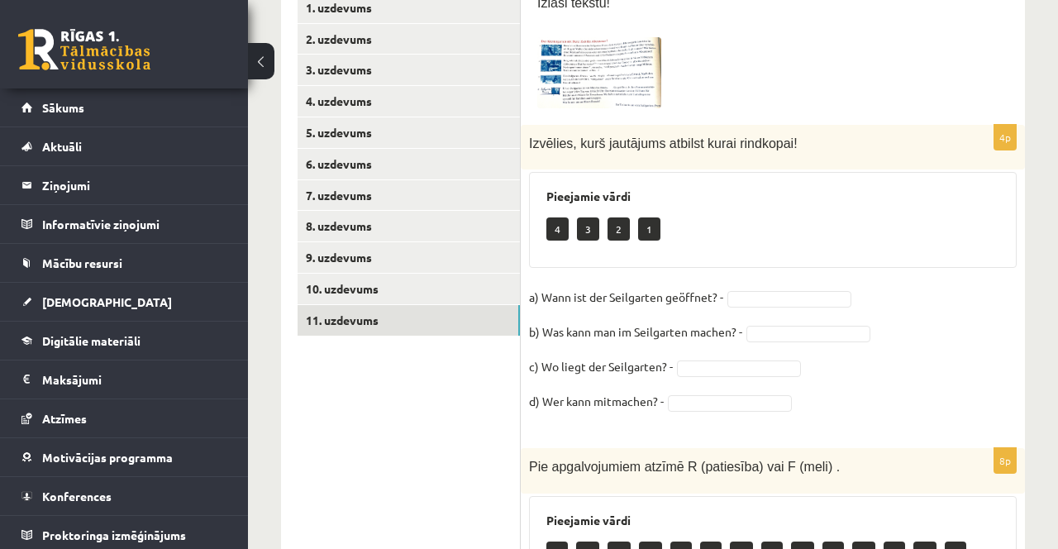
click at [593, 76] on span at bounding box center [600, 77] width 26 height 26
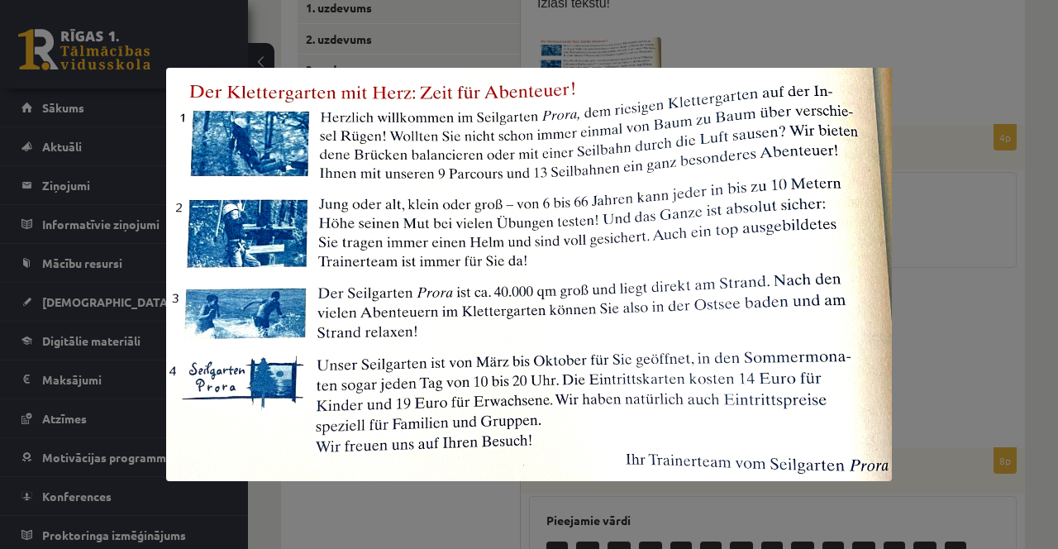
click at [946, 236] on div at bounding box center [529, 274] width 1058 height 549
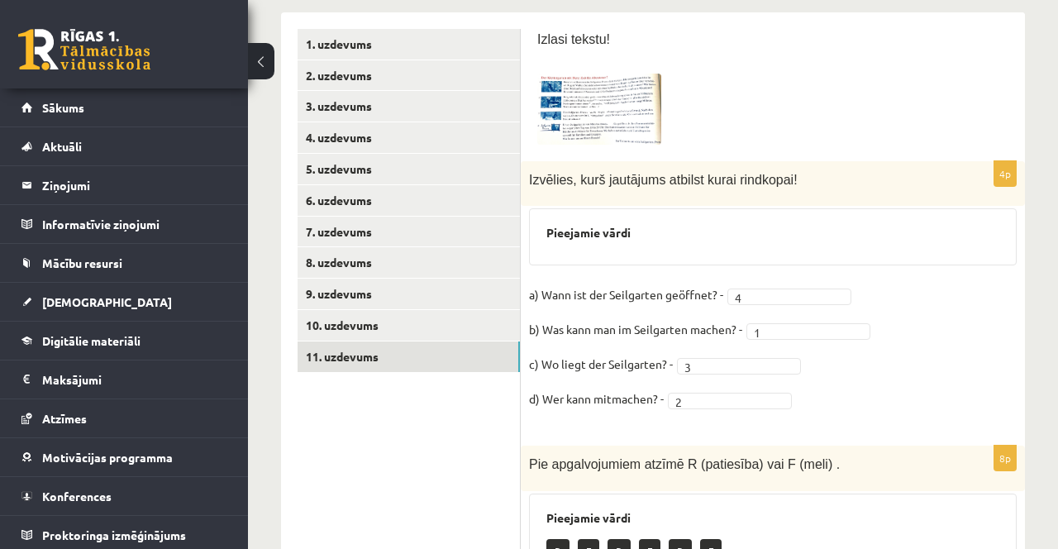
scroll to position [260, 0]
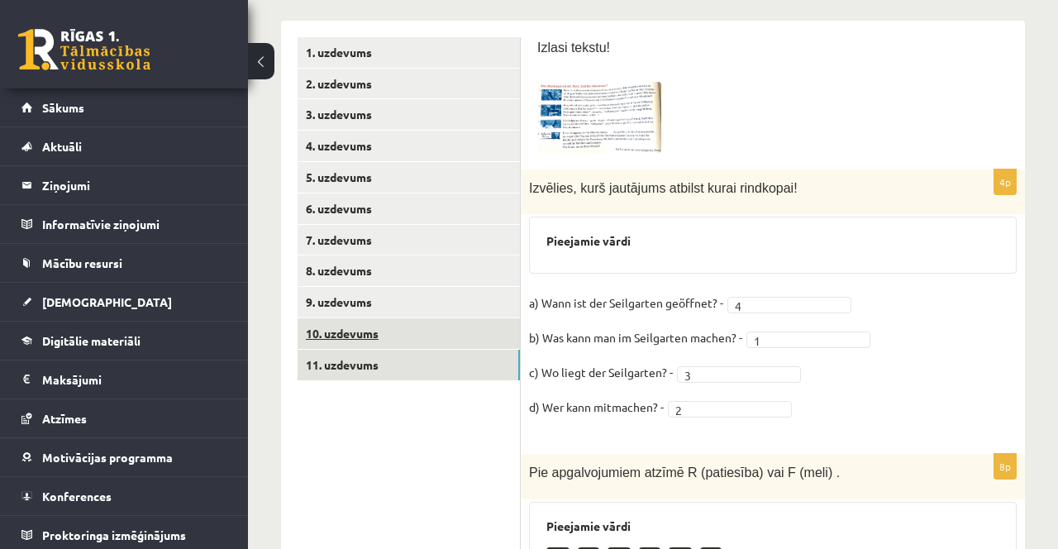
click at [419, 337] on link "10. uzdevums" at bounding box center [409, 333] width 222 height 31
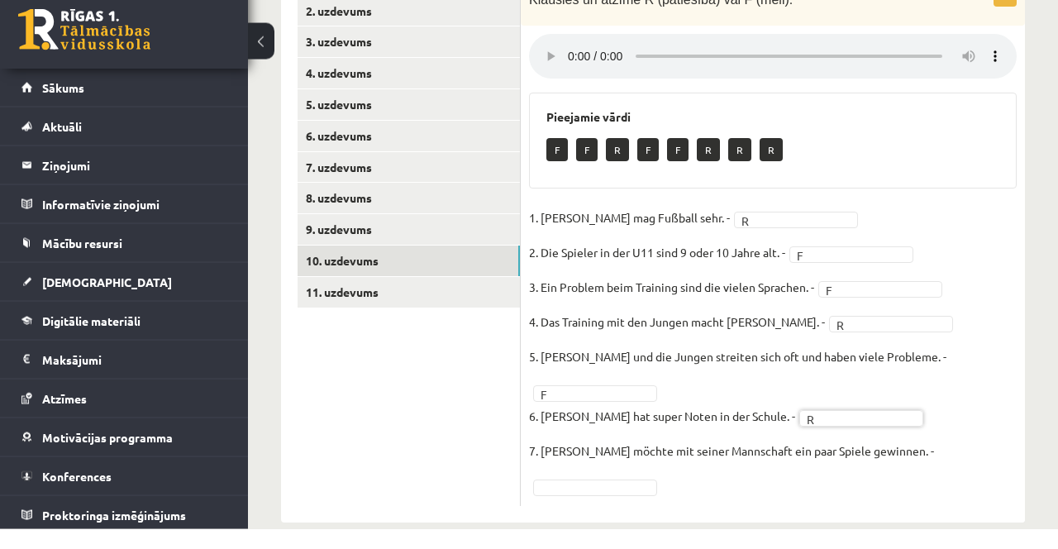
scroll to position [316, 0]
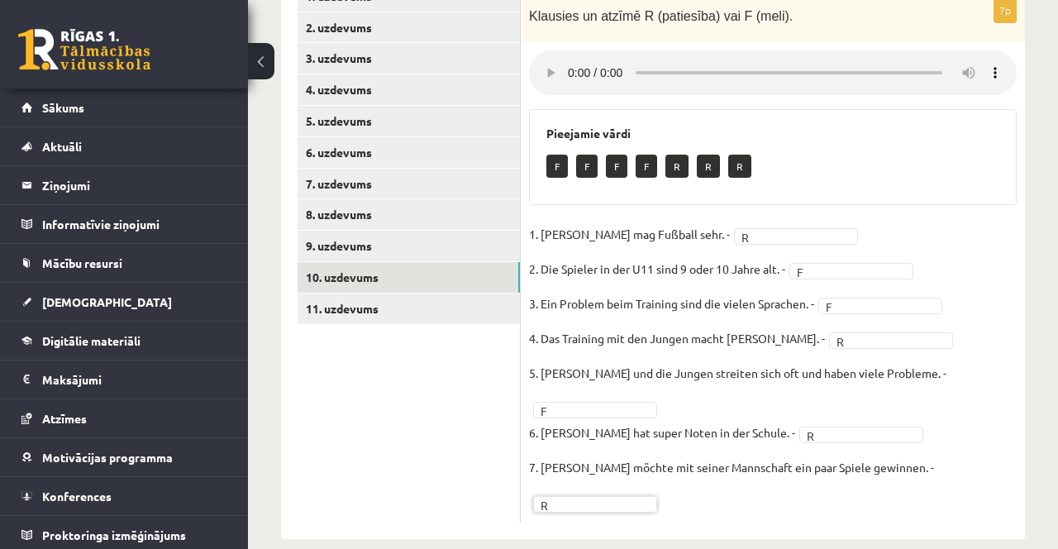
click at [427, 387] on ul "1. uzdevums 2. uzdevums 3. uzdevums 4. uzdevums 5. uzdevums 6. uzdevums 7. uzde…" at bounding box center [409, 251] width 223 height 541
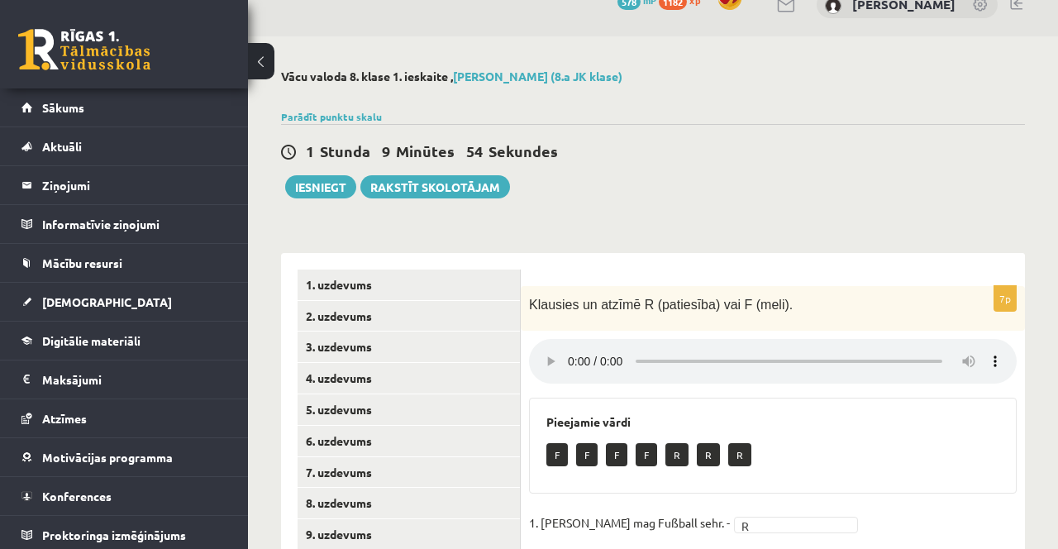
scroll to position [26, 0]
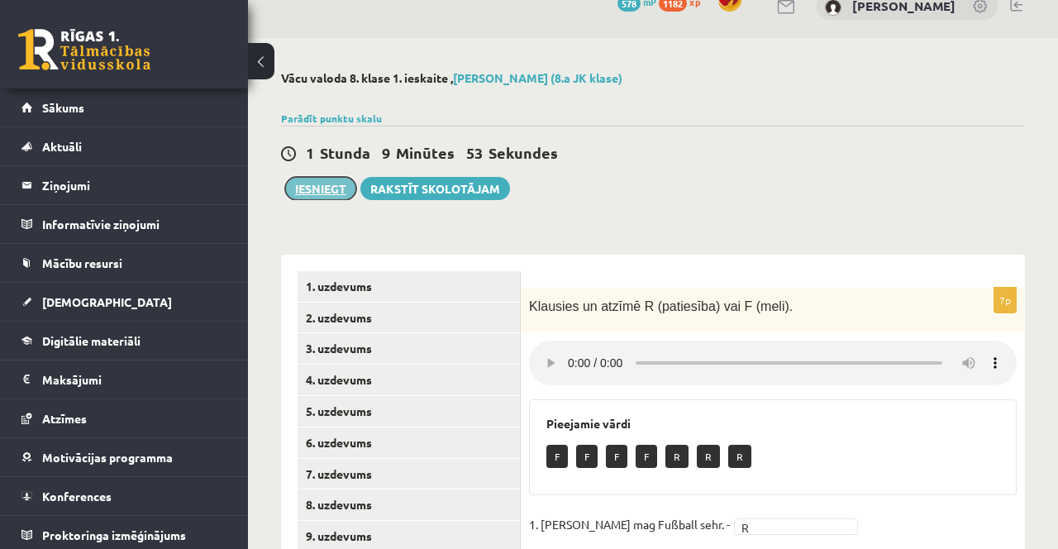
click at [312, 187] on button "Iesniegt" at bounding box center [320, 188] width 71 height 23
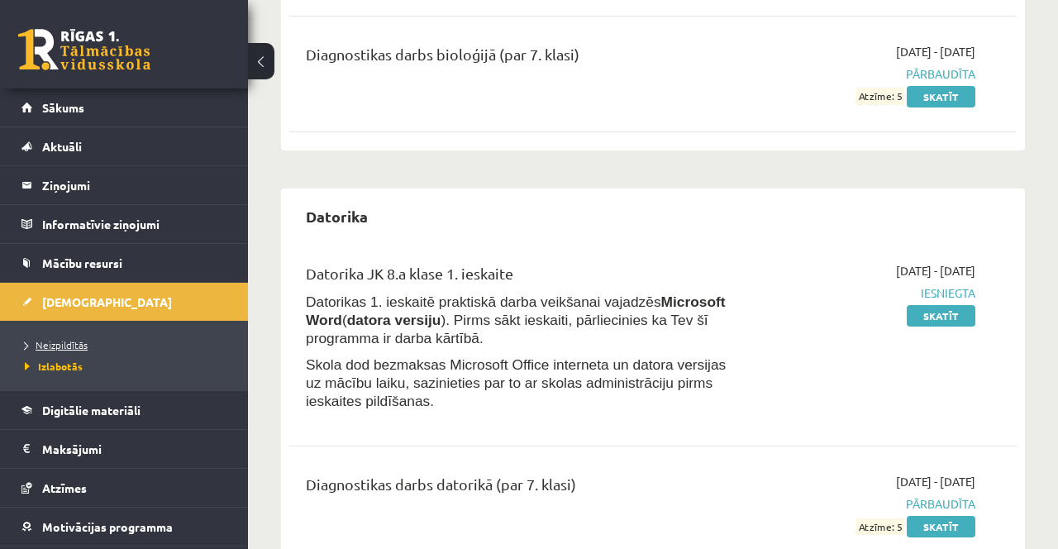
scroll to position [687, 0]
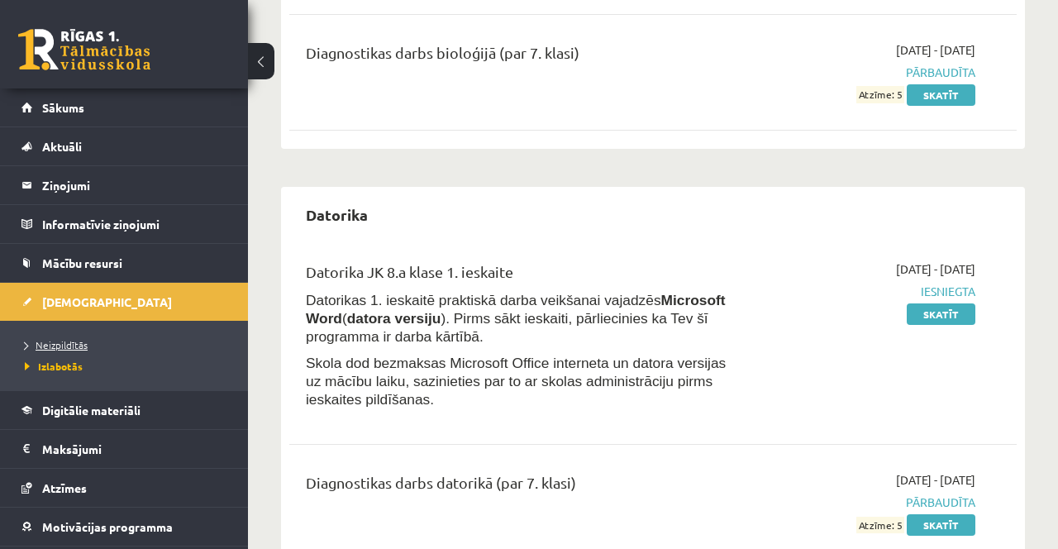
click at [116, 340] on link "Neizpildītās" at bounding box center [128, 344] width 207 height 15
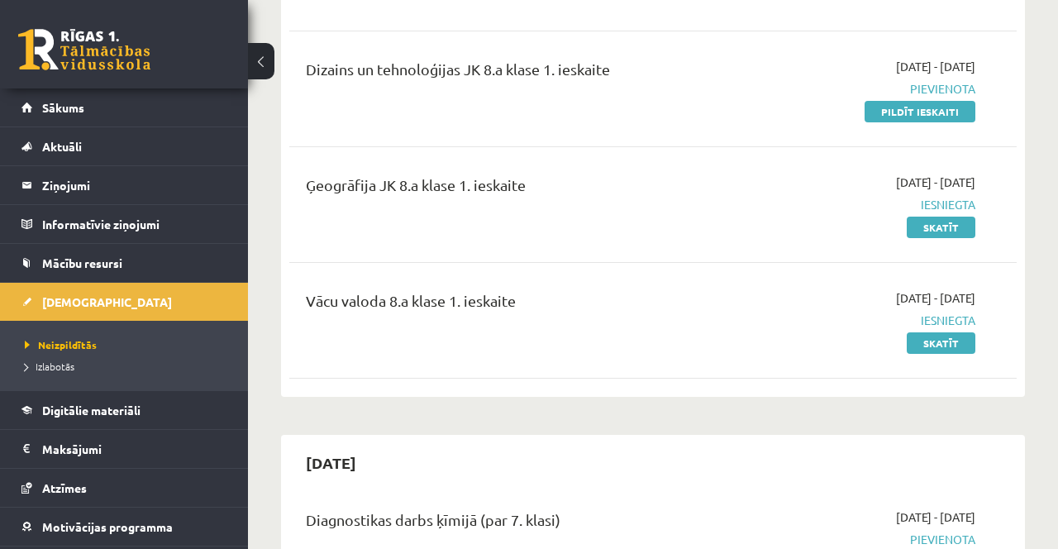
scroll to position [388, 0]
click at [903, 122] on div "Dizains un tehnoloģijas JK 8.a klase 1. ieskaite 2025-10-01 - 2025-10-15 Pievie…" at bounding box center [652, 90] width 727 height 95
click at [892, 105] on link "Pildīt ieskaiti" at bounding box center [920, 112] width 111 height 21
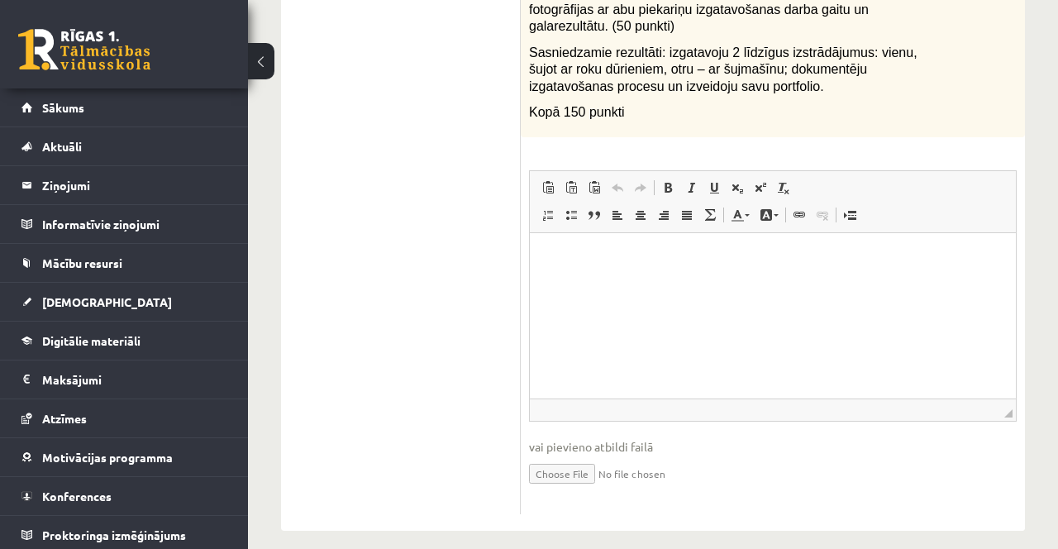
scroll to position [601, 0]
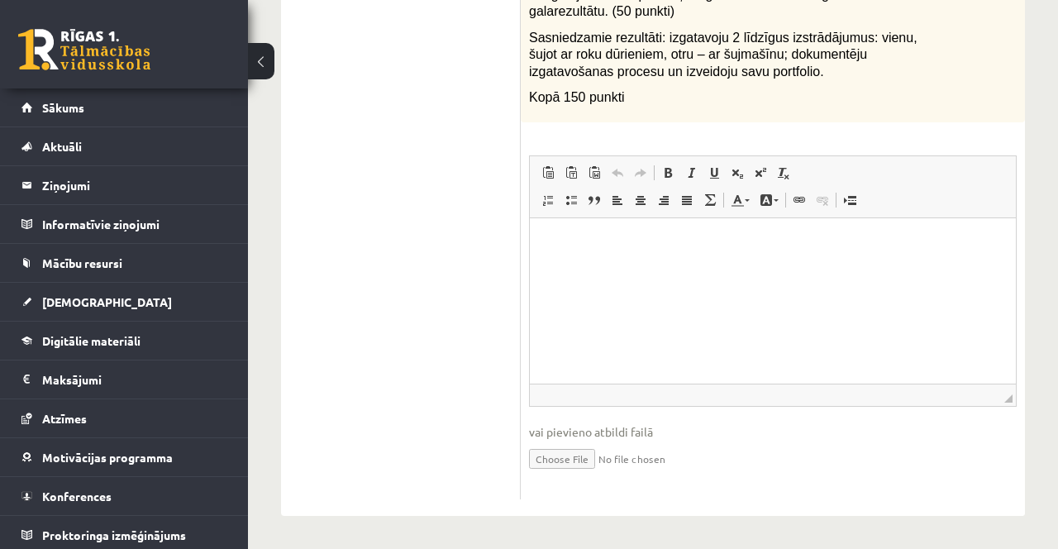
click at [575, 460] on input "file" at bounding box center [773, 458] width 488 height 34
type input "**********"
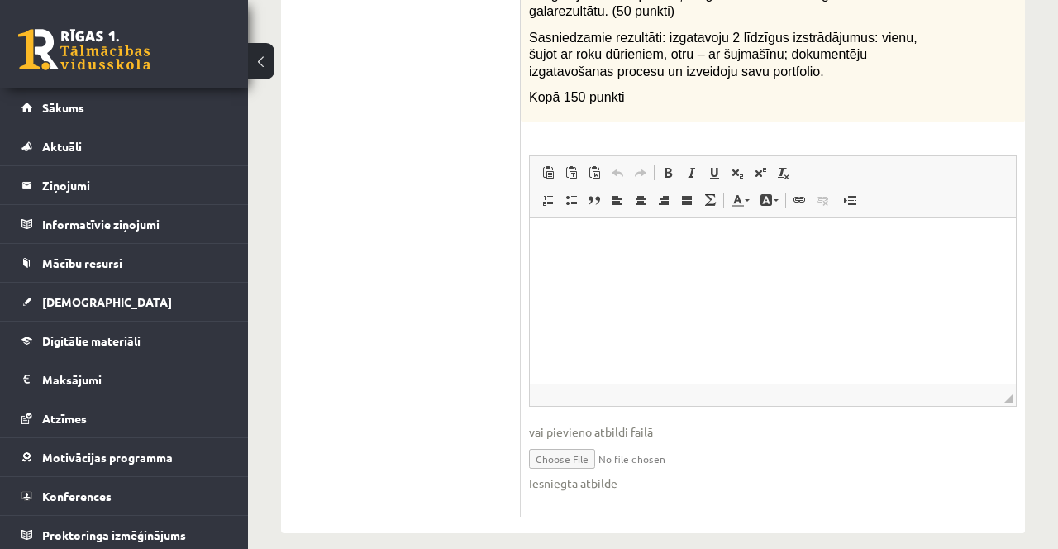
click at [647, 462] on input "file" at bounding box center [773, 458] width 488 height 34
click at [583, 484] on link "Iesniegtā atbilde" at bounding box center [573, 482] width 88 height 17
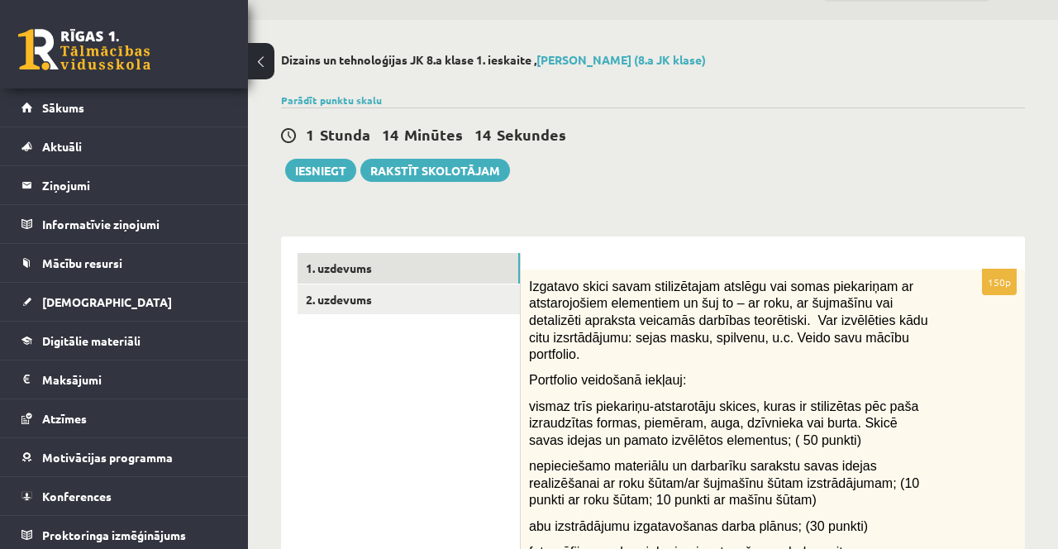
scroll to position [45, 0]
click at [450, 305] on link "2. uzdevums" at bounding box center [409, 299] width 222 height 31
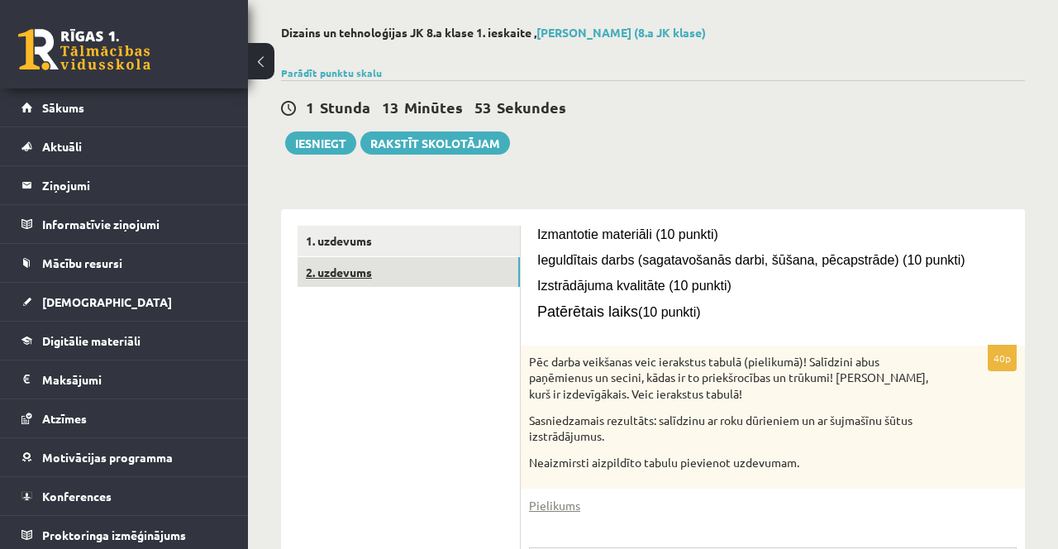
scroll to position [47, 0]
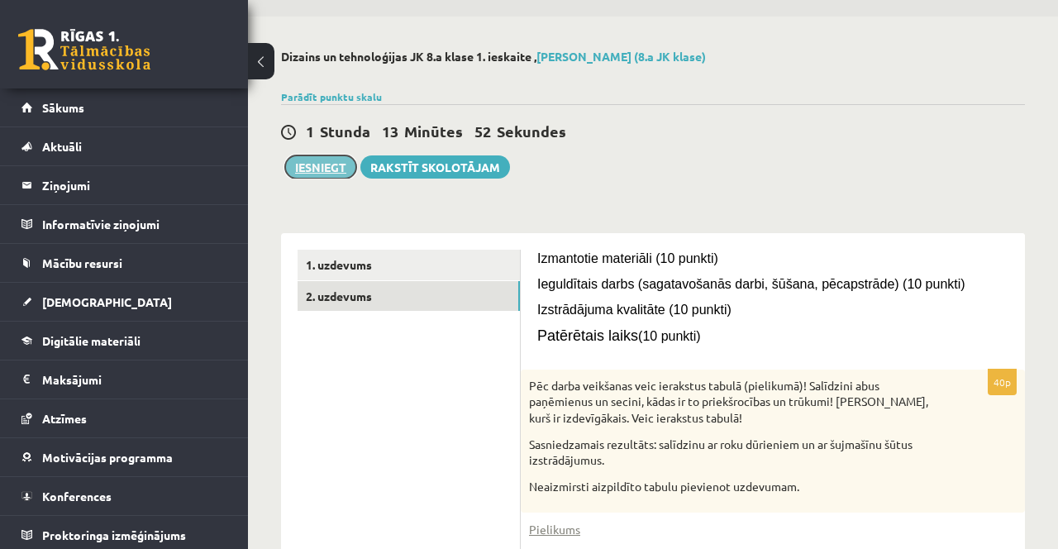
click at [317, 161] on button "Iesniegt" at bounding box center [320, 166] width 71 height 23
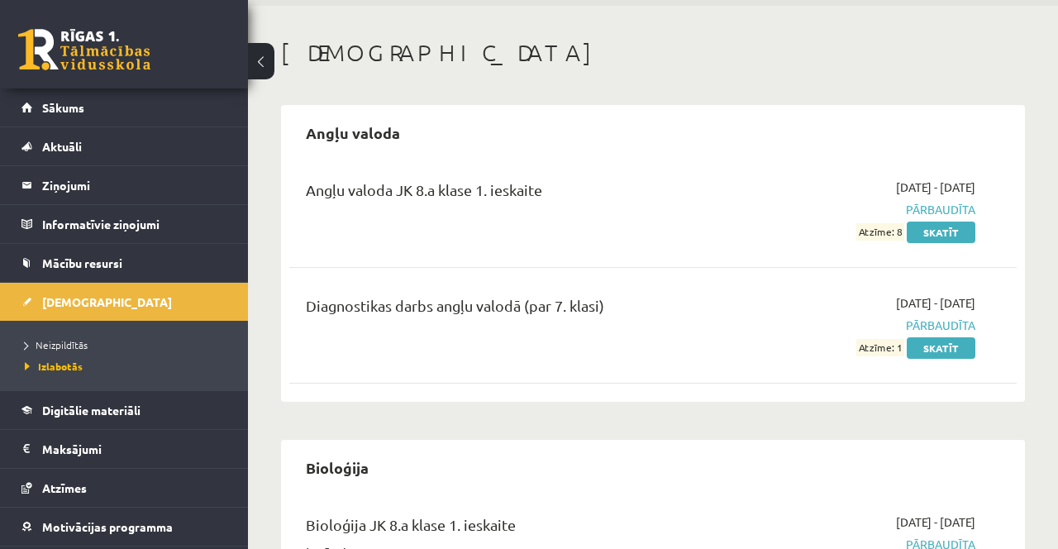
scroll to position [60, 0]
